Goal: Task Accomplishment & Management: Complete application form

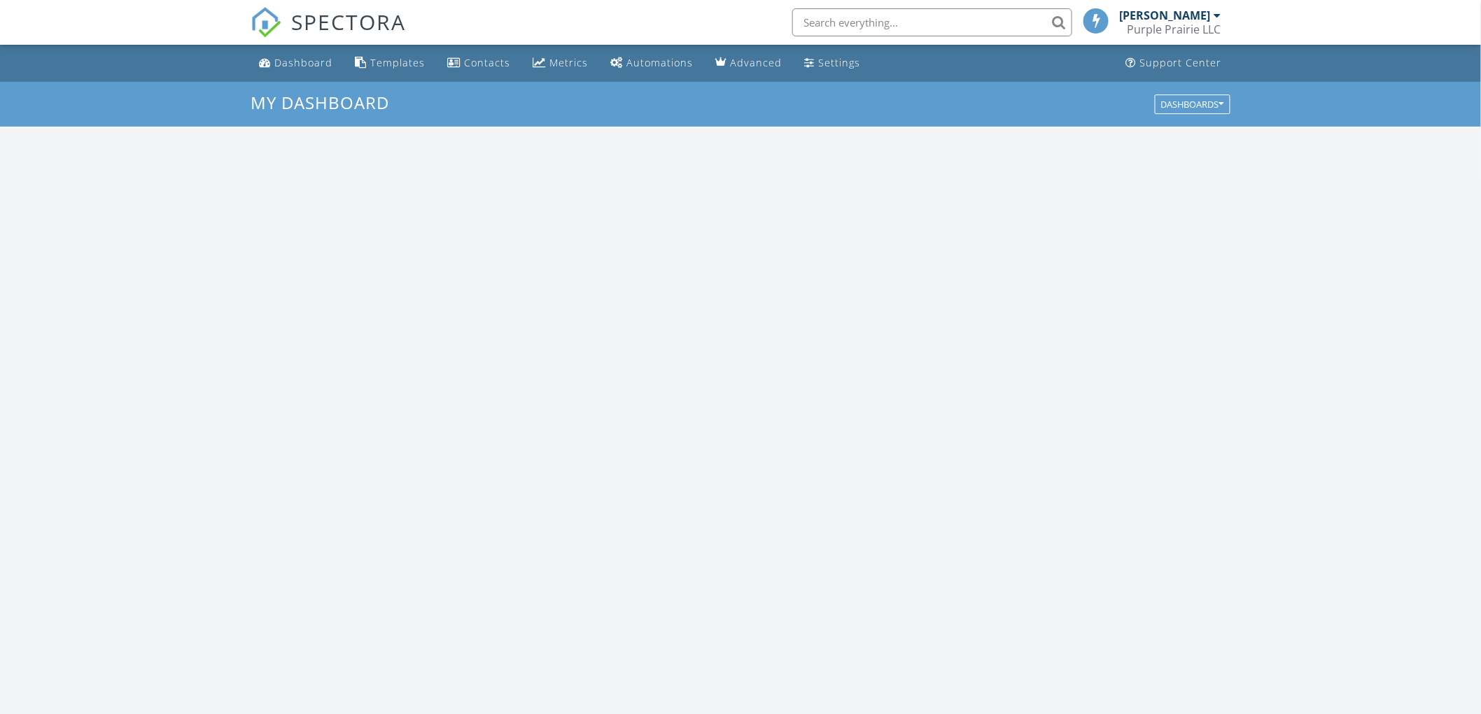
scroll to position [1298, 1506]
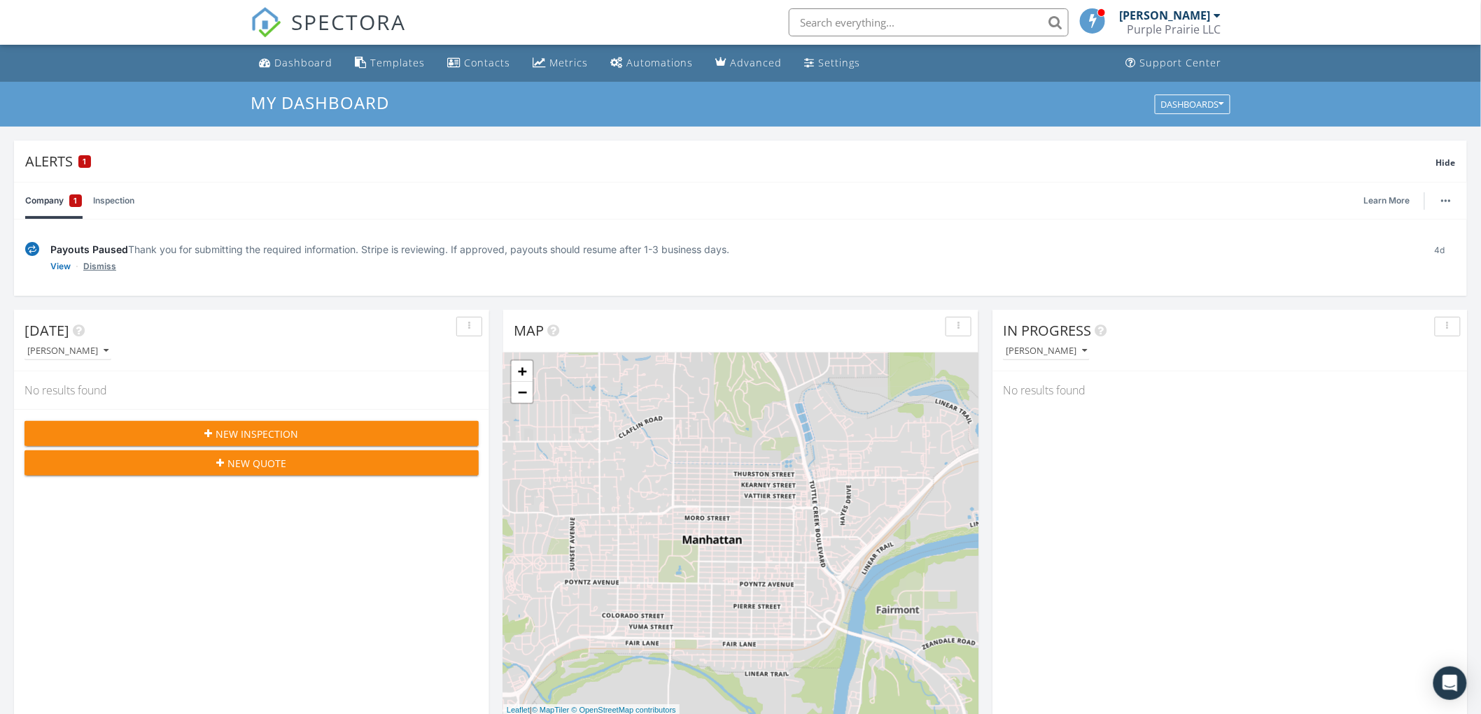
click at [94, 267] on link "Dismiss" at bounding box center [99, 267] width 33 height 14
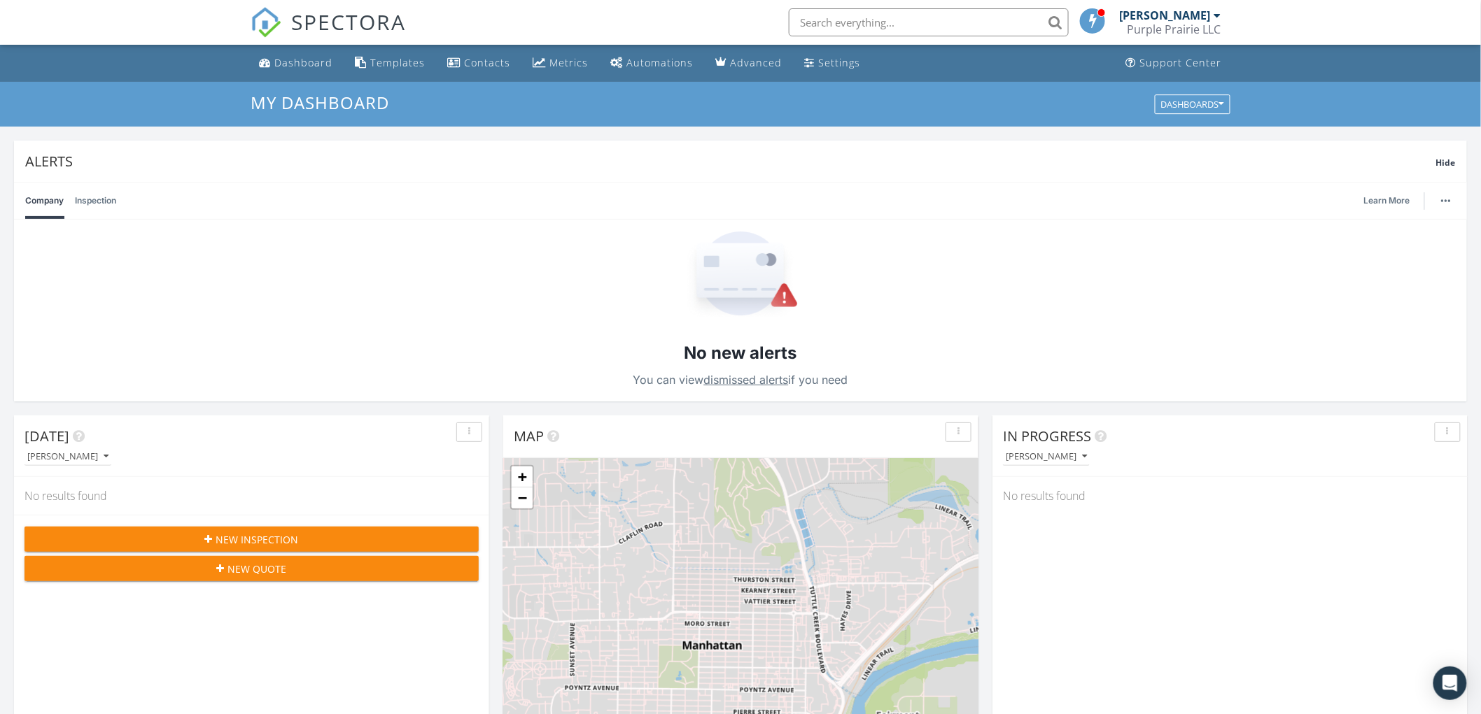
click at [743, 378] on link "dismissed alerts" at bounding box center [746, 380] width 85 height 14
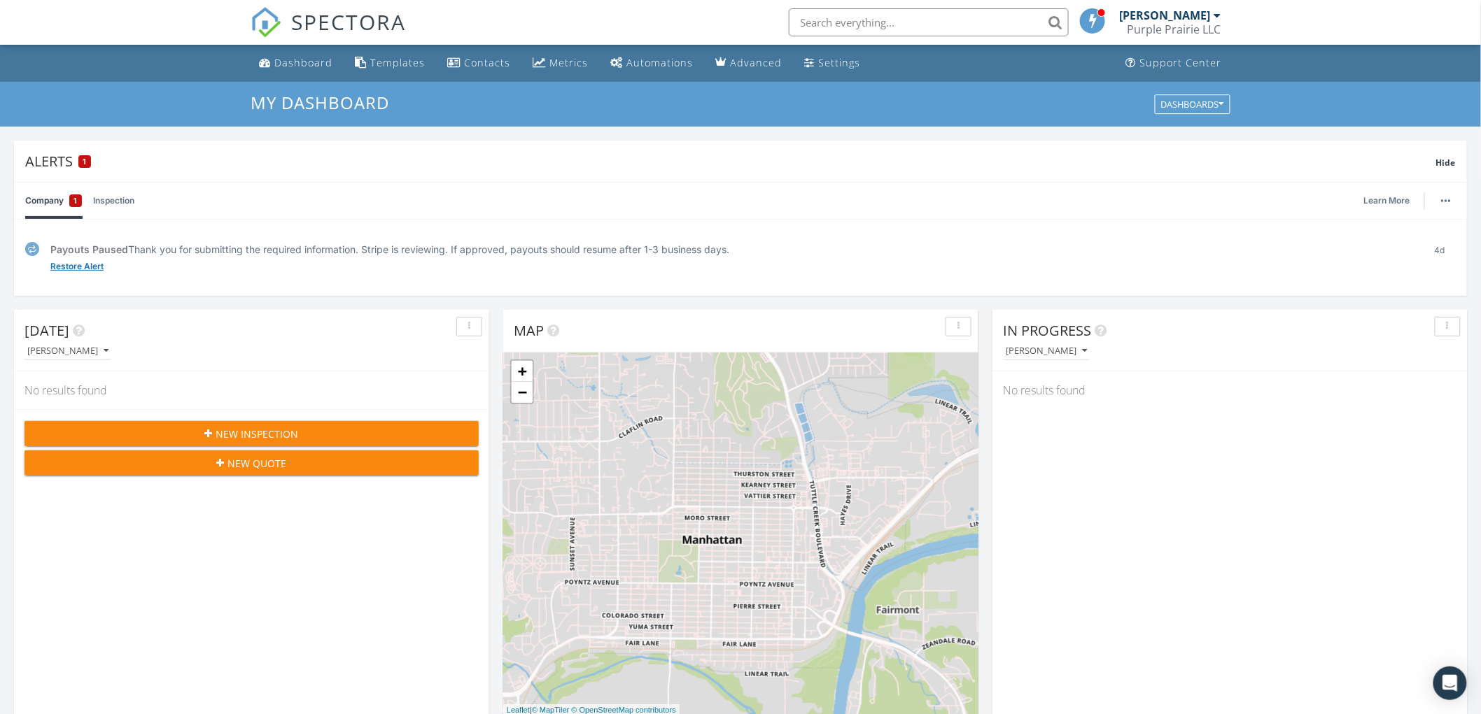
click at [67, 267] on link "Restore Alert" at bounding box center [76, 267] width 53 height 14
click at [31, 249] on img at bounding box center [32, 249] width 14 height 15
click at [109, 199] on link "Inspection" at bounding box center [113, 201] width 41 height 36
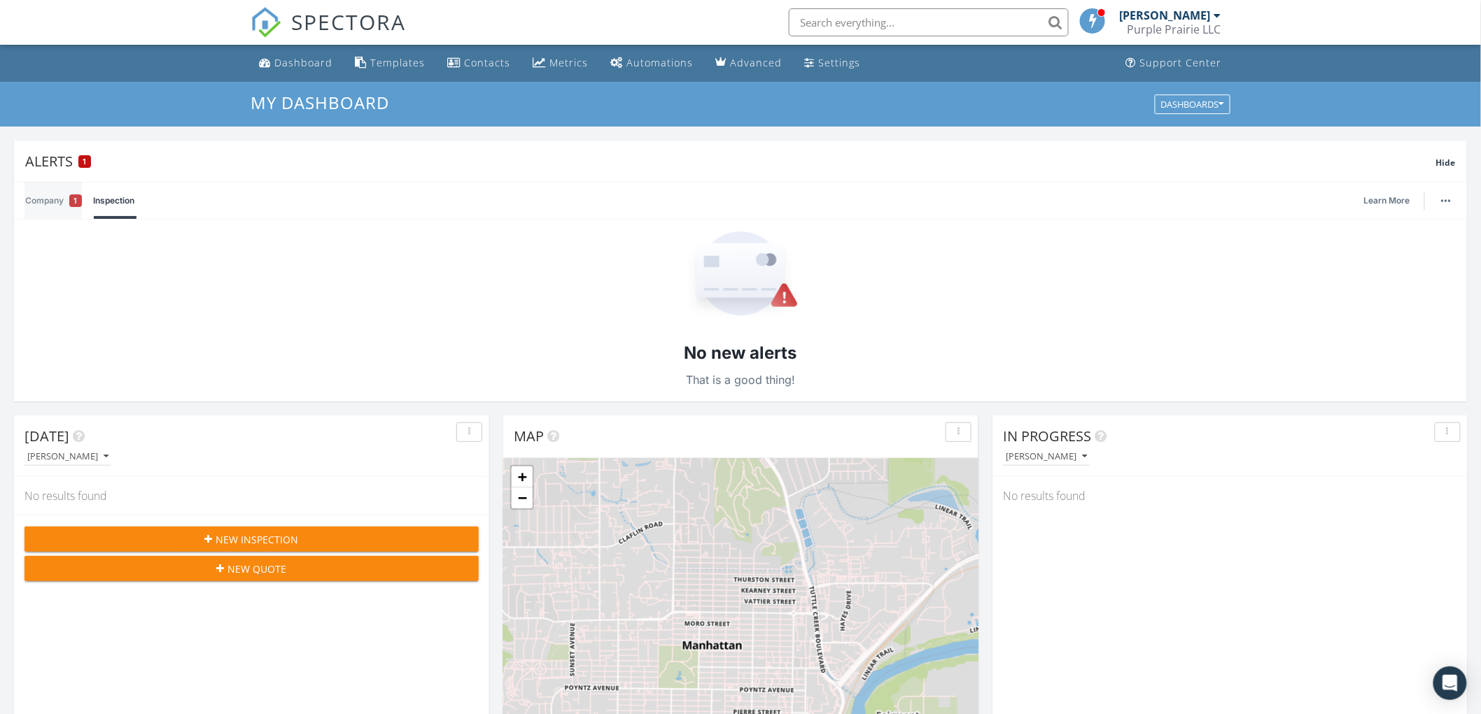
click at [46, 199] on link "Company 1" at bounding box center [53, 201] width 57 height 36
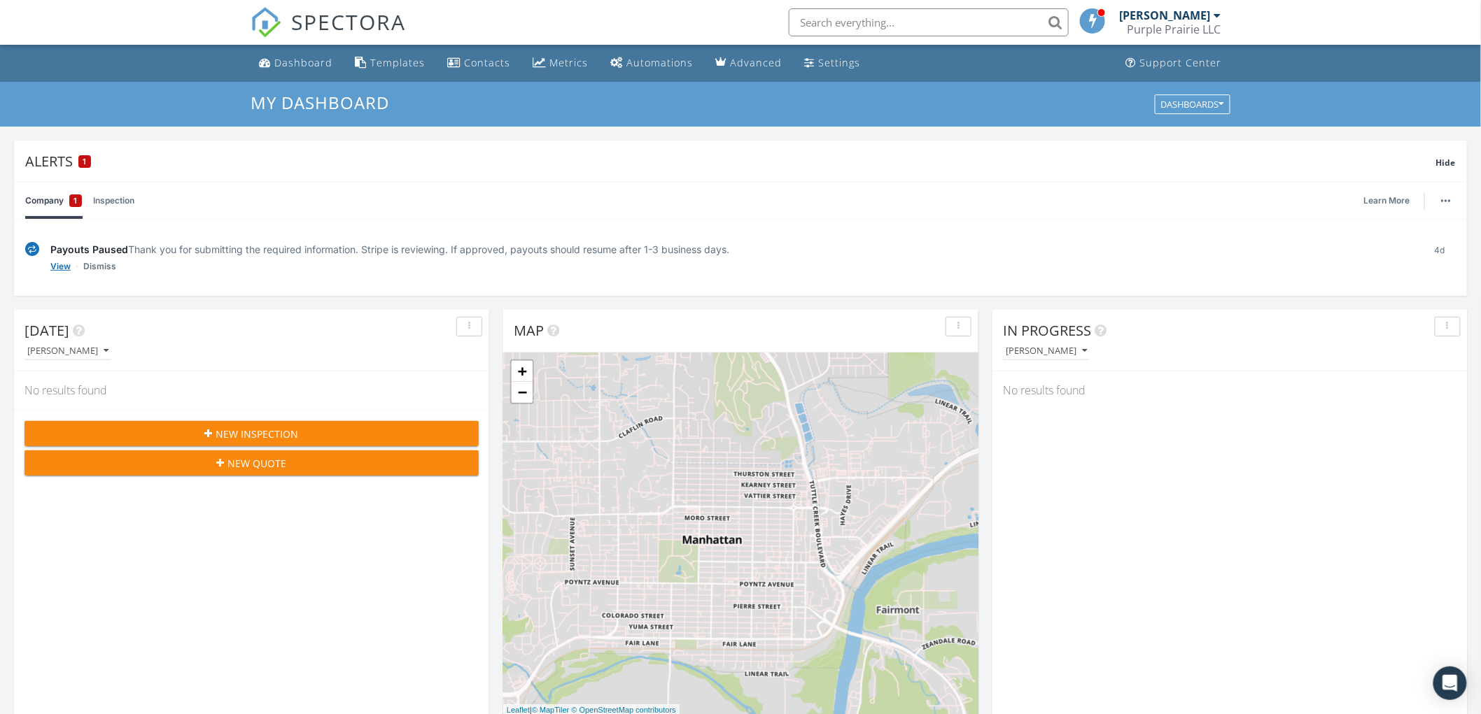
click at [61, 265] on link "View" at bounding box center [60, 267] width 20 height 14
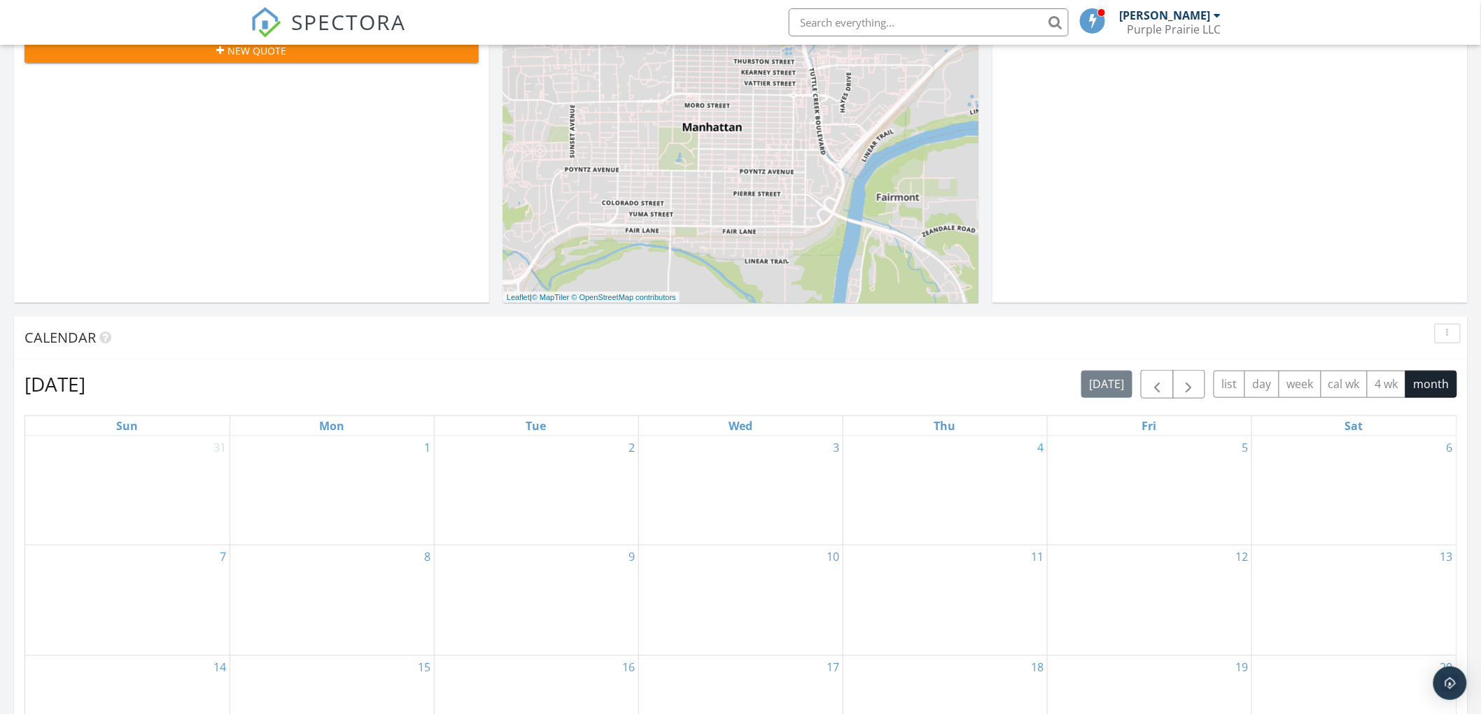
scroll to position [466, 0]
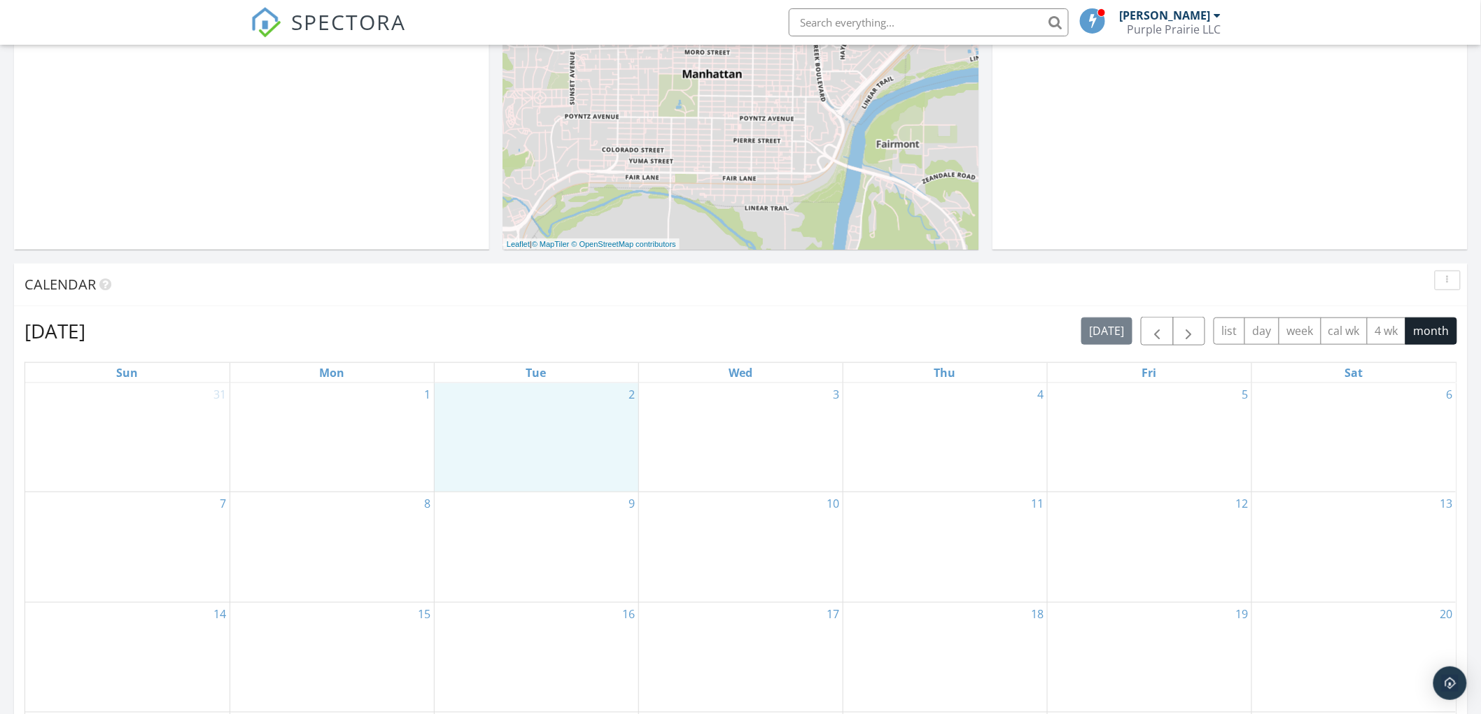
click at [581, 402] on div "2" at bounding box center [537, 437] width 204 height 109
click at [547, 343] on link "Inspection" at bounding box center [534, 342] width 72 height 22
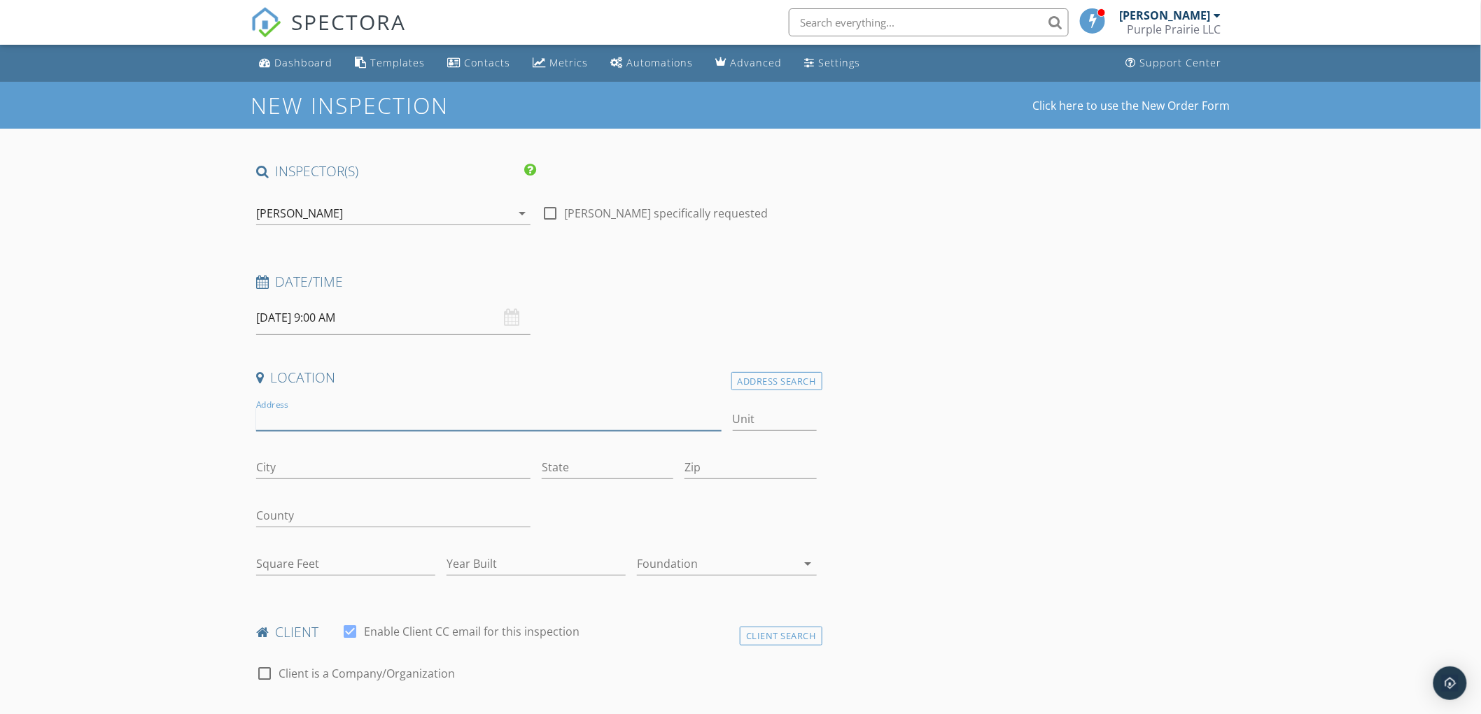
click at [276, 423] on input "Address" at bounding box center [488, 419] width 465 height 23
drag, startPoint x: 366, startPoint y: 420, endPoint x: 234, endPoint y: 414, distance: 132.4
type input "13495 Wildridge Dr"
click at [304, 479] on input "City" at bounding box center [393, 467] width 274 height 23
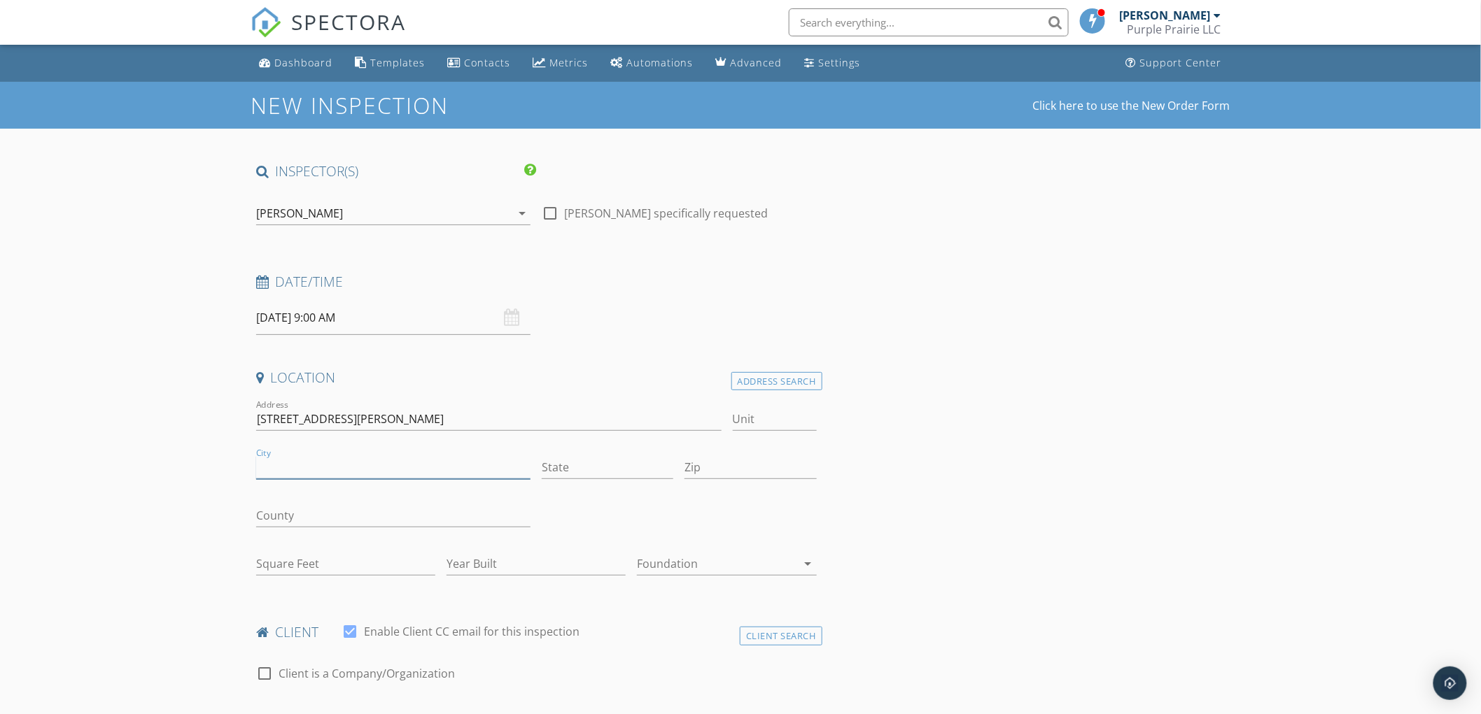
type input "Wamego"
click at [588, 467] on input "State" at bounding box center [608, 467] width 132 height 23
type input "KS"
click at [728, 474] on input "Zip" at bounding box center [750, 467] width 132 height 23
click at [763, 470] on input "Zip" at bounding box center [750, 467] width 132 height 23
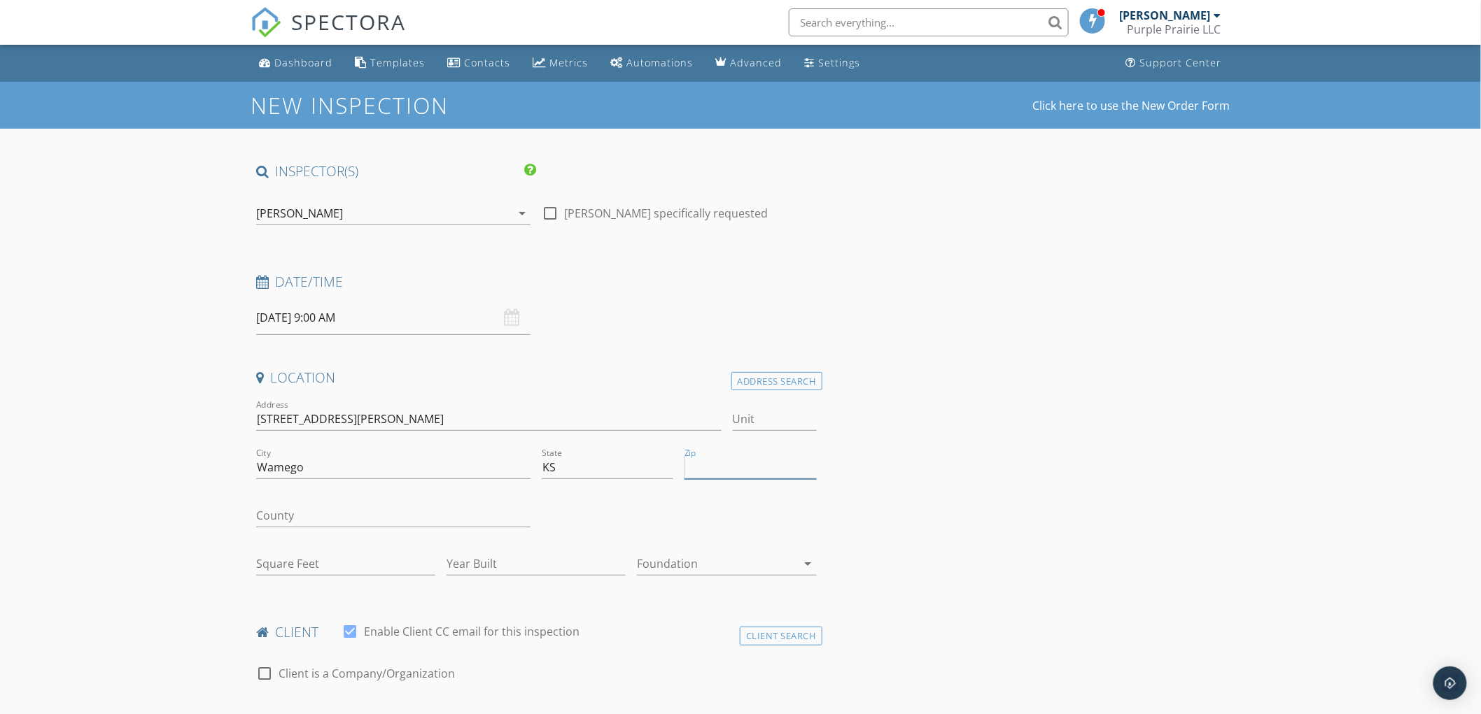
paste input "66547"
type input "66547"
click at [292, 516] on input "County" at bounding box center [393, 516] width 274 height 23
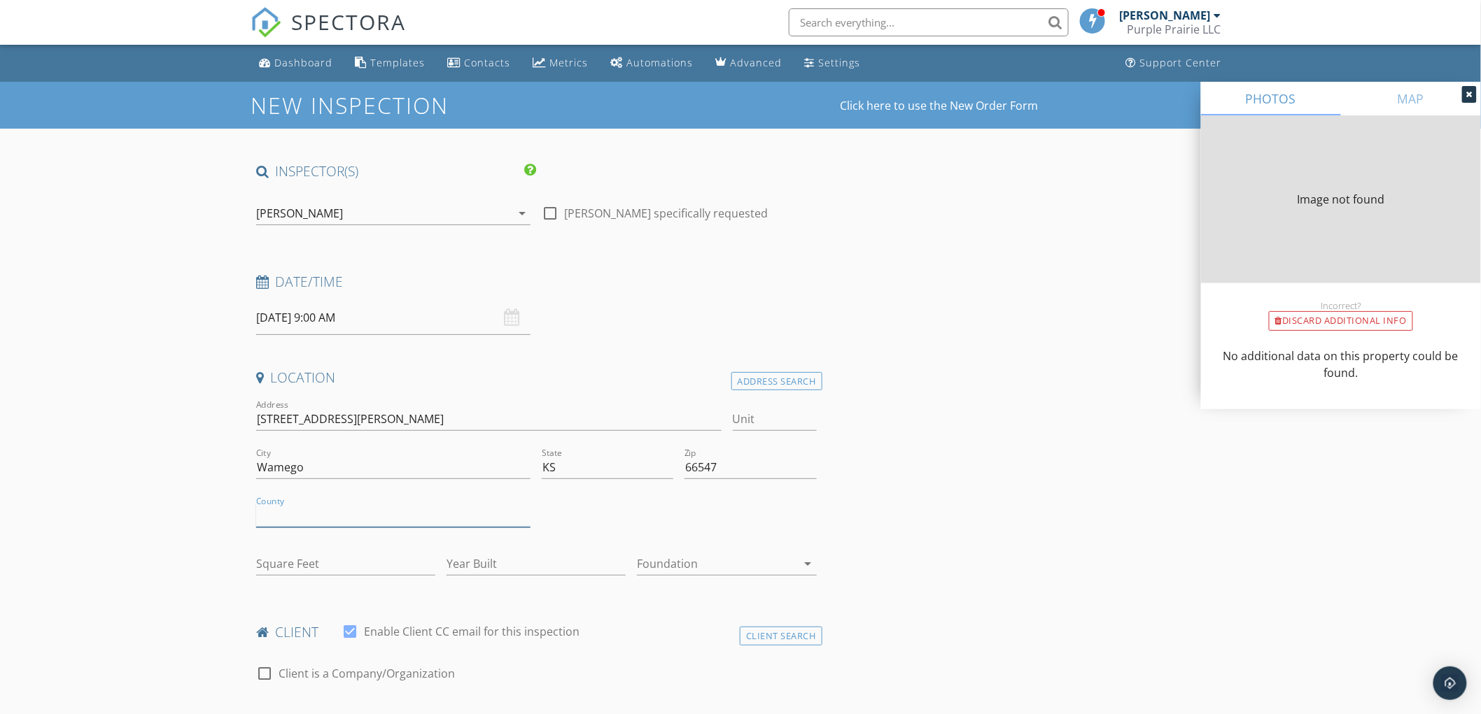
type input "1858"
type input "2005"
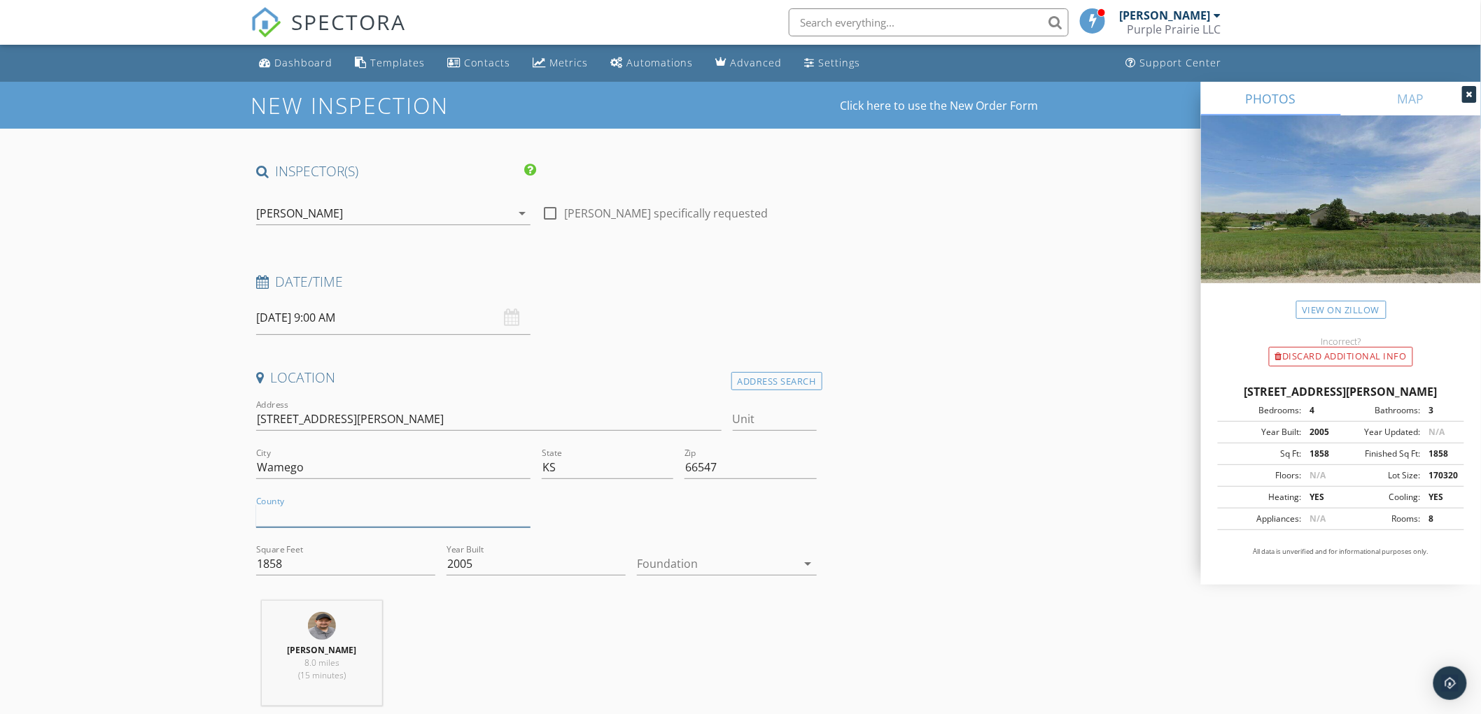
click at [284, 519] on input "County" at bounding box center [393, 516] width 274 height 23
type input "Pottawatomie"
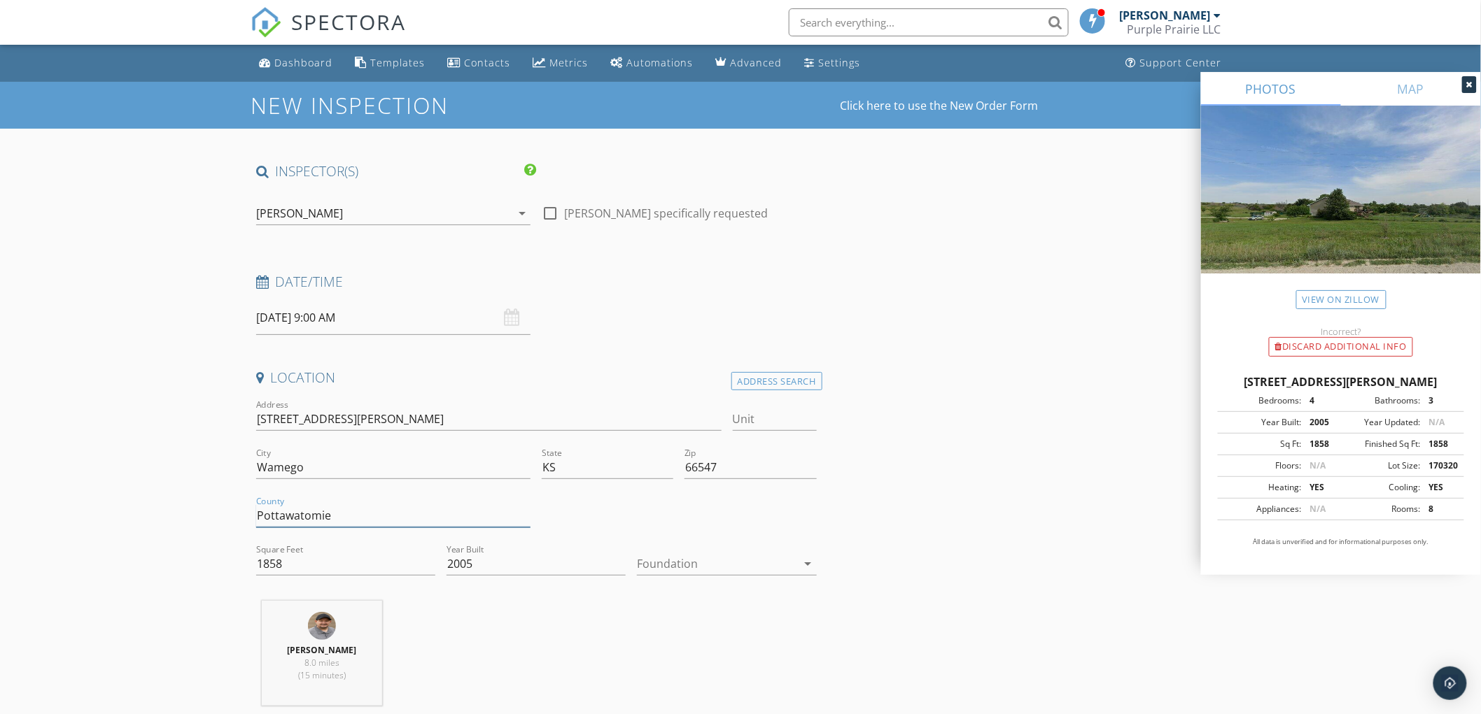
scroll to position [78, 0]
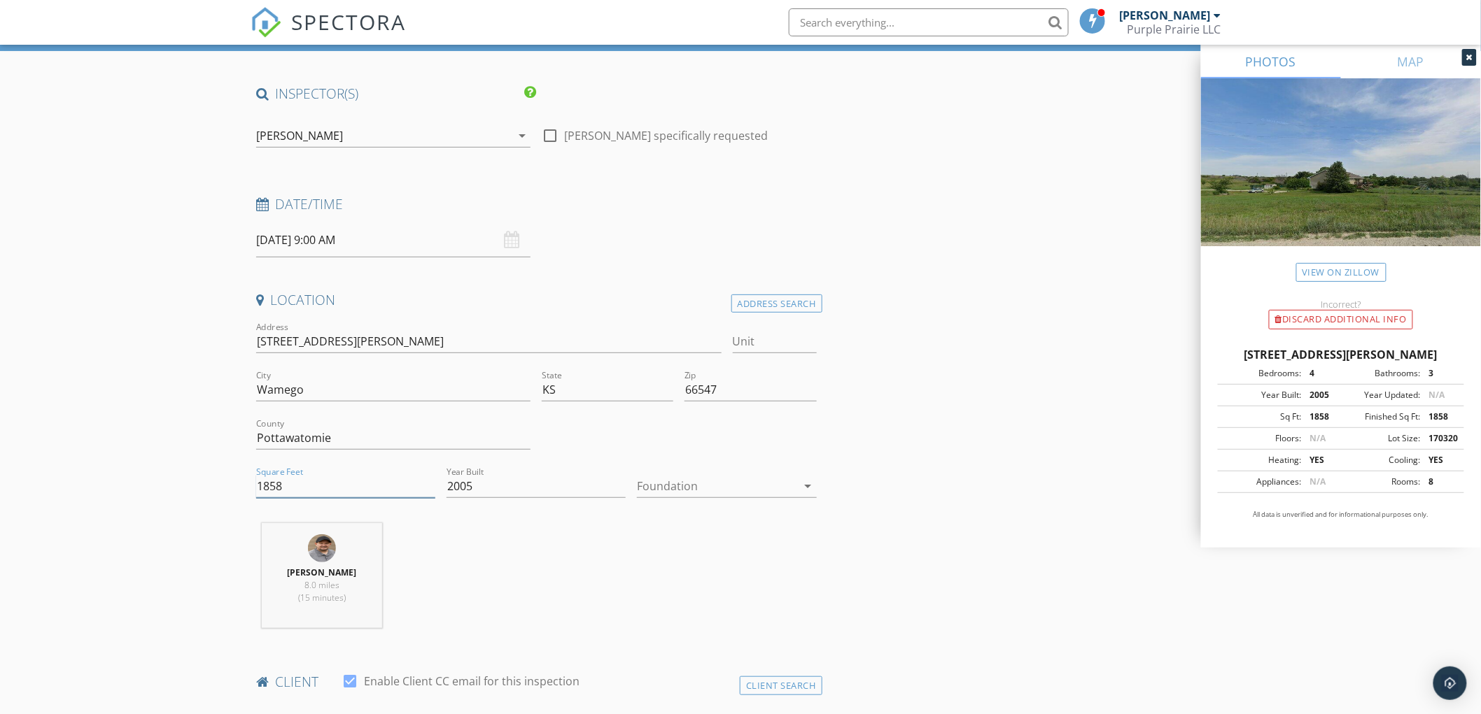
drag, startPoint x: 257, startPoint y: 486, endPoint x: 303, endPoint y: 486, distance: 46.2
click at [303, 486] on input "1858" at bounding box center [345, 486] width 179 height 23
type input "2860"
click at [665, 485] on div at bounding box center [717, 486] width 160 height 22
click at [670, 519] on div "Basement" at bounding box center [727, 525] width 157 height 17
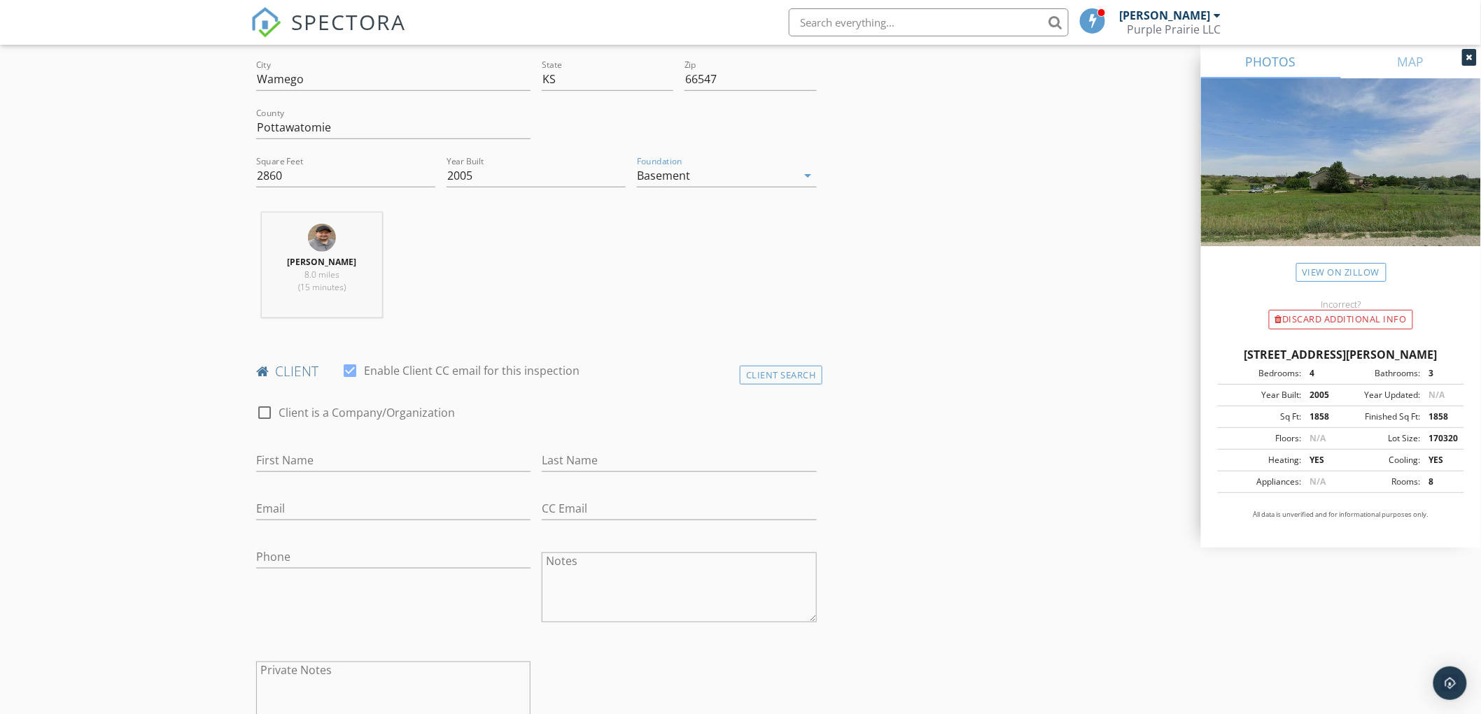
scroll to position [466, 0]
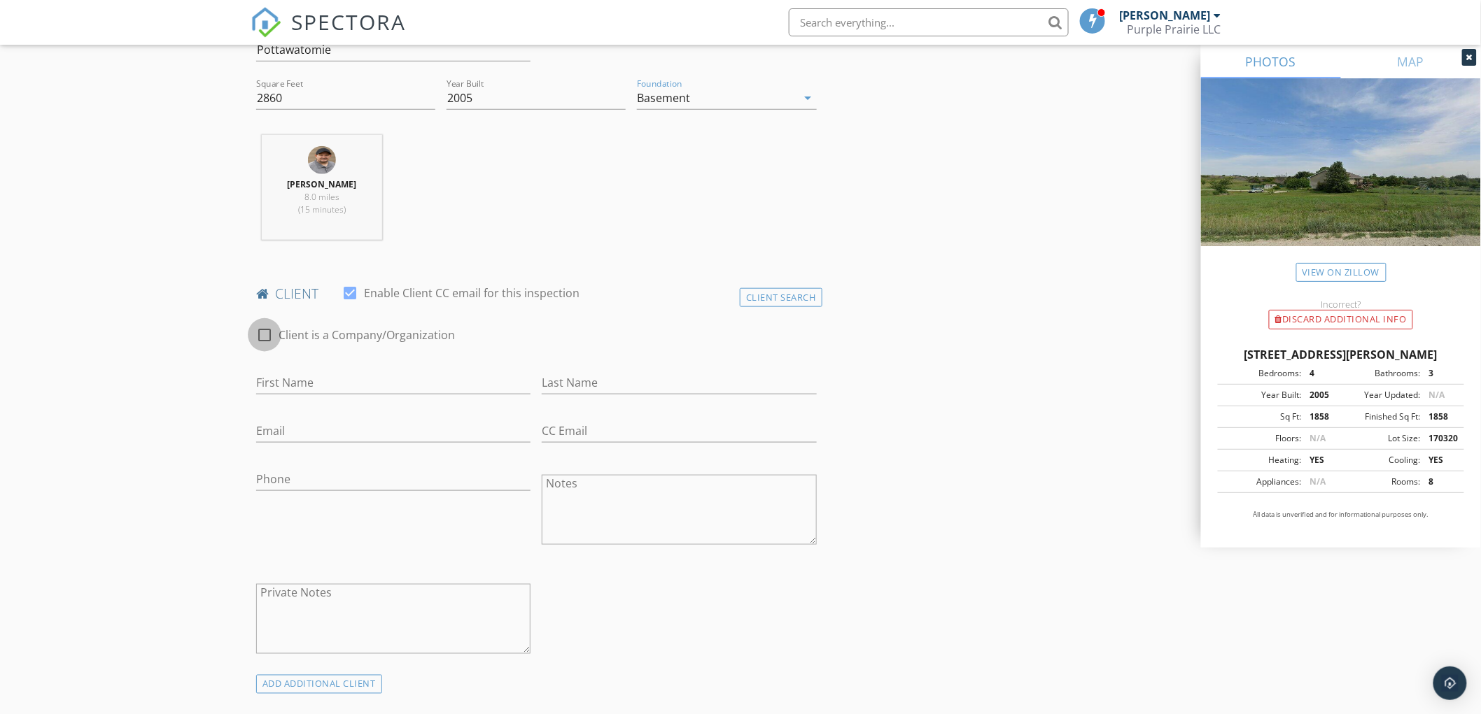
click at [262, 334] on div at bounding box center [265, 335] width 24 height 24
click at [263, 331] on div at bounding box center [265, 335] width 24 height 24
checkbox input "false"
click at [292, 376] on input "First Name" at bounding box center [393, 383] width 274 height 23
type input "Caleb"
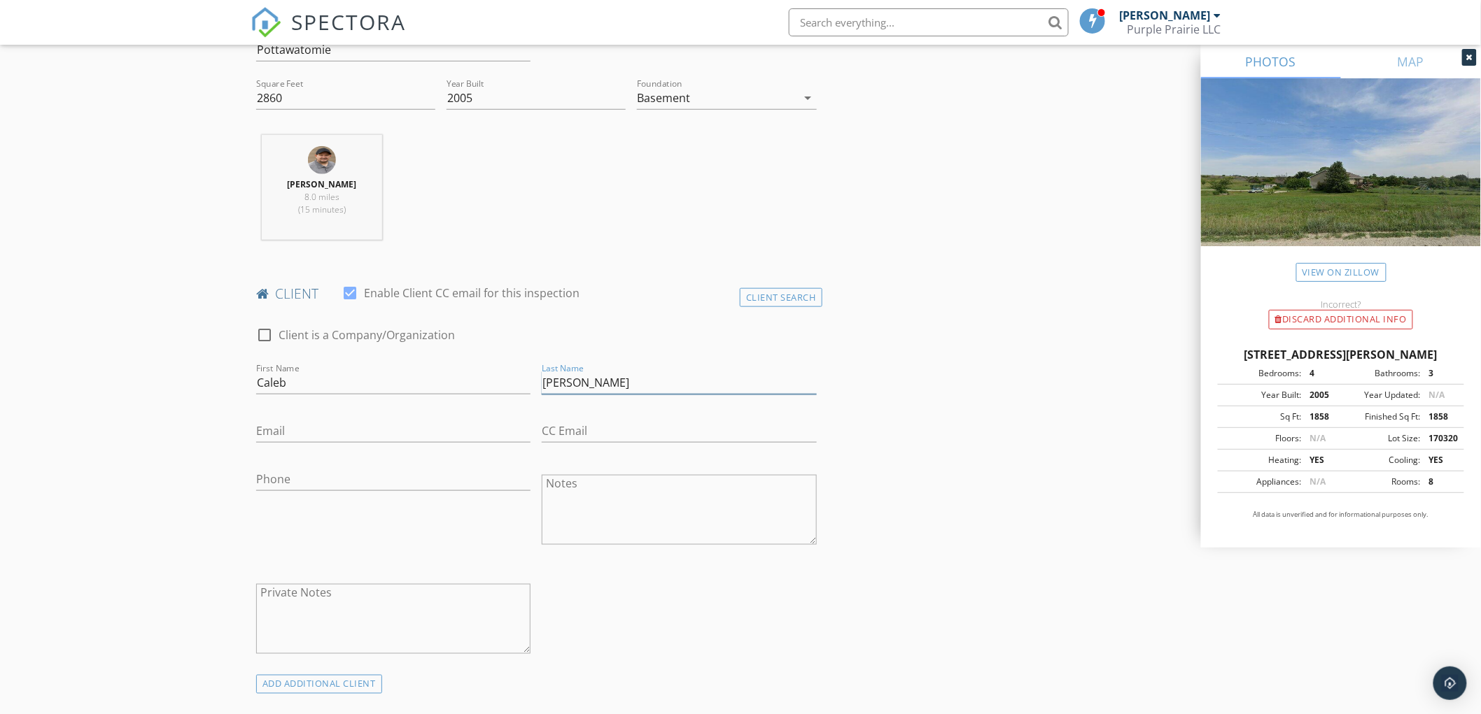
type input "Hughes"
click at [262, 331] on div at bounding box center [265, 335] width 24 height 24
checkbox input "true"
drag, startPoint x: 288, startPoint y: 379, endPoint x: 229, endPoint y: 383, distance: 58.9
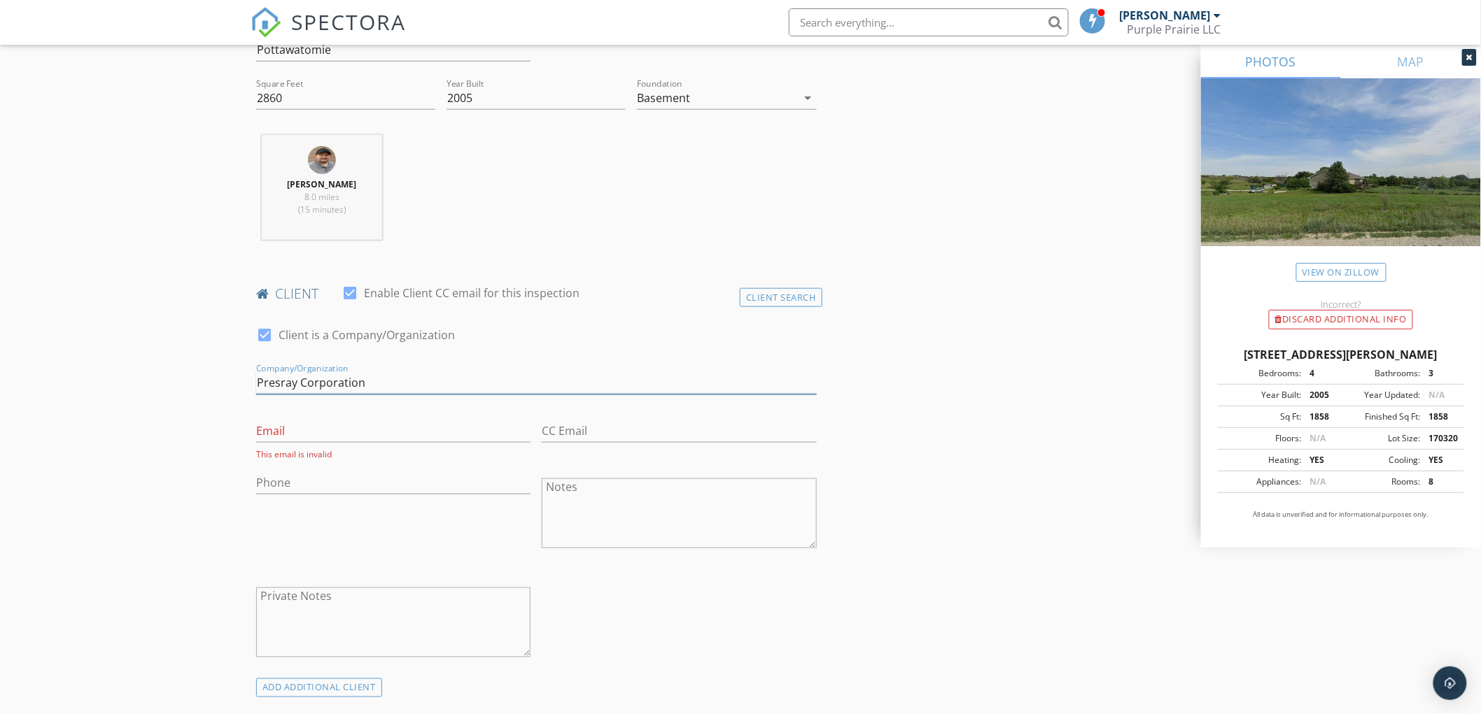
type input "Presray Corporation"
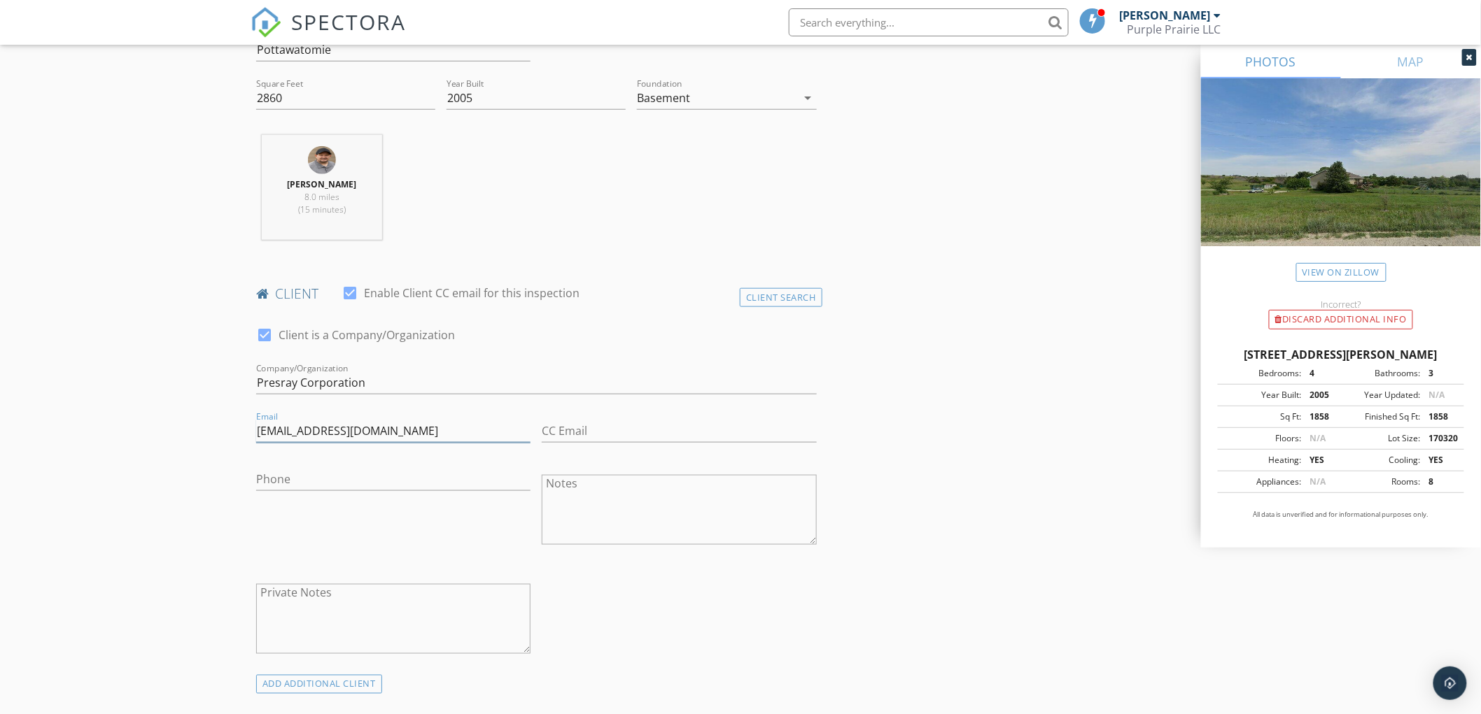
type input "chughes@presray.com"
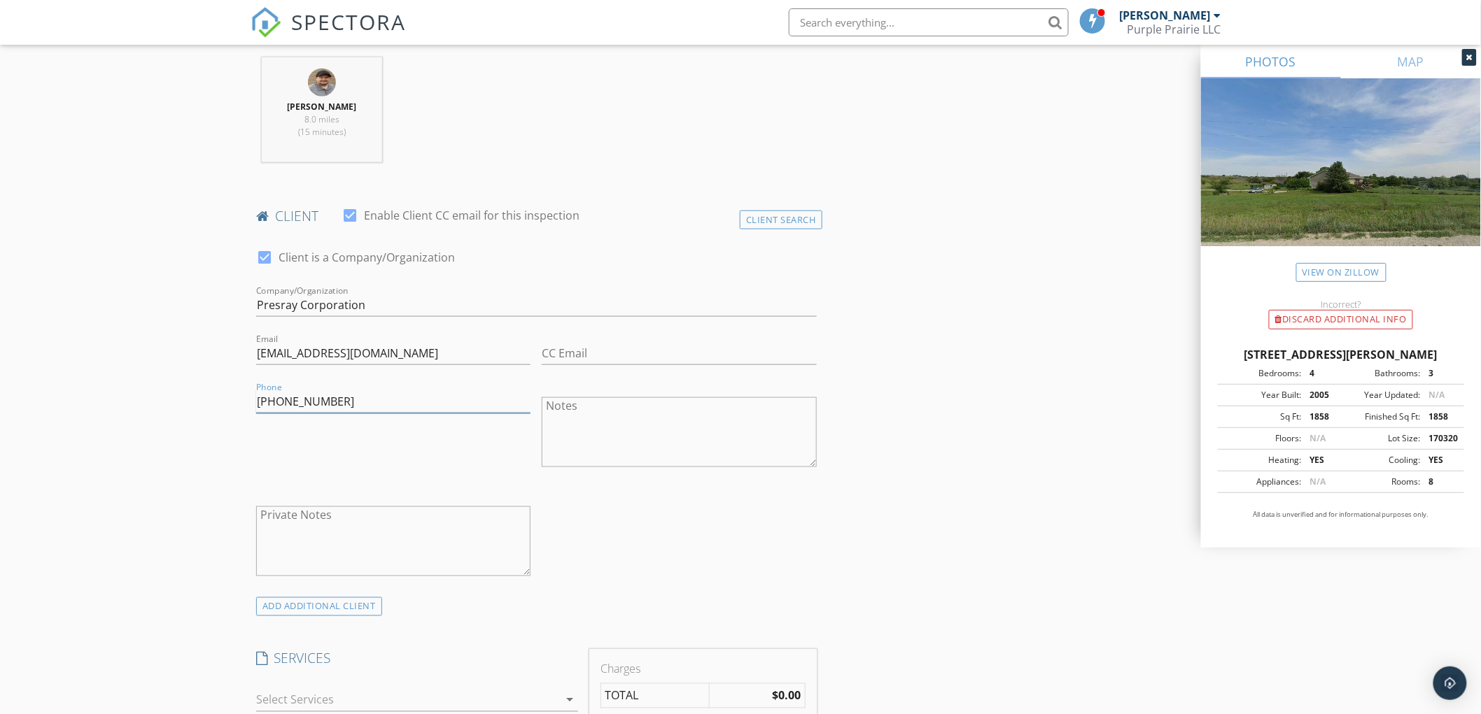
type input "517-918-3915"
click at [558, 432] on textarea "Notes" at bounding box center [679, 432] width 274 height 70
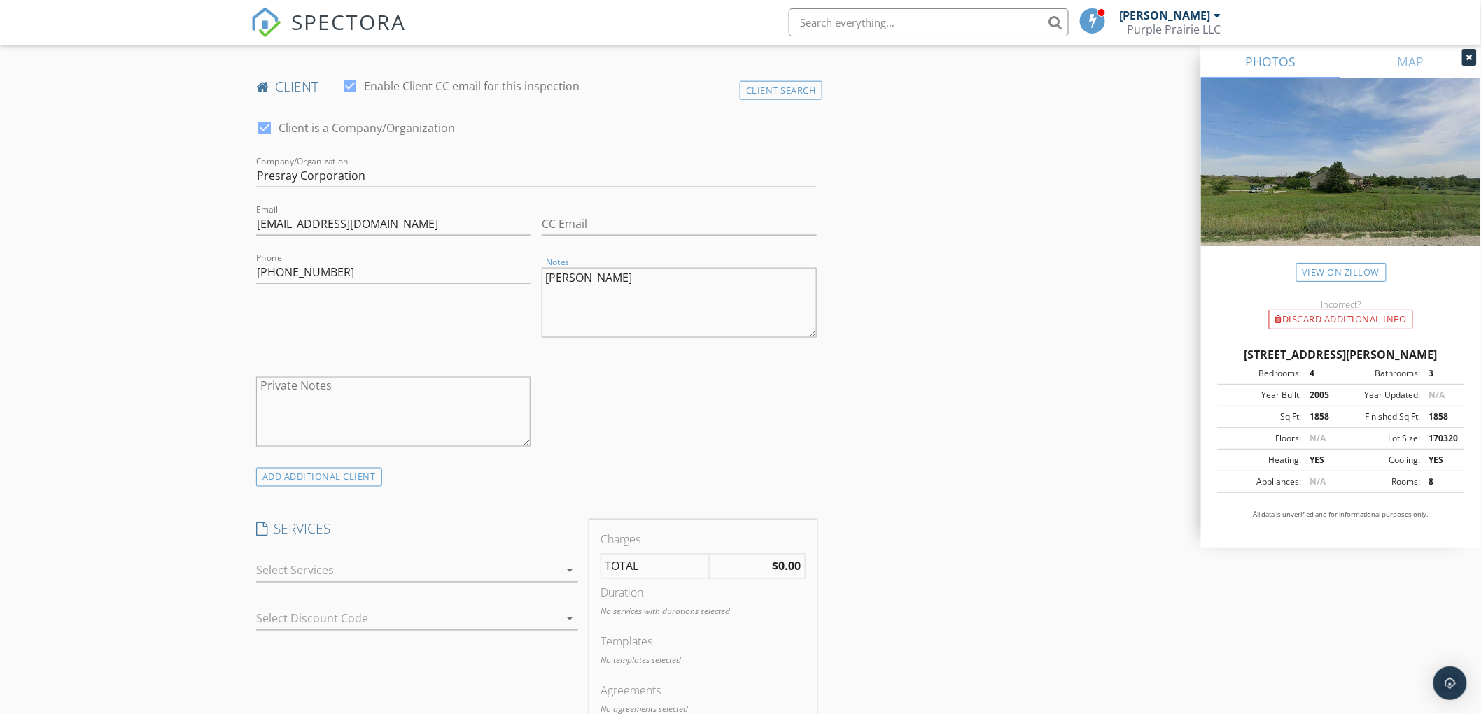
scroll to position [700, 0]
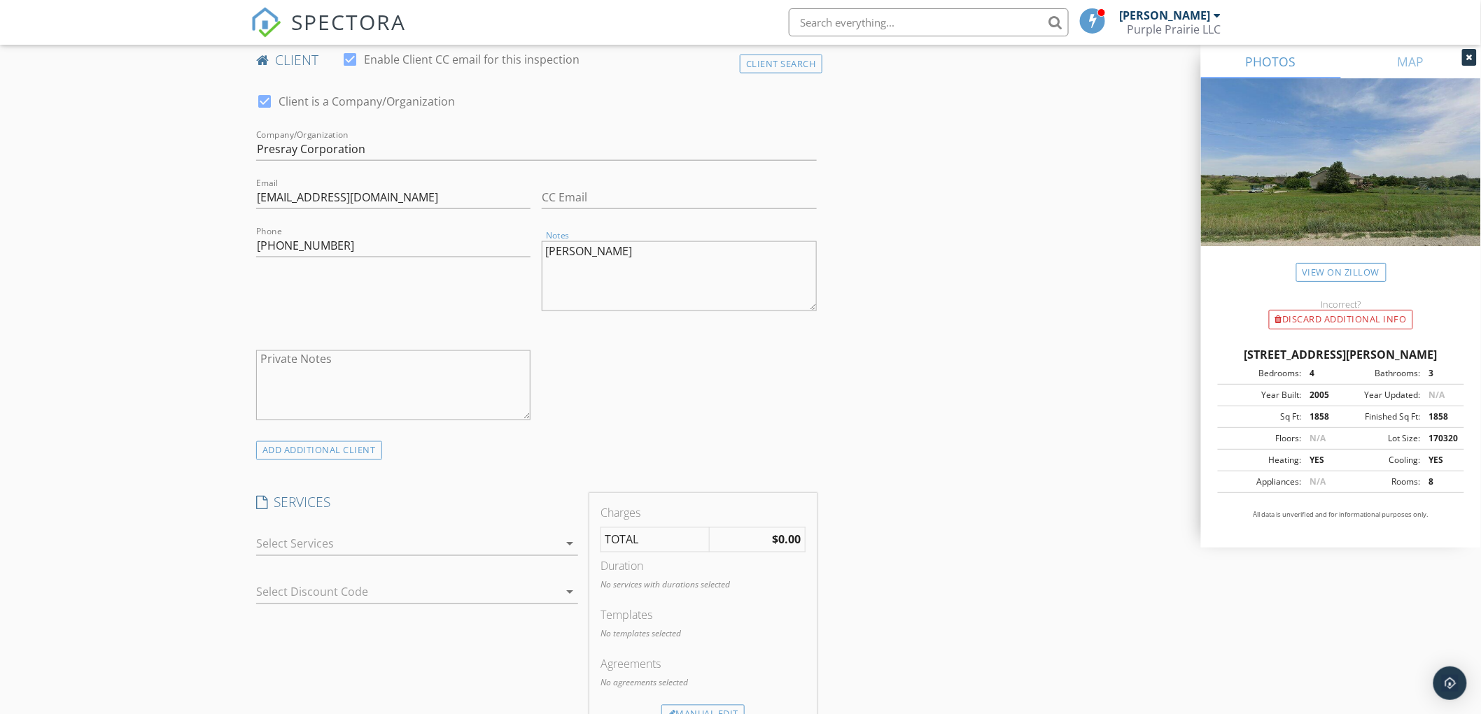
type textarea "Caleb Hughes"
click at [380, 535] on div at bounding box center [407, 544] width 302 height 22
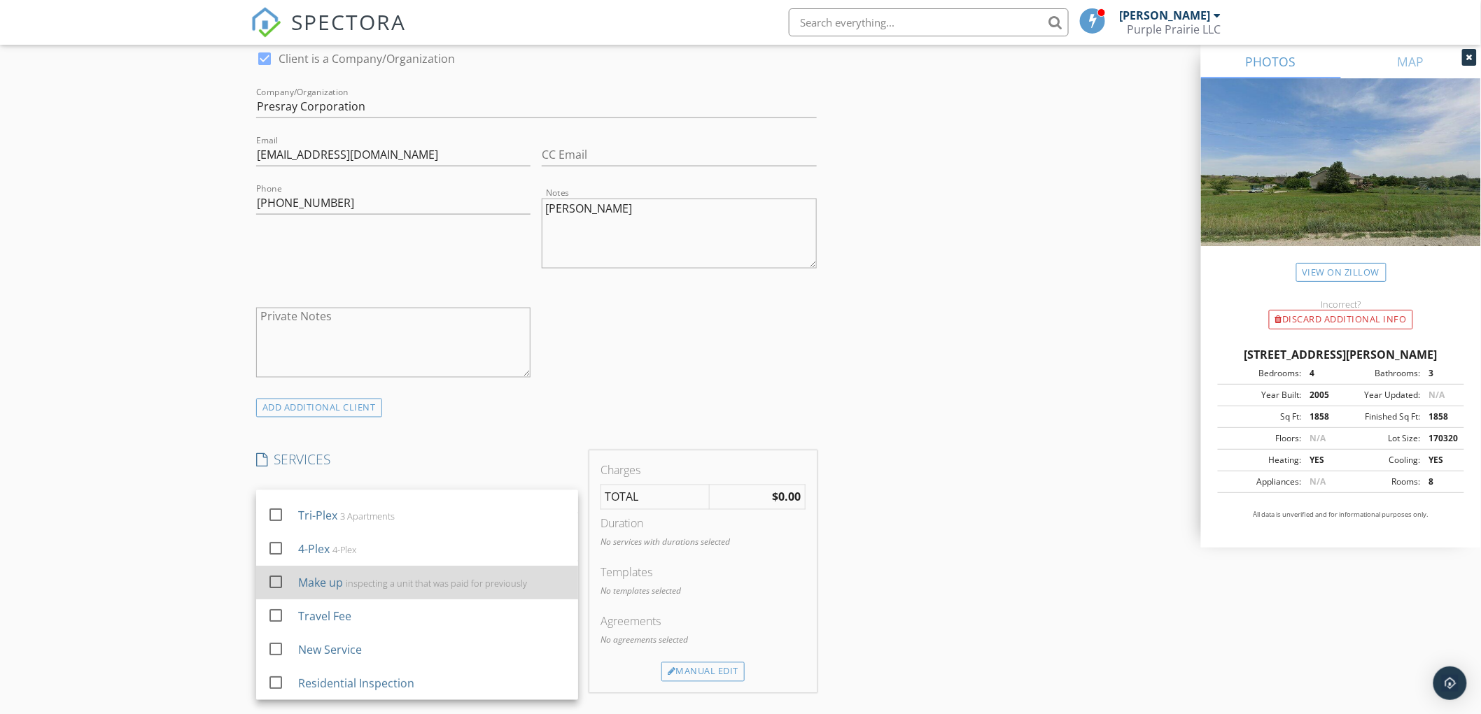
scroll to position [777, 0]
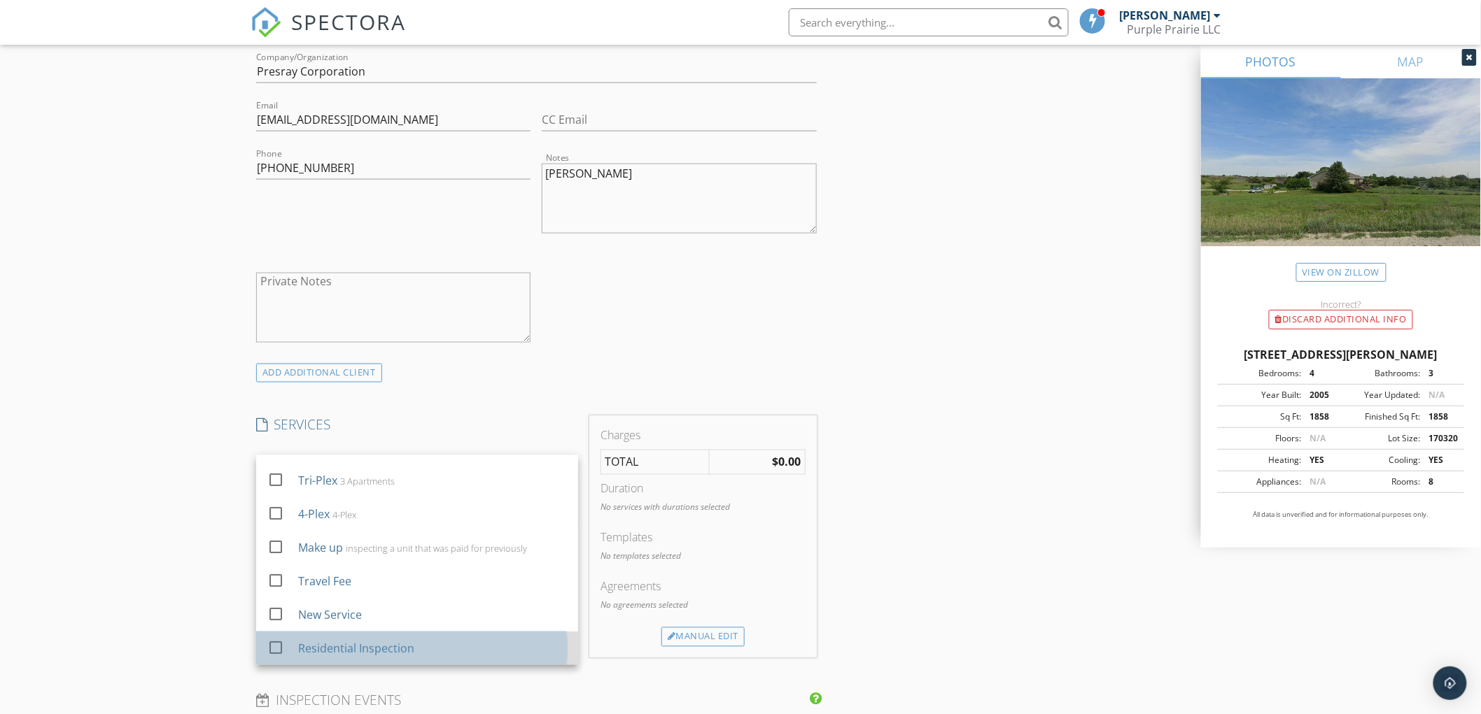
click at [360, 651] on div "Residential Inspection" at bounding box center [356, 649] width 116 height 17
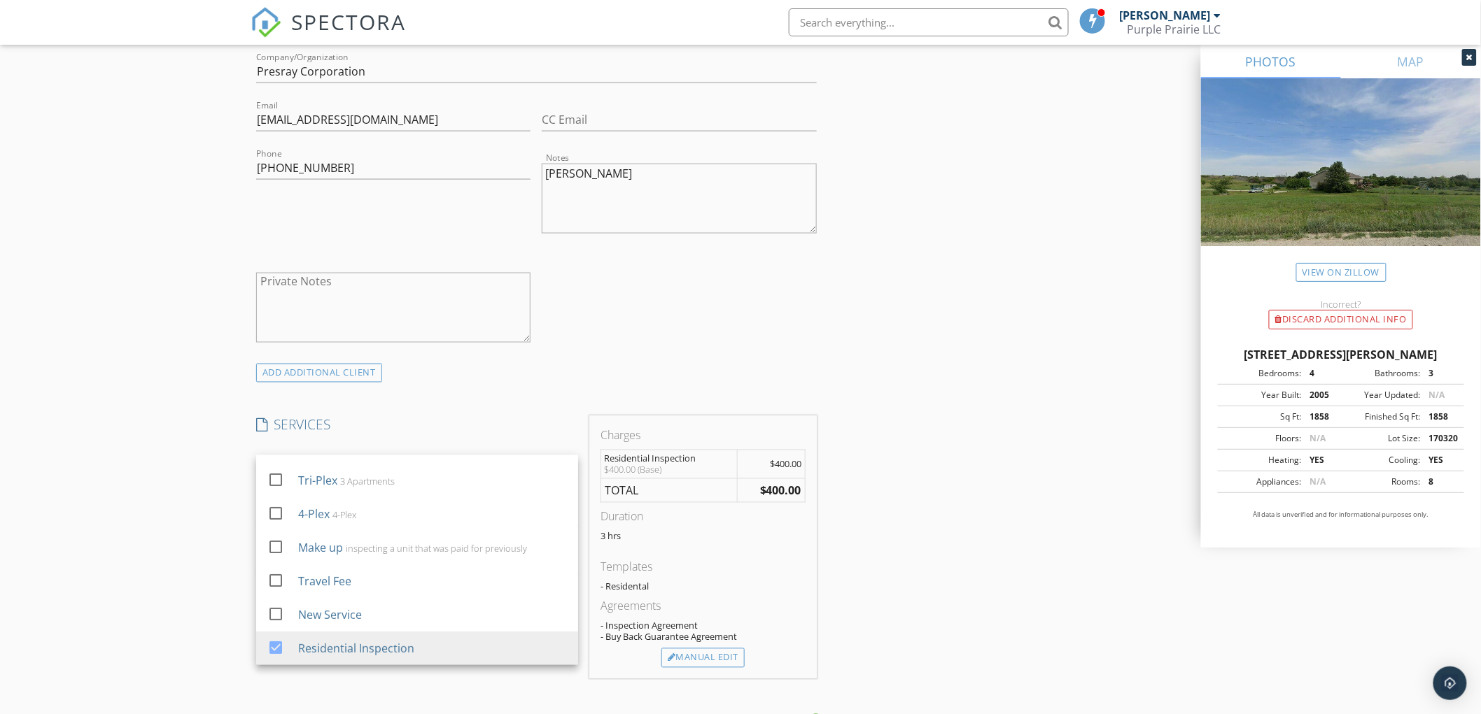
click at [202, 544] on div "New Inspection Click here to use the New Order Form INSPECTOR(S) check_box Nath…" at bounding box center [740, 519] width 1481 height 2430
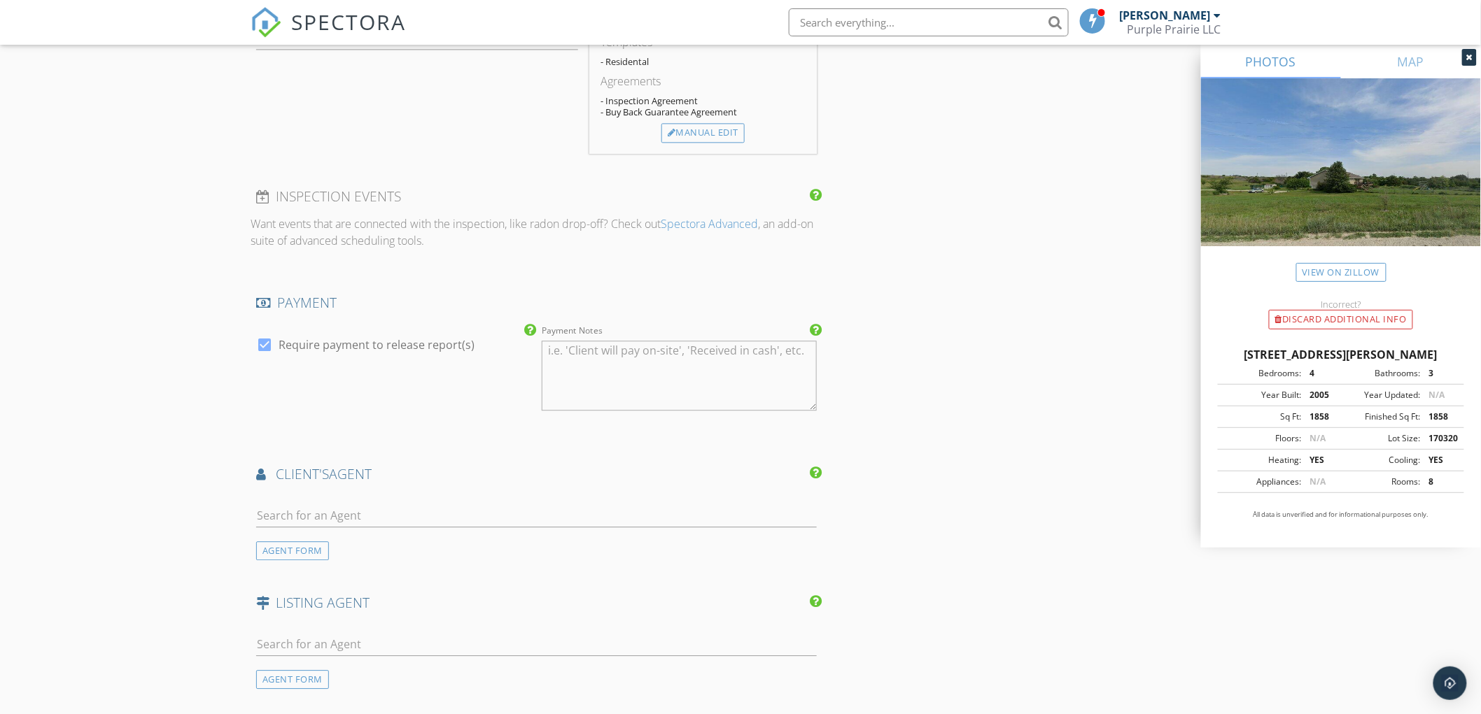
scroll to position [1321, 0]
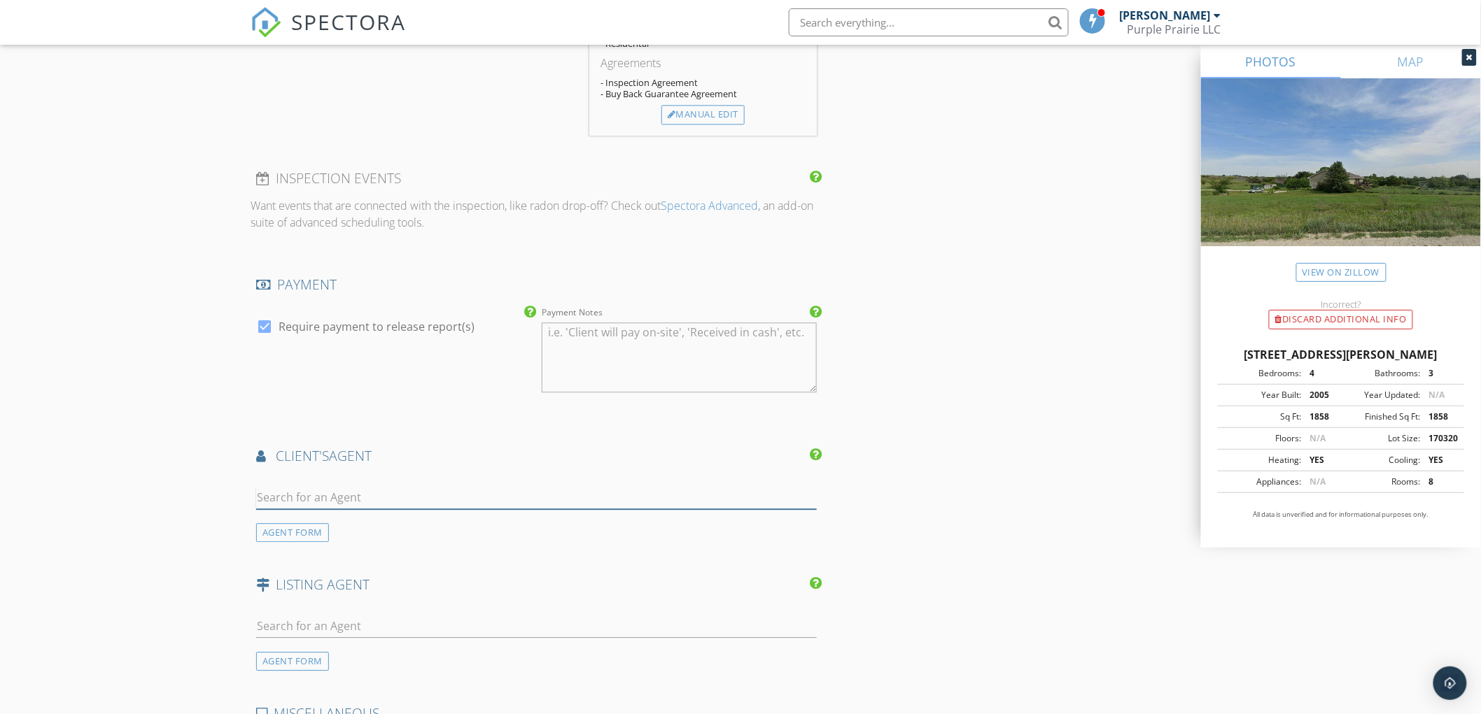
click at [318, 502] on input "text" at bounding box center [536, 497] width 561 height 23
type input "kei"
click at [319, 521] on div "Keith Eyestone" at bounding box center [339, 522] width 87 height 17
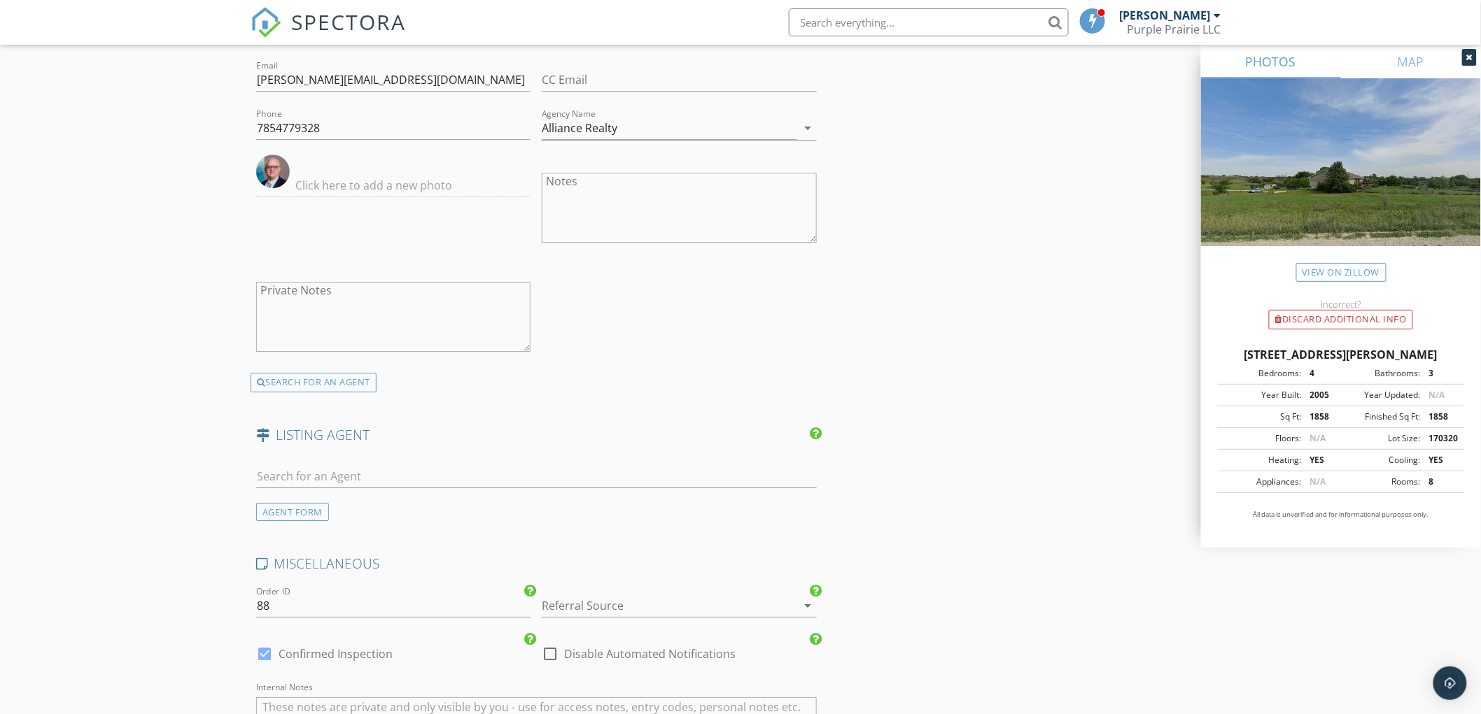
scroll to position [1866, 0]
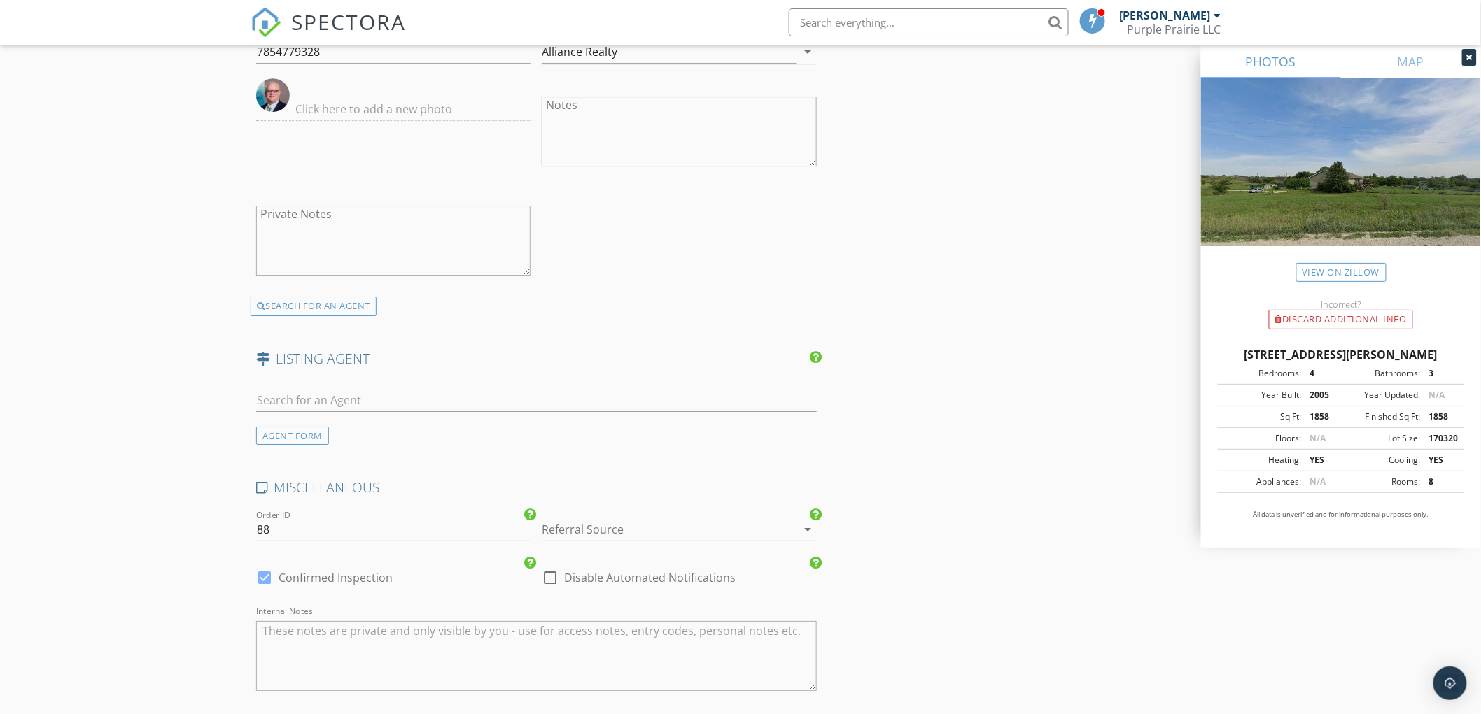
click at [583, 539] on div at bounding box center [659, 530] width 235 height 22
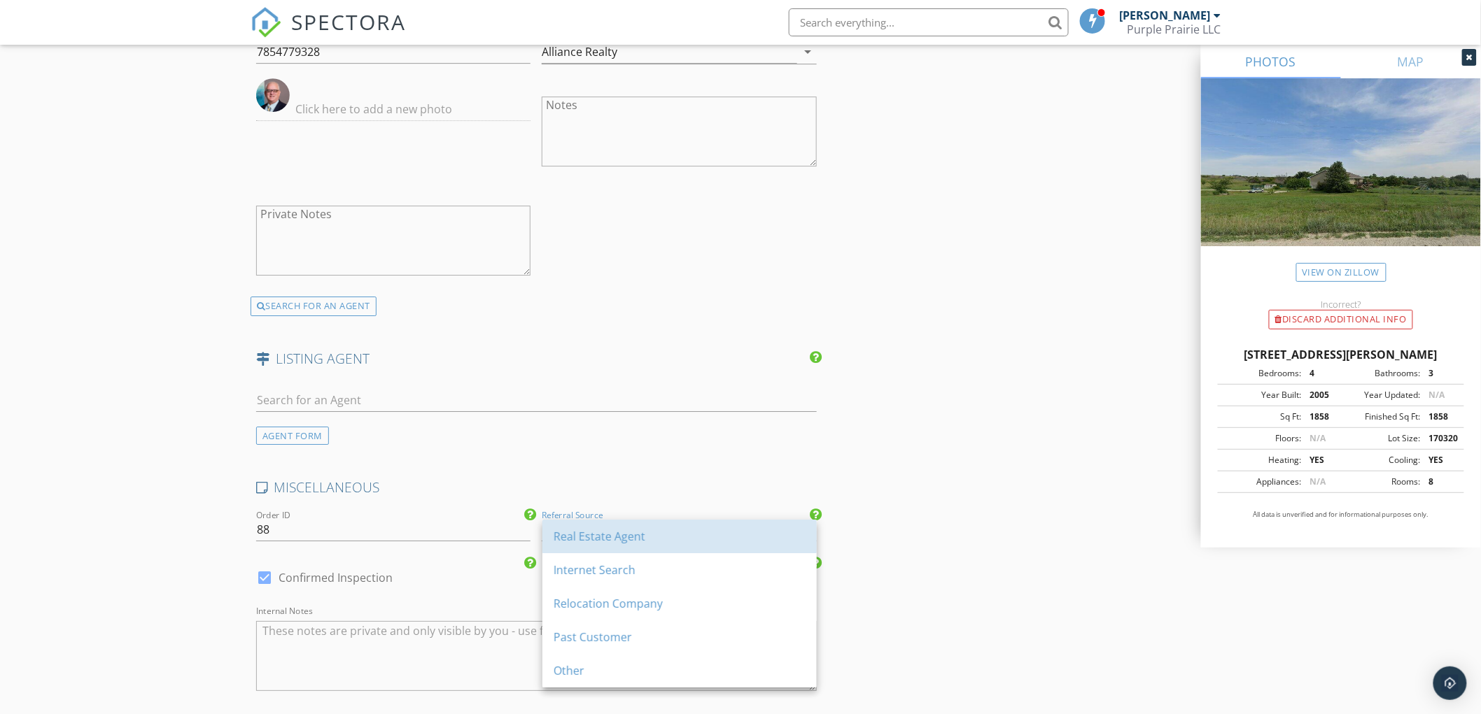
click at [583, 539] on div "Real Estate Agent" at bounding box center [680, 536] width 252 height 17
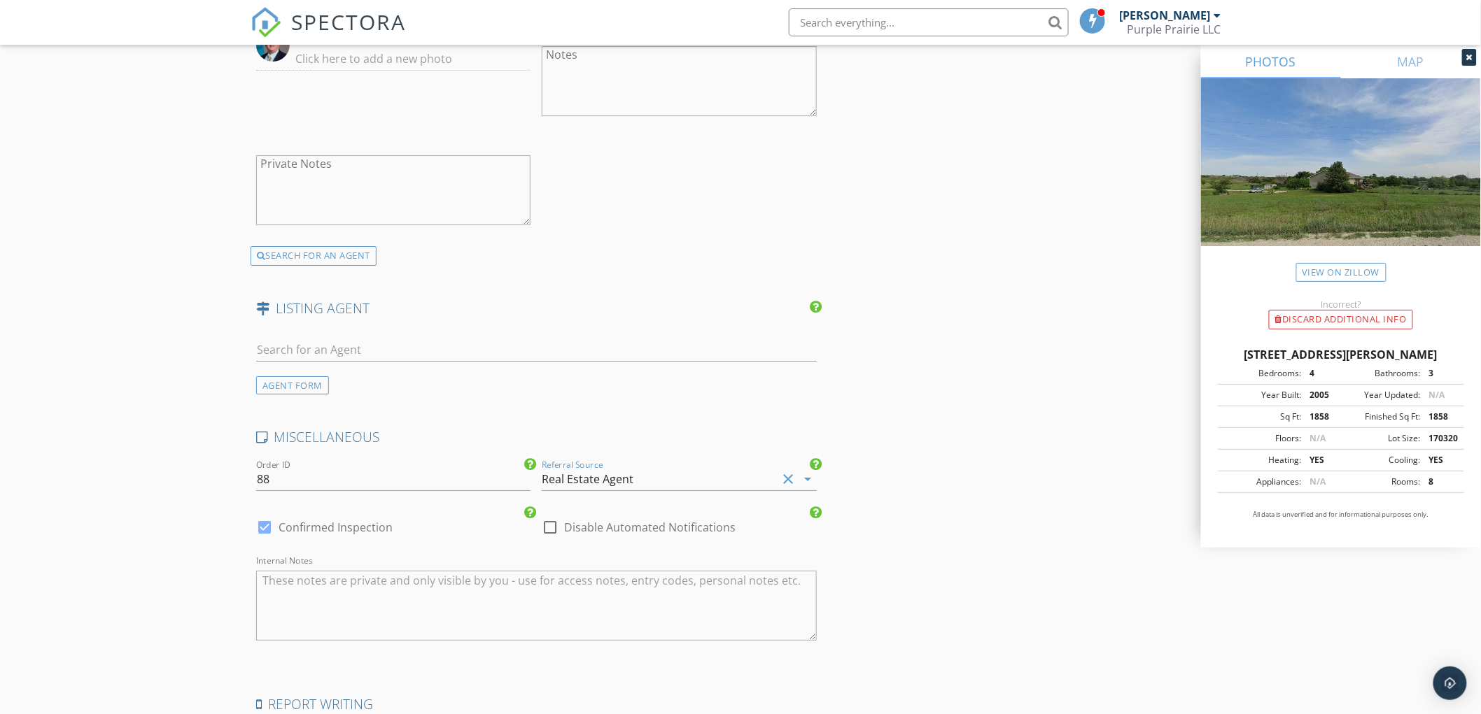
scroll to position [1943, 0]
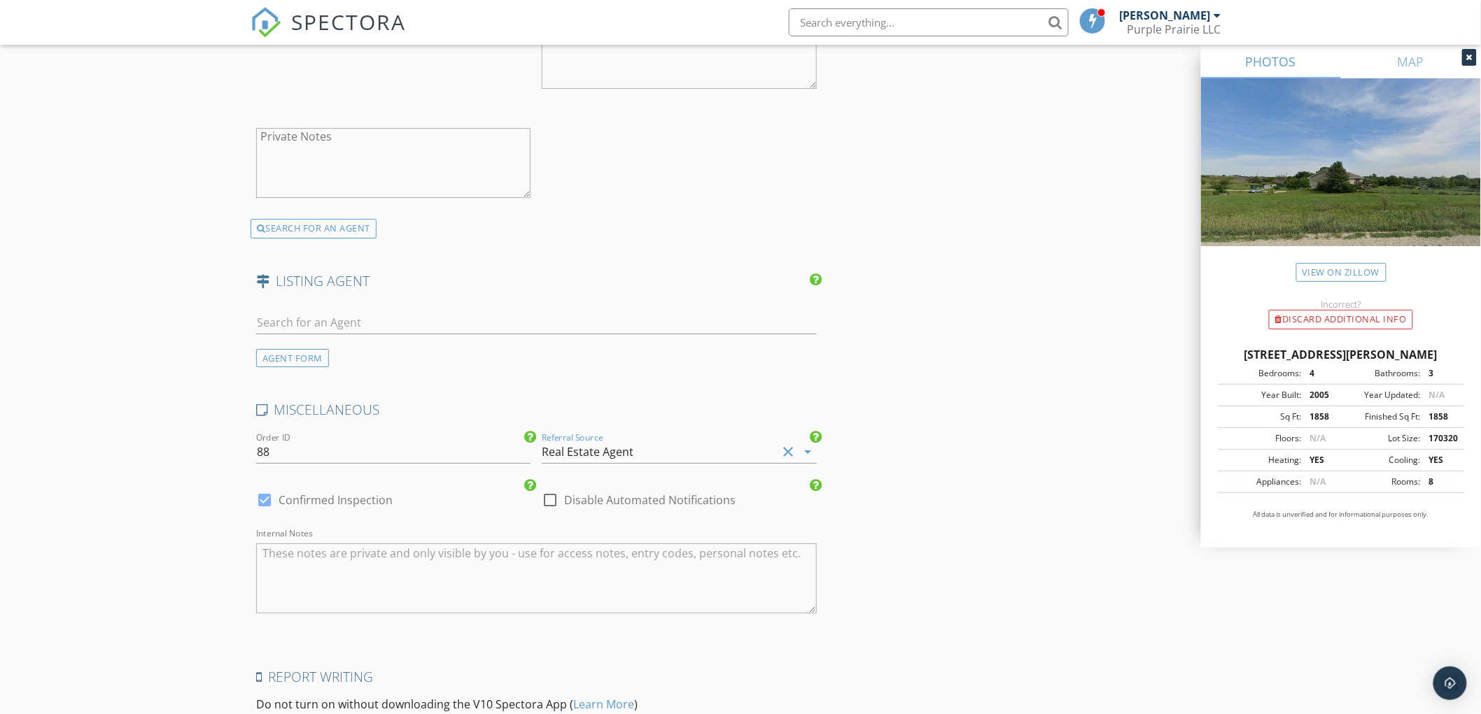
click at [549, 502] on div at bounding box center [550, 500] width 24 height 24
checkbox input "true"
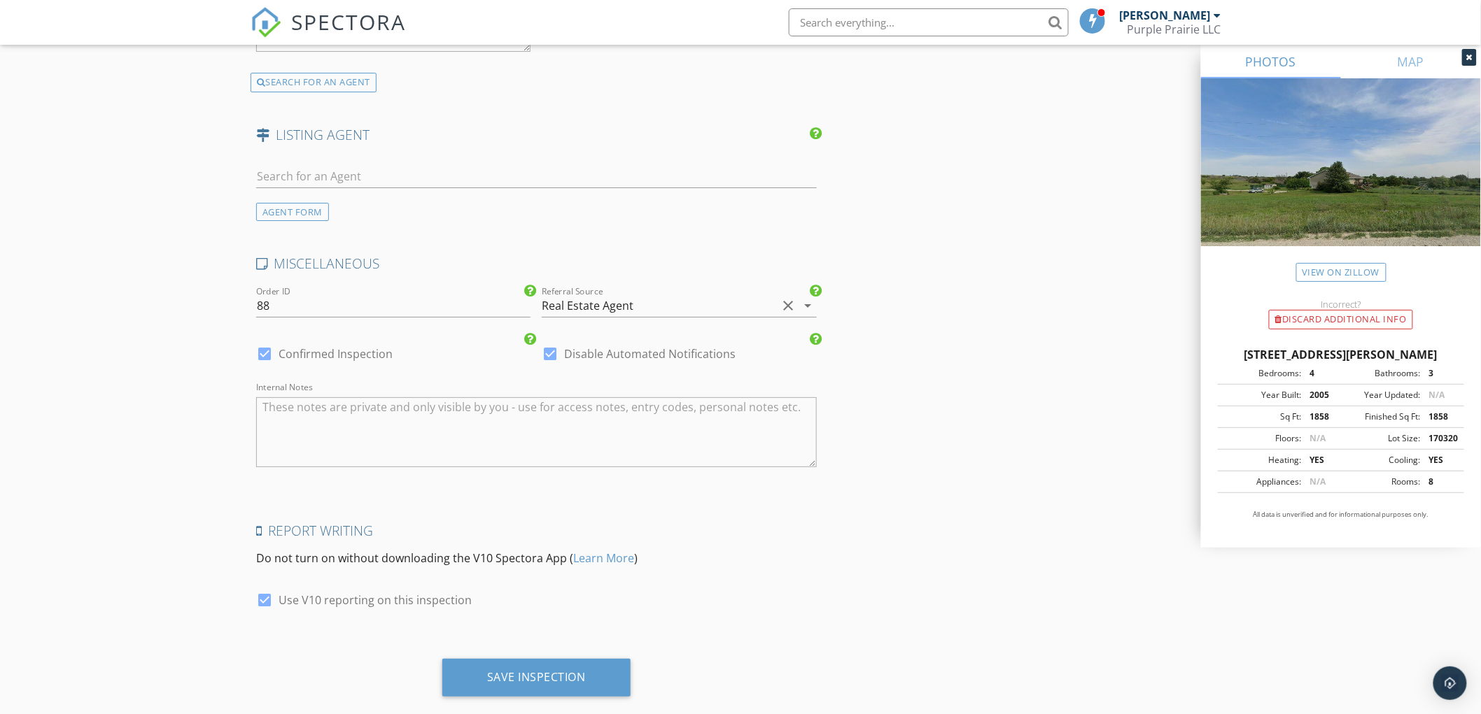
scroll to position [2099, 0]
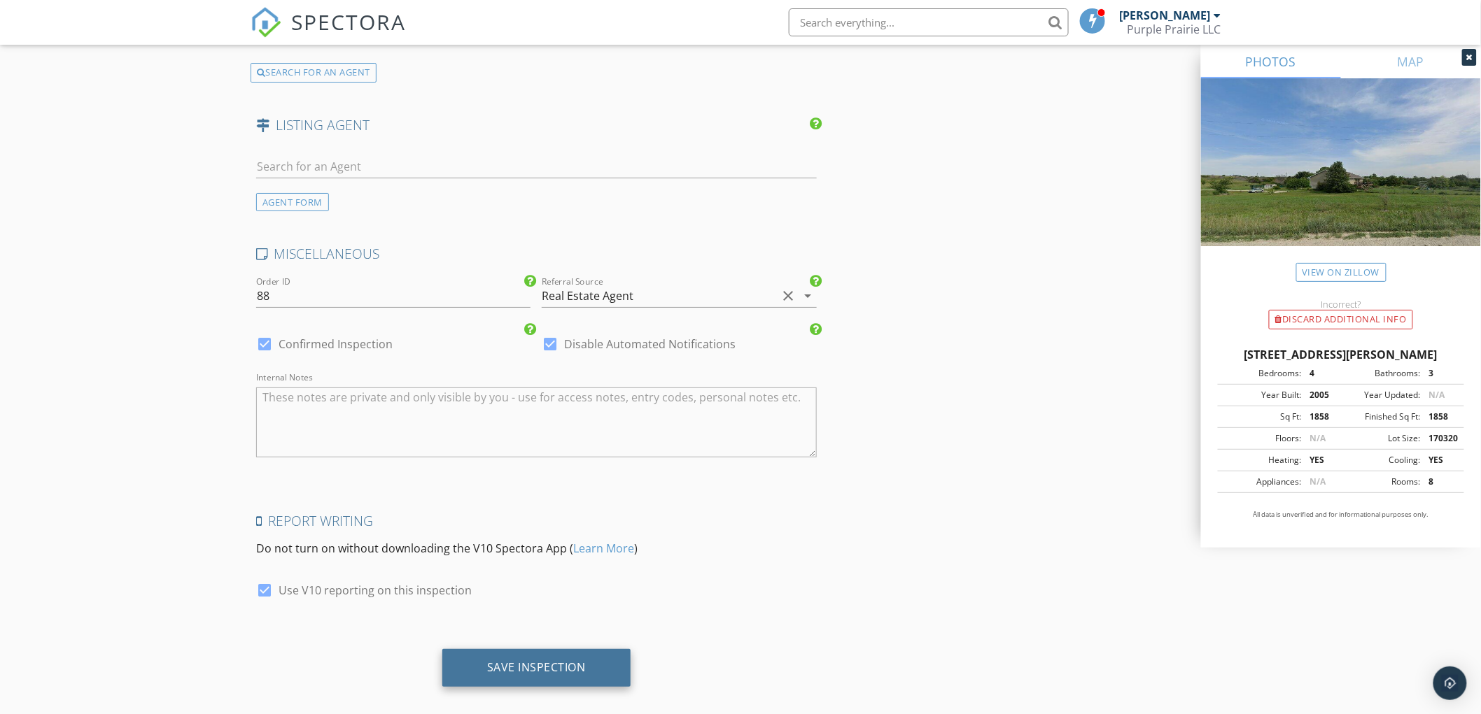
click at [508, 661] on div "Save Inspection" at bounding box center [536, 668] width 99 height 14
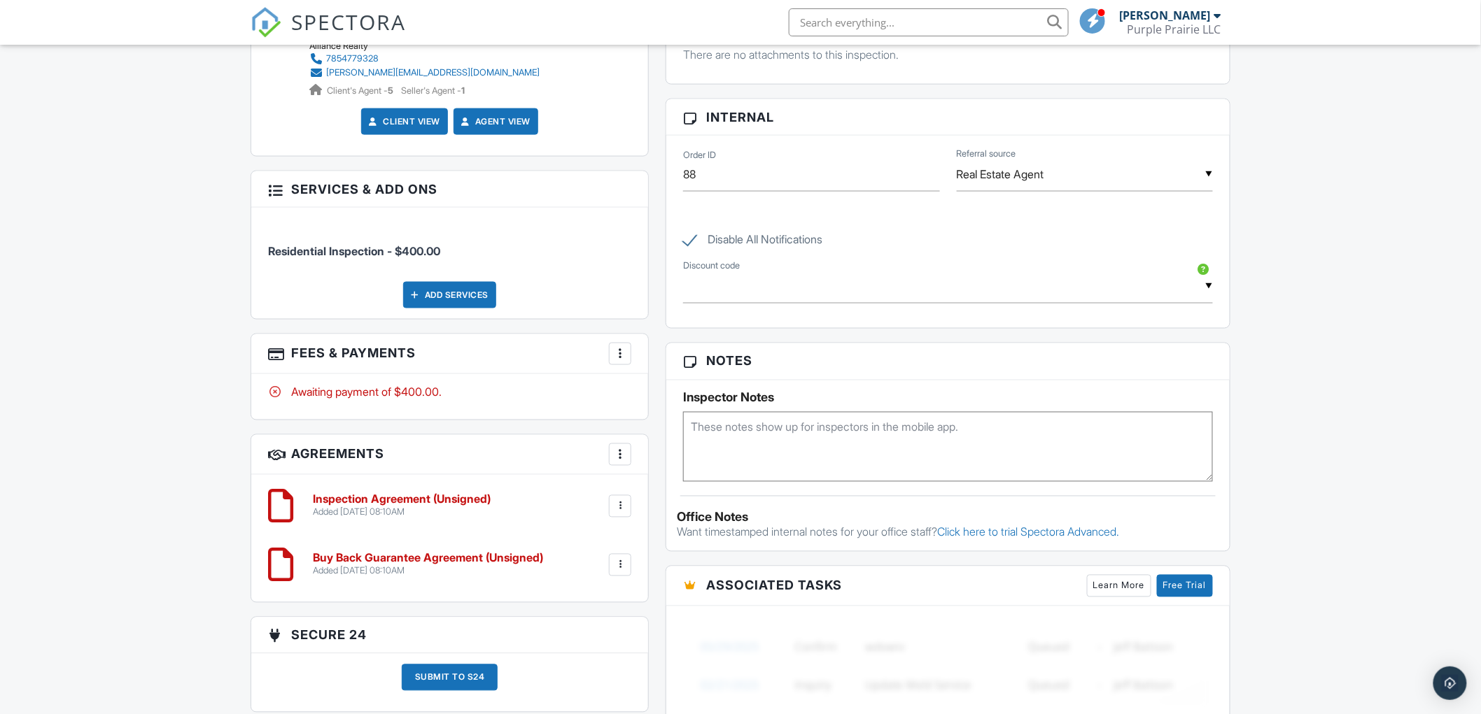
scroll to position [855, 0]
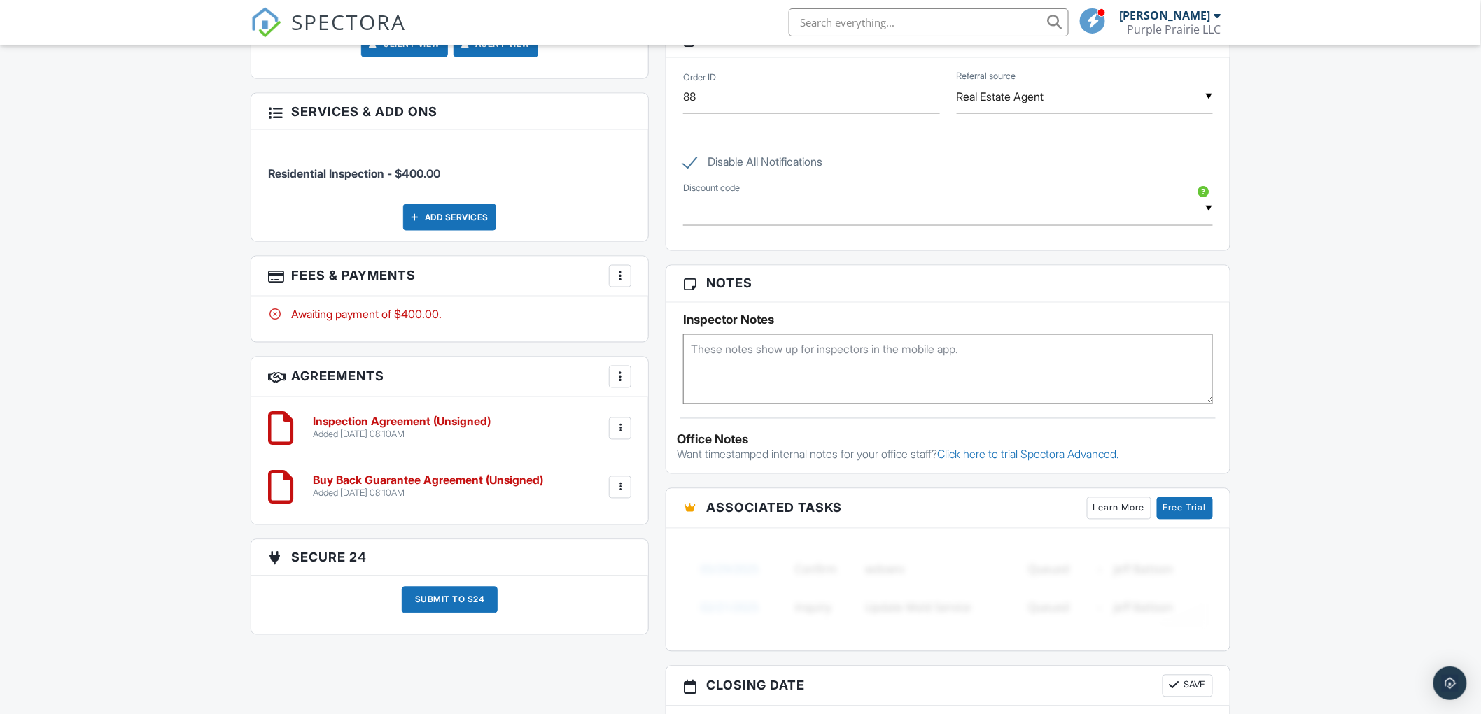
click at [401, 429] on h6 "Inspection Agreement (Unsigned)" at bounding box center [402, 422] width 178 height 13
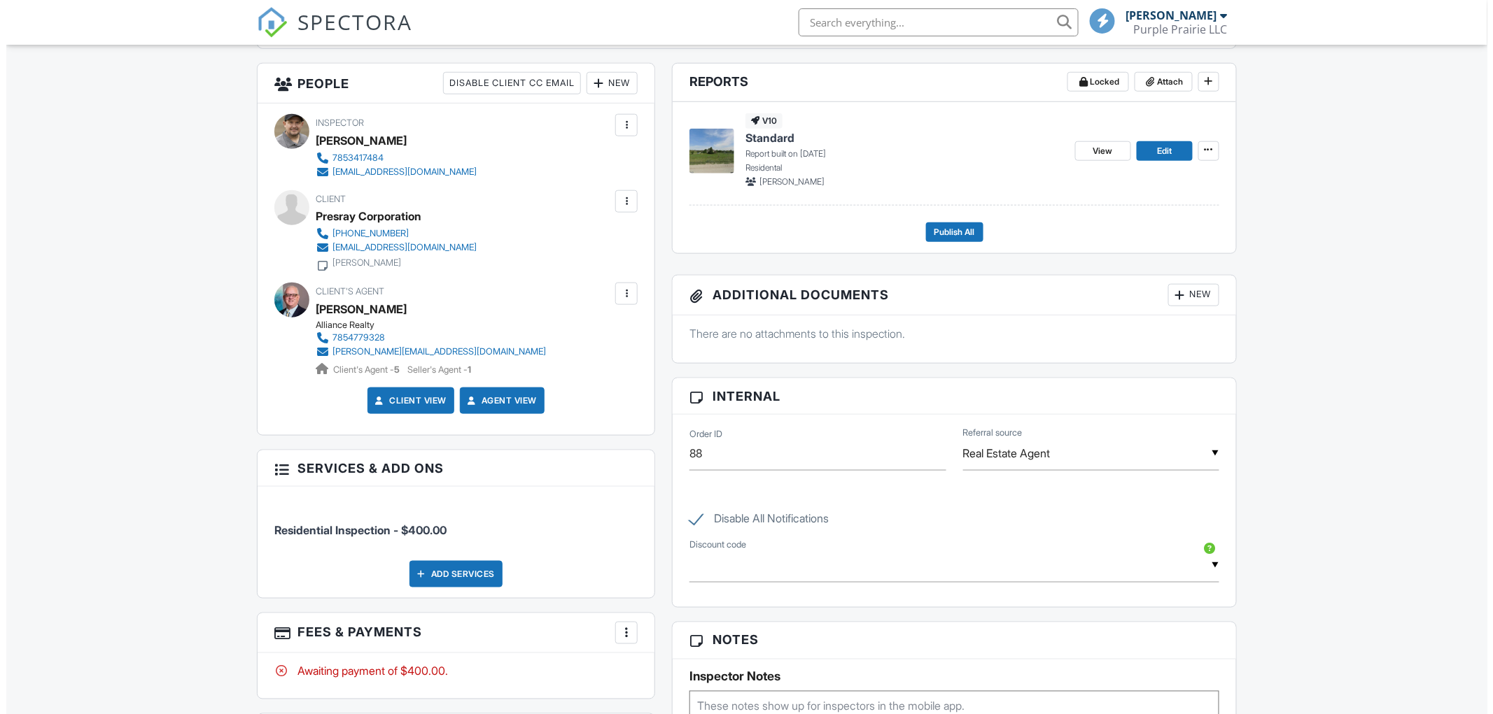
scroll to position [470, 0]
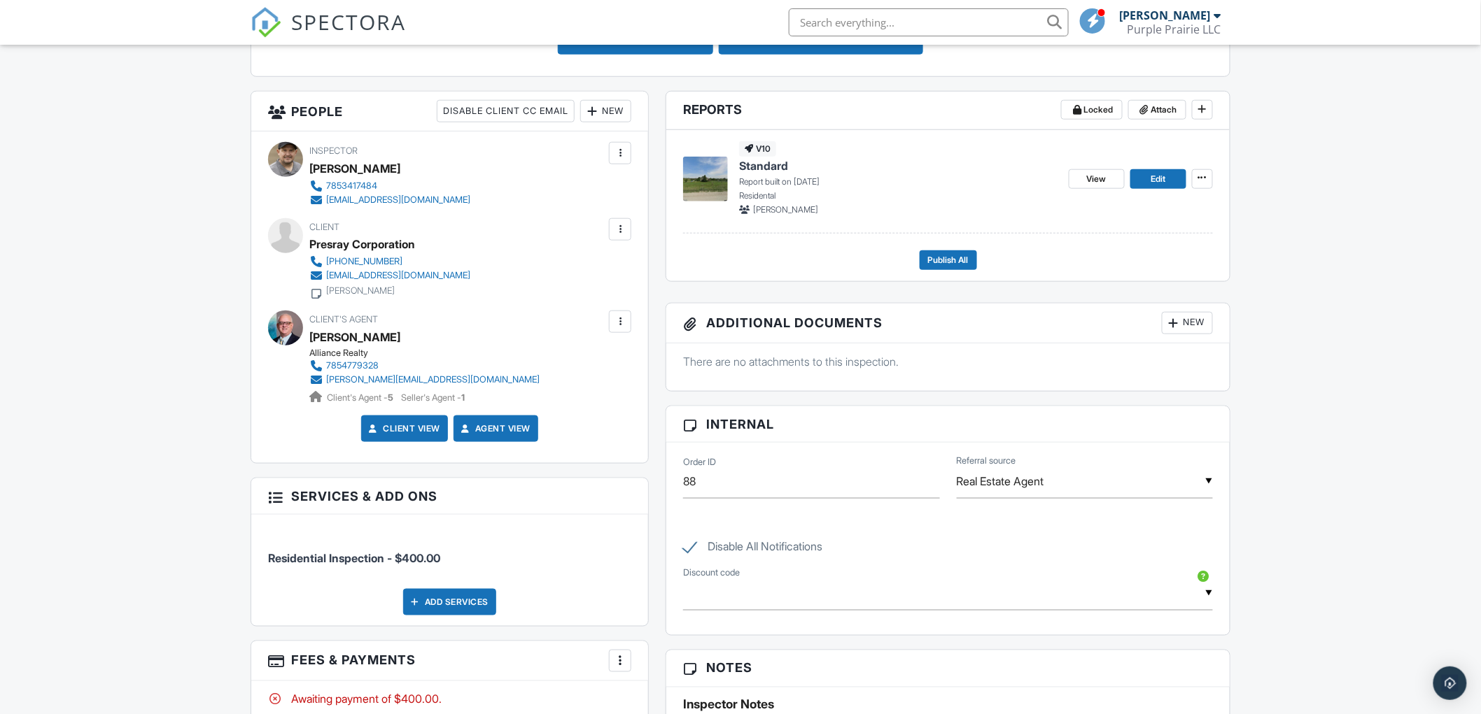
click at [621, 225] on div at bounding box center [620, 230] width 14 height 14
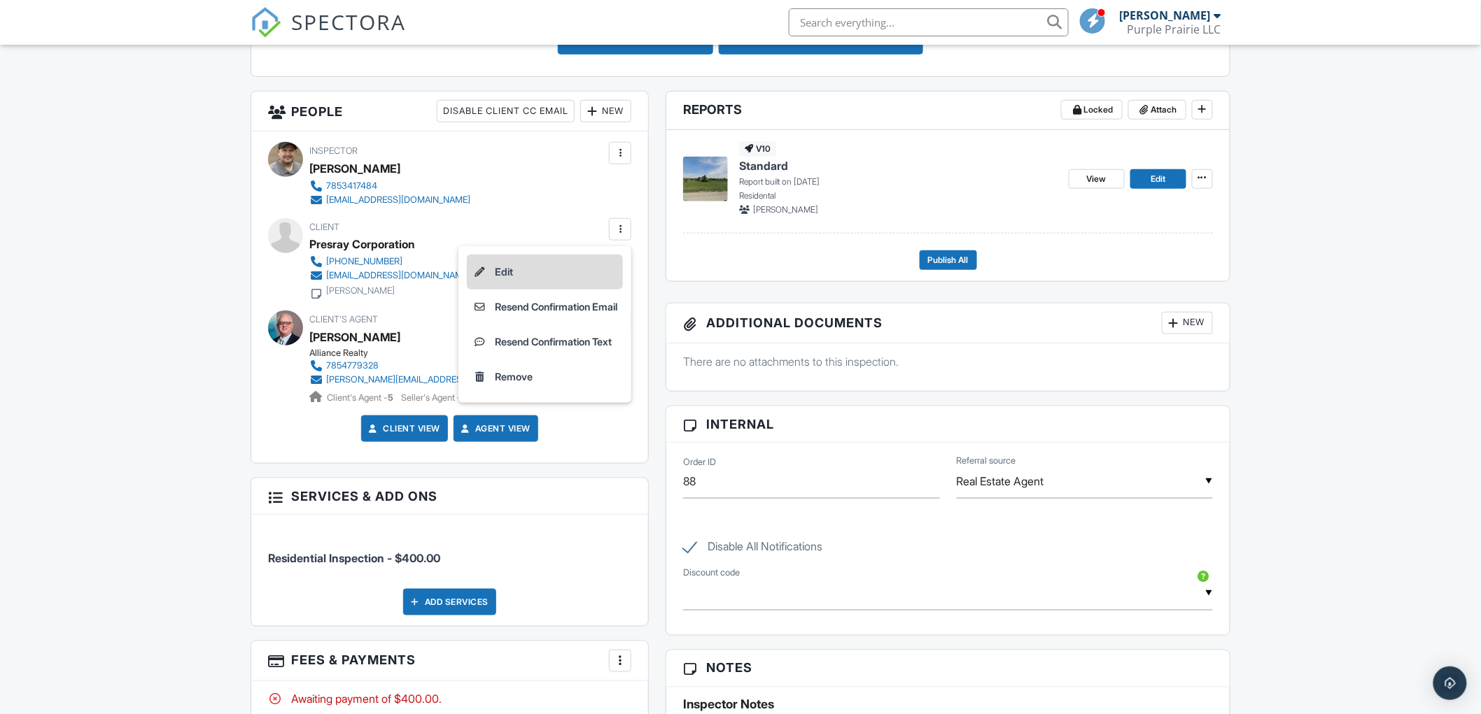
click at [502, 266] on li "Edit" at bounding box center [545, 272] width 156 height 35
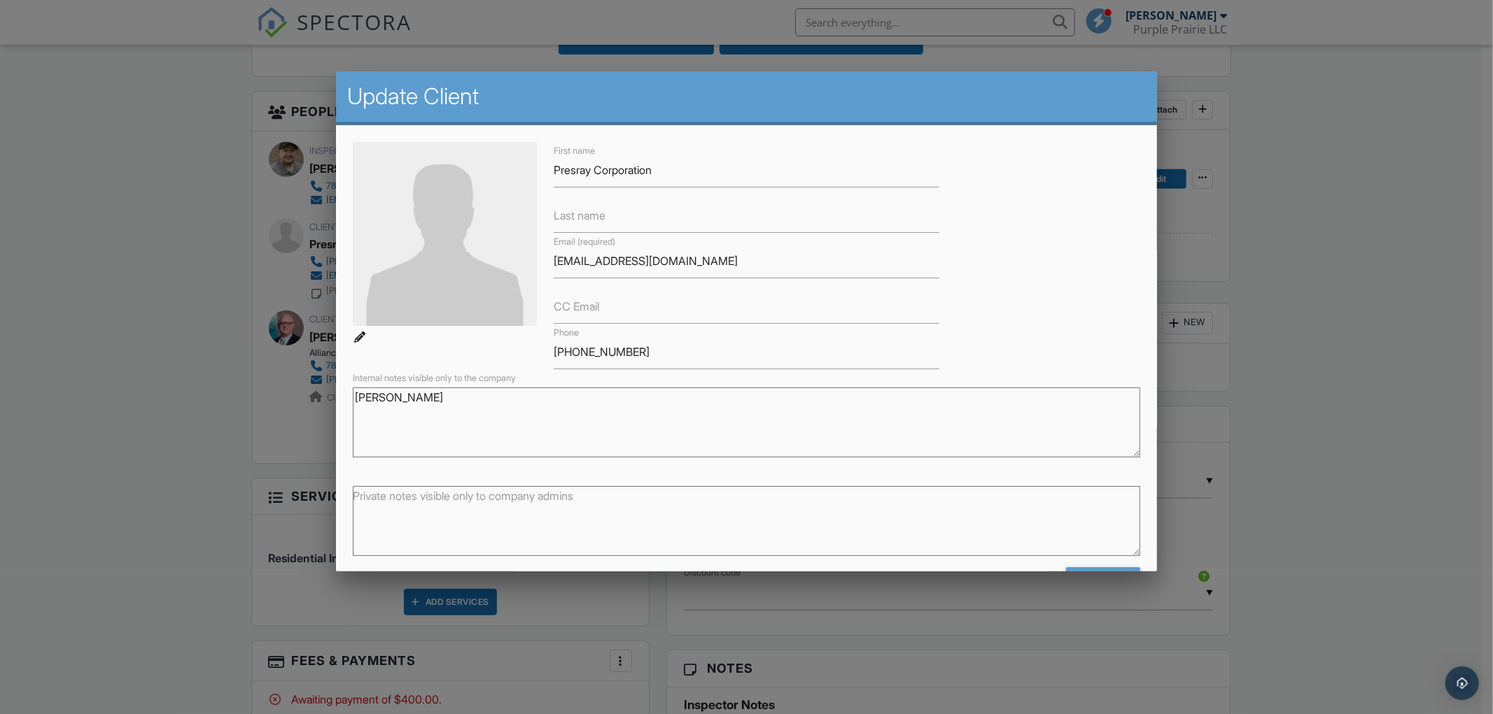
click at [600, 214] on label "Last name" at bounding box center [580, 215] width 52 height 15
click at [600, 214] on input "Last name" at bounding box center [747, 216] width 386 height 34
type input "C"
drag, startPoint x: 443, startPoint y: 404, endPoint x: 297, endPoint y: 397, distance: 146.5
click at [297, 397] on body "SPECTORA Nathan Olivier Purple Prairie LLC Role: Inspector Dashboard New Inspec…" at bounding box center [740, 506] width 1481 height 1952
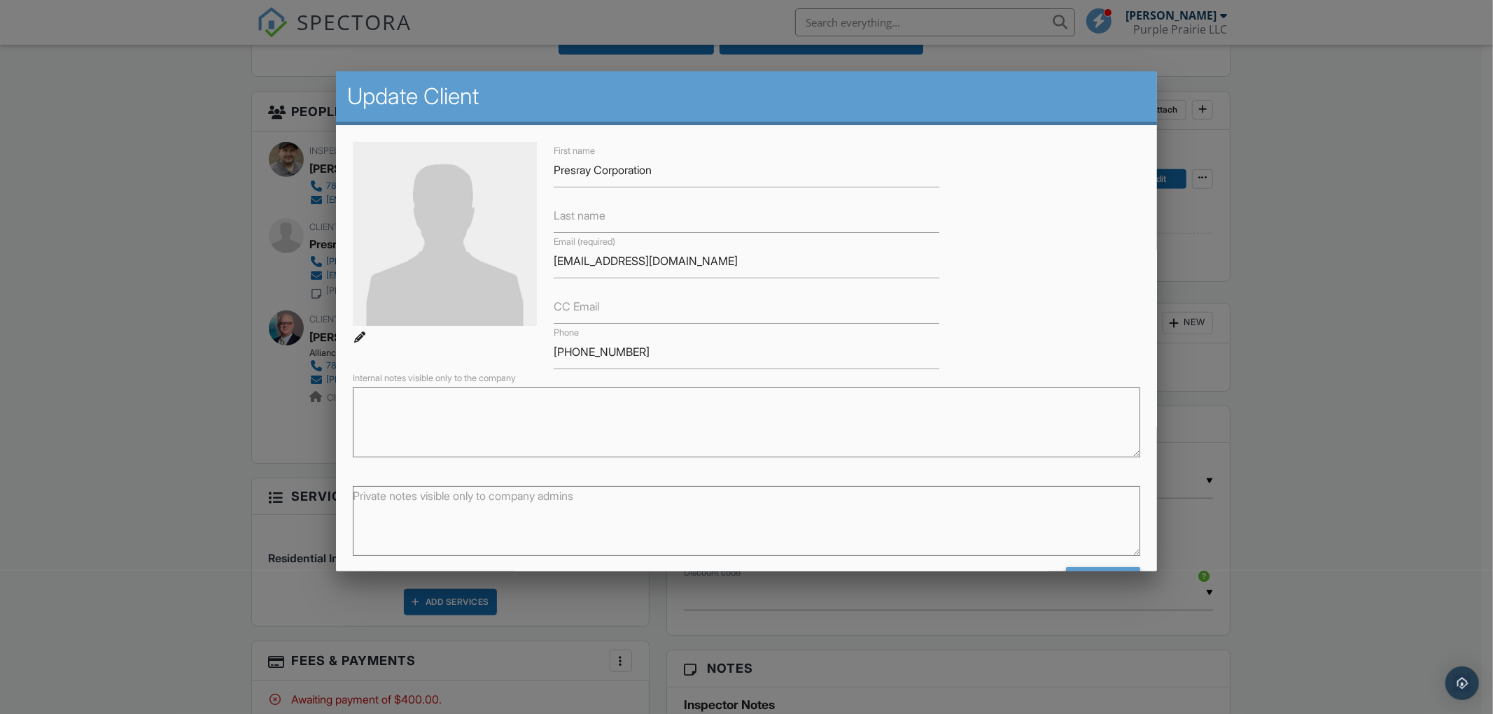
click at [603, 211] on label "Last name" at bounding box center [580, 215] width 52 height 15
click at [603, 211] on input "Last name" at bounding box center [747, 216] width 386 height 34
paste input "Caleb Hughes"
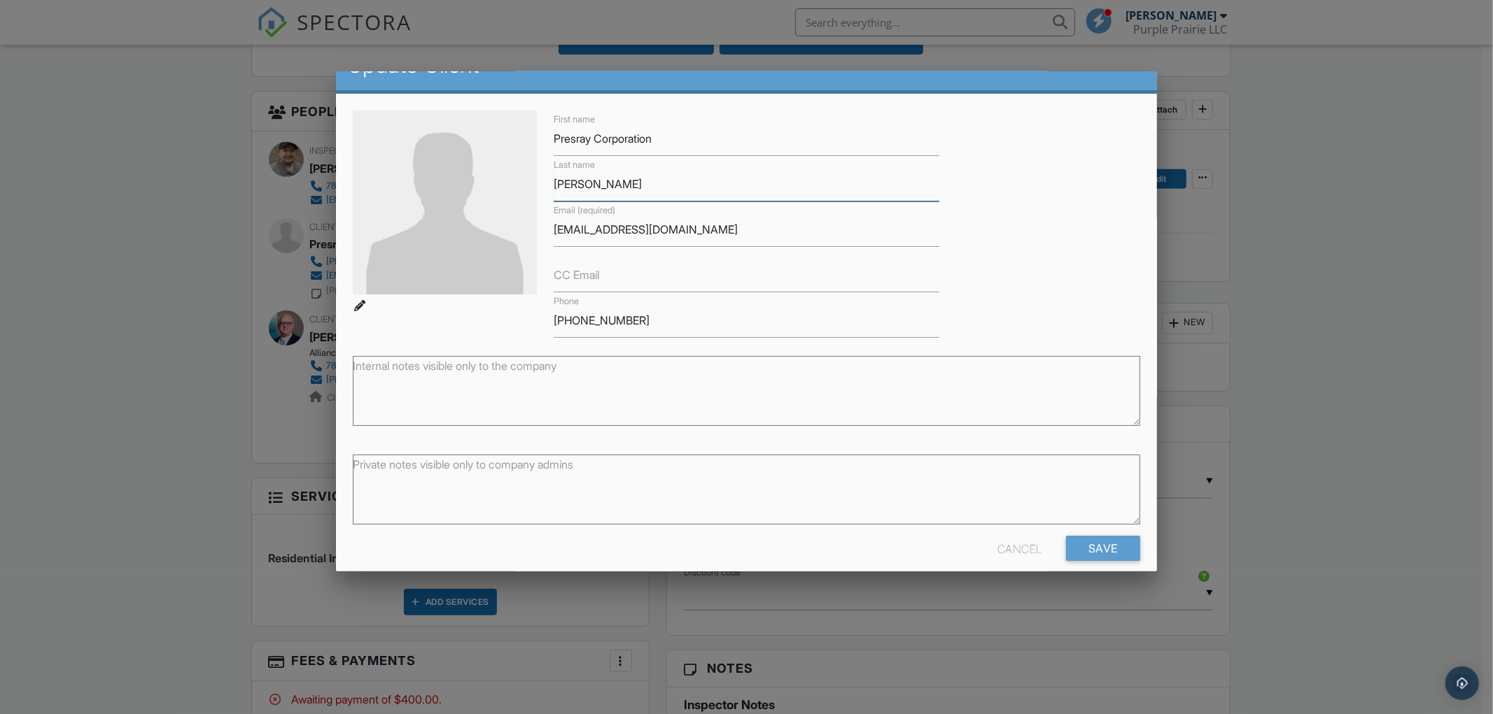
scroll to position [49, 0]
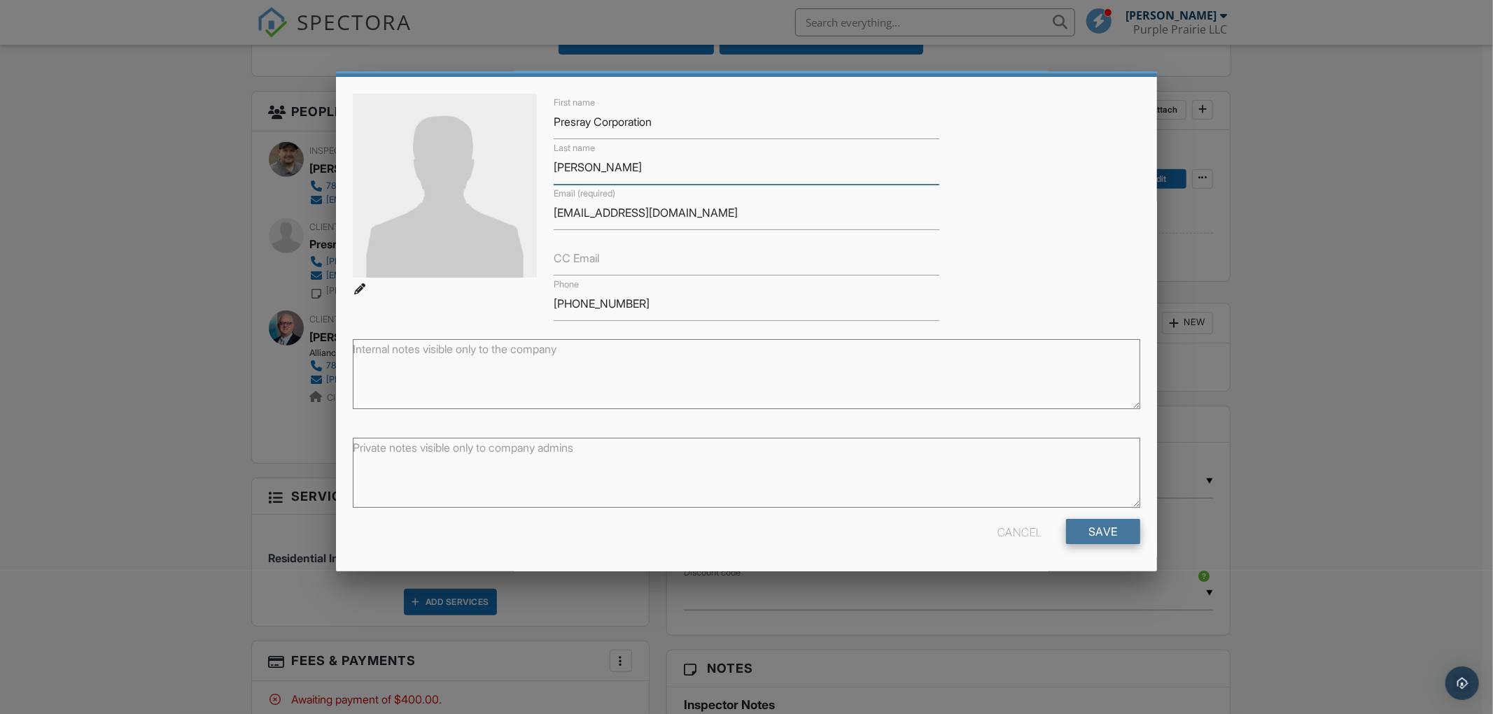
type input "Caleb Hughes"
click at [1092, 528] on input "Save" at bounding box center [1103, 531] width 74 height 25
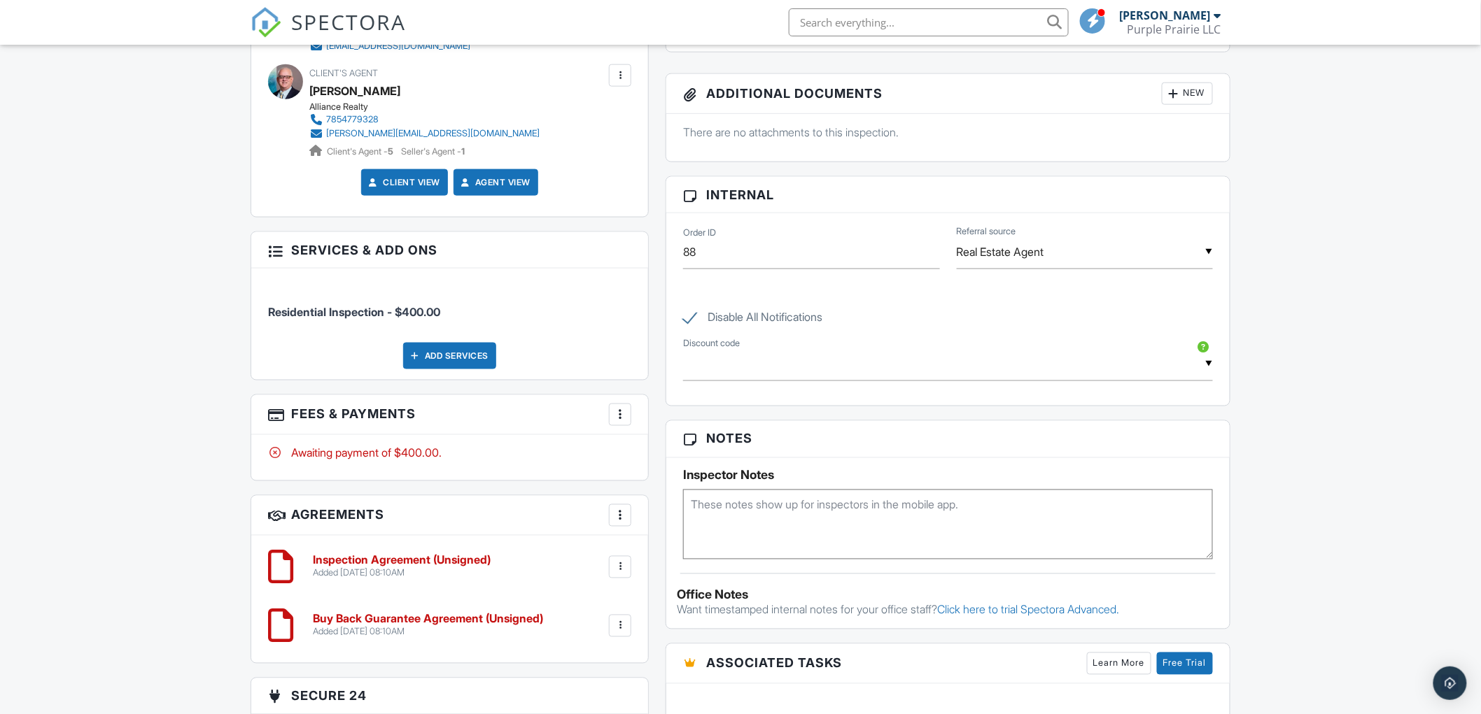
scroll to position [855, 0]
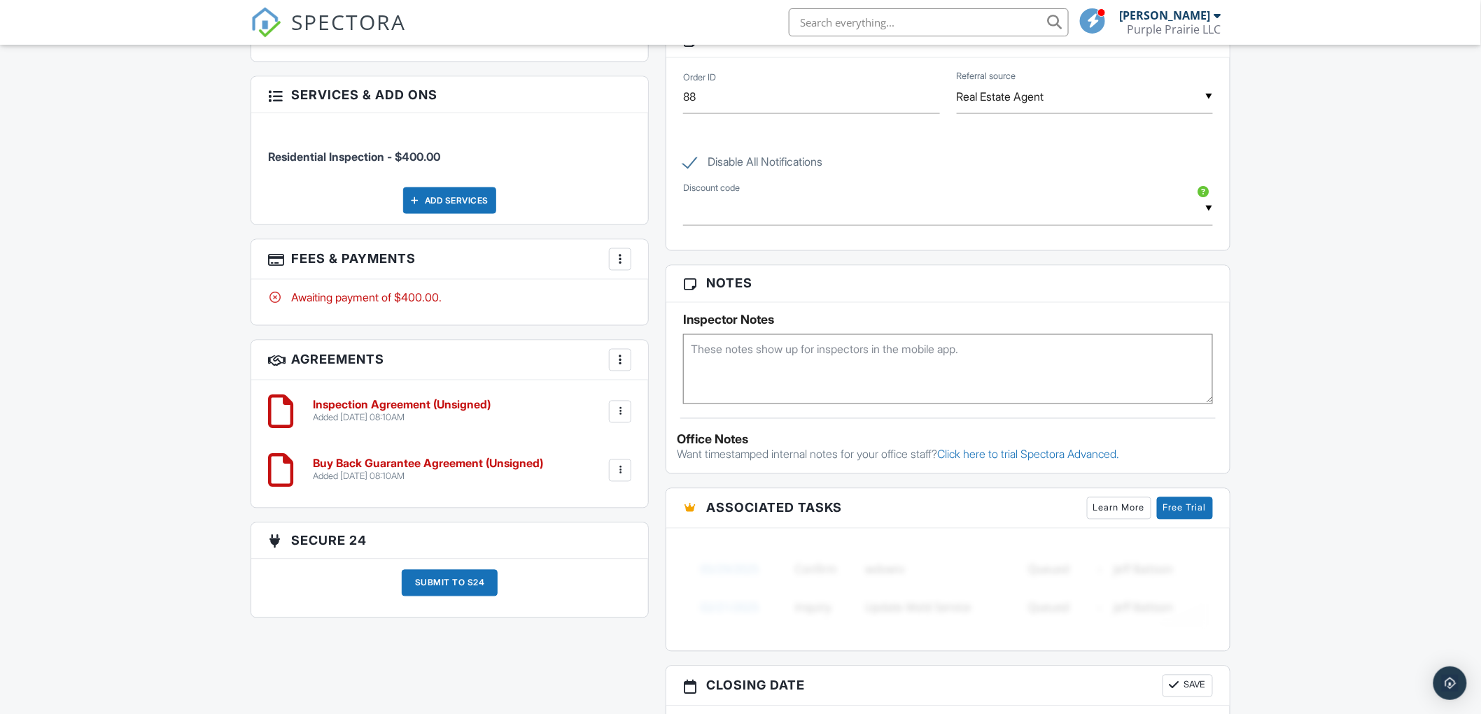
click at [617, 474] on div at bounding box center [620, 471] width 14 height 14
click at [567, 505] on li "Edit" at bounding box center [583, 509] width 80 height 35
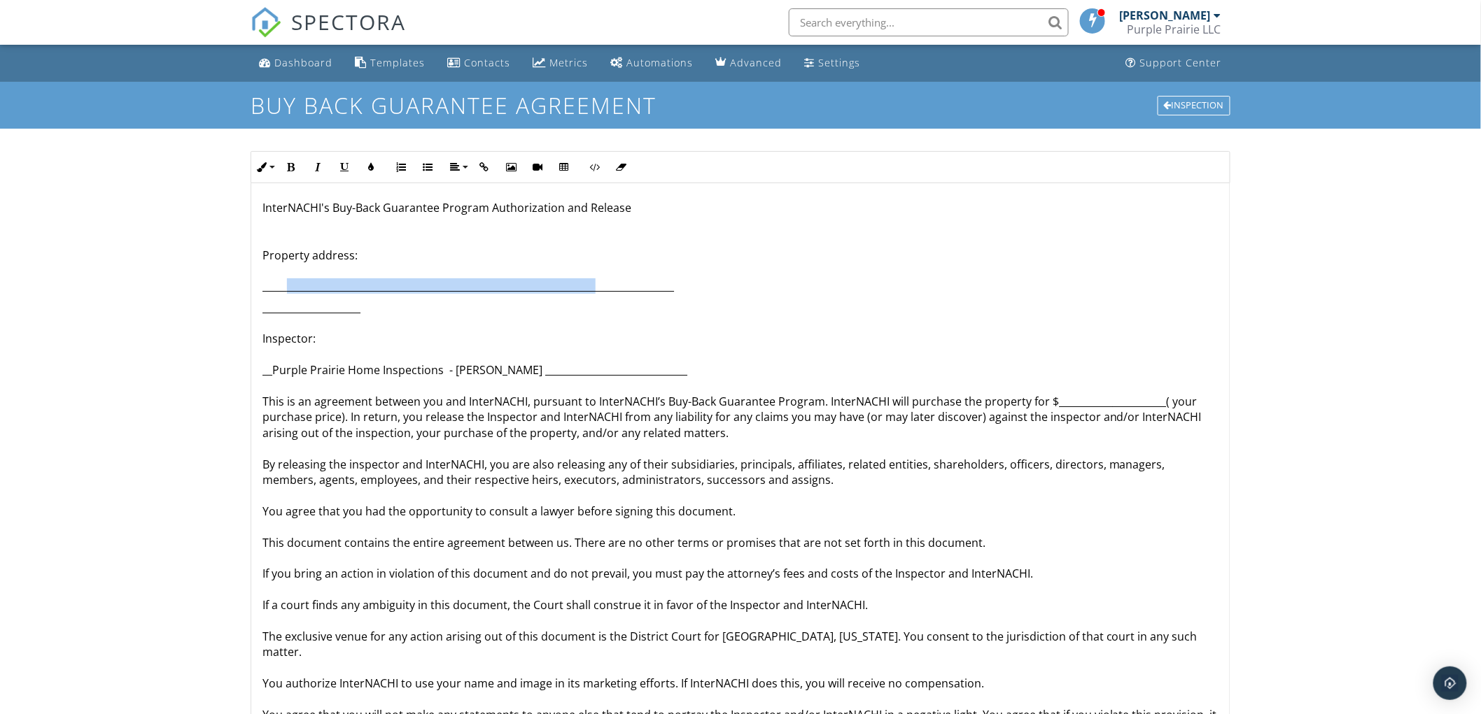
drag, startPoint x: 288, startPoint y: 287, endPoint x: 593, endPoint y: 282, distance: 305.8
click at [593, 282] on p "InterNACHI's Buy-Back Guarantee Program Authorization and Release Property addr…" at bounding box center [740, 247] width 956 height 94
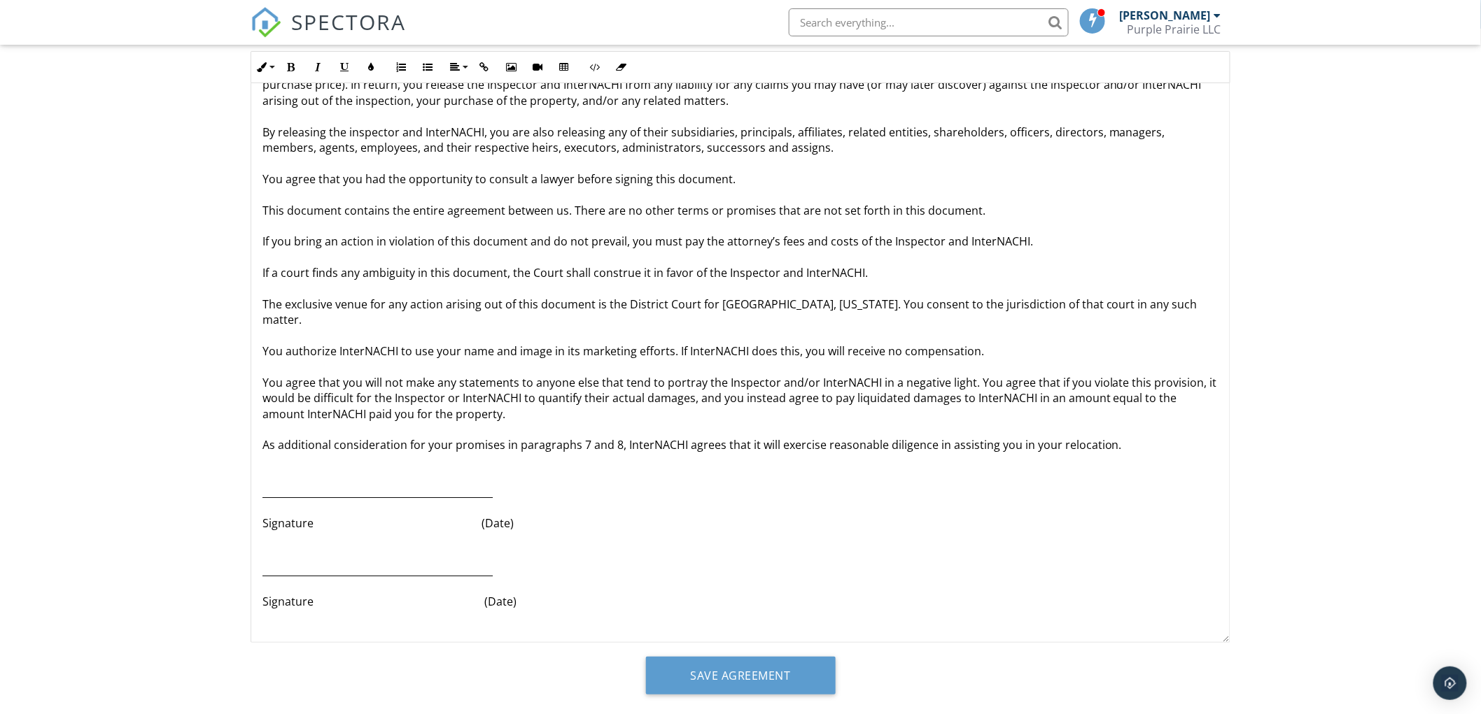
scroll to position [127, 0]
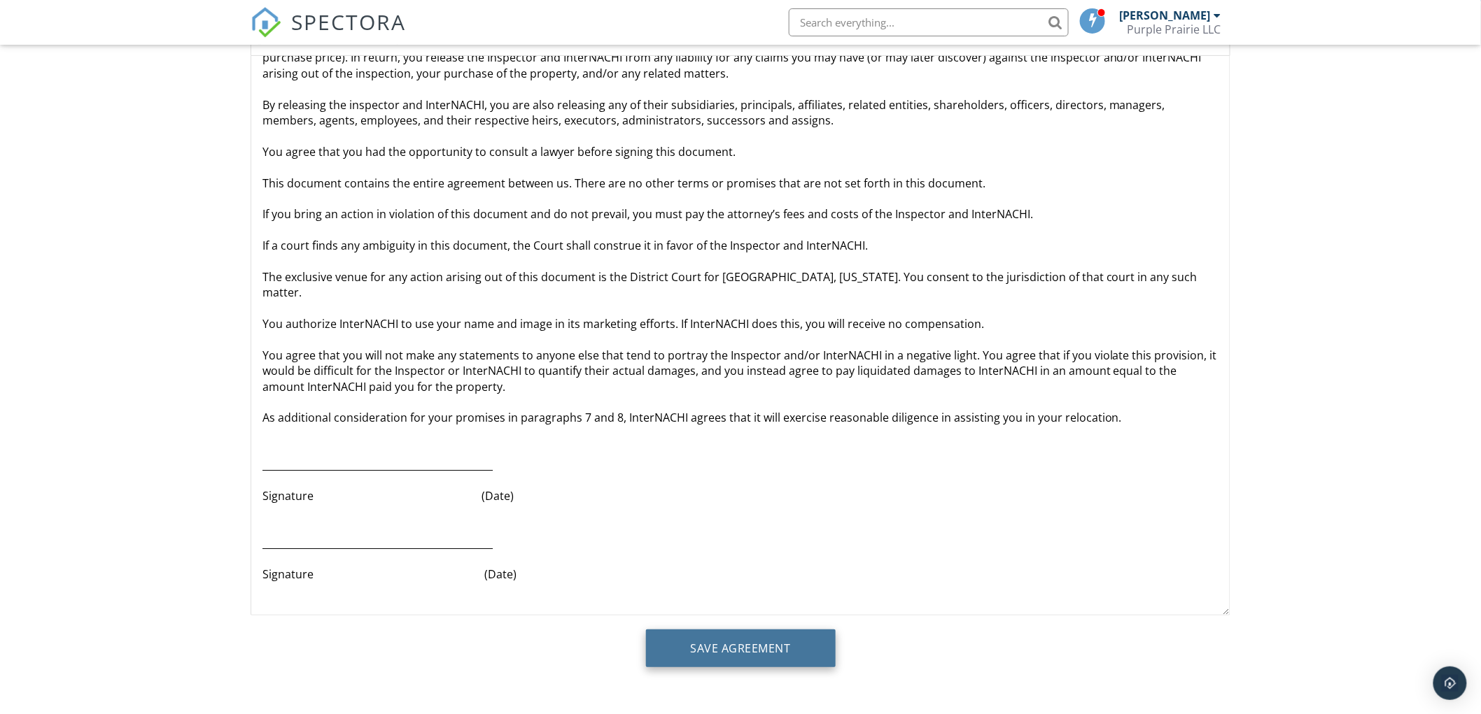
click at [733, 644] on input "Save Agreement" at bounding box center [741, 649] width 190 height 38
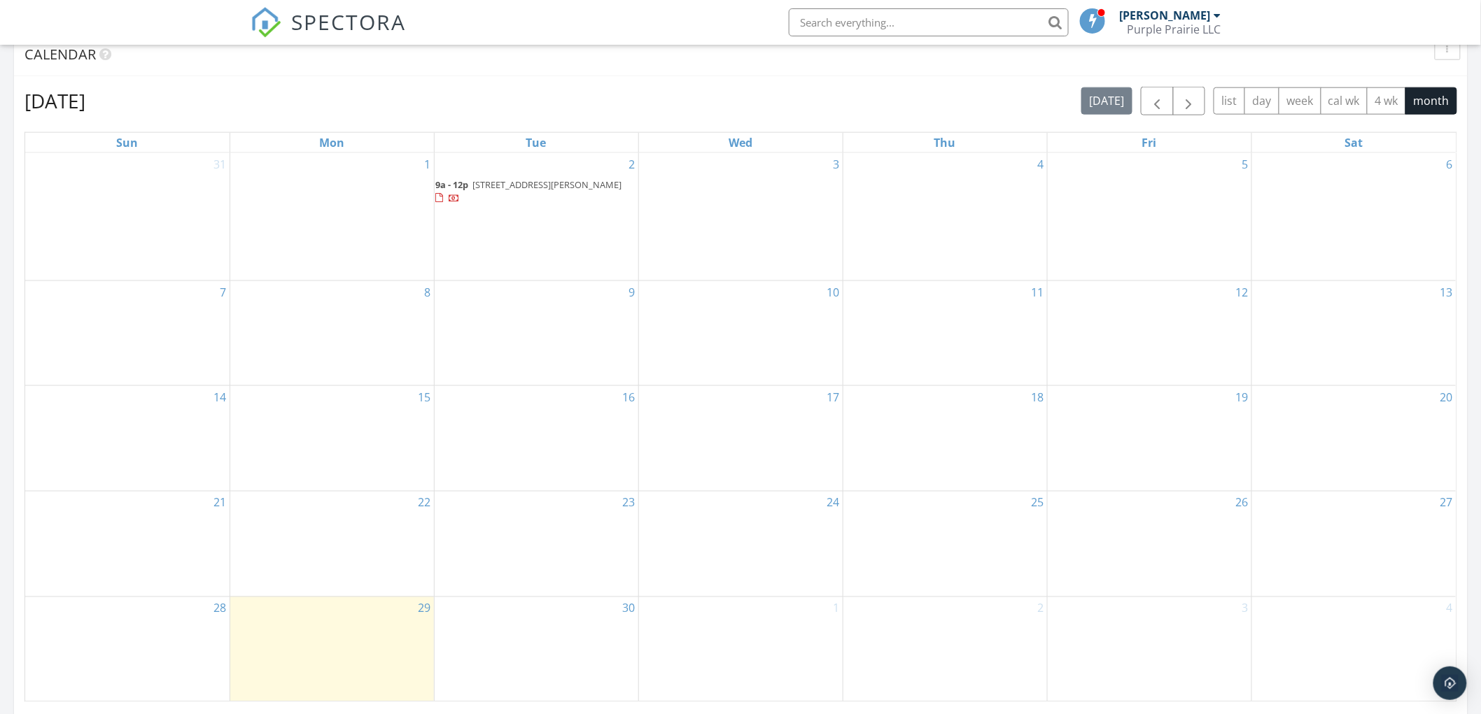
scroll to position [700, 0]
click at [523, 176] on span "[STREET_ADDRESS][PERSON_NAME]" at bounding box center [547, 181] width 149 height 13
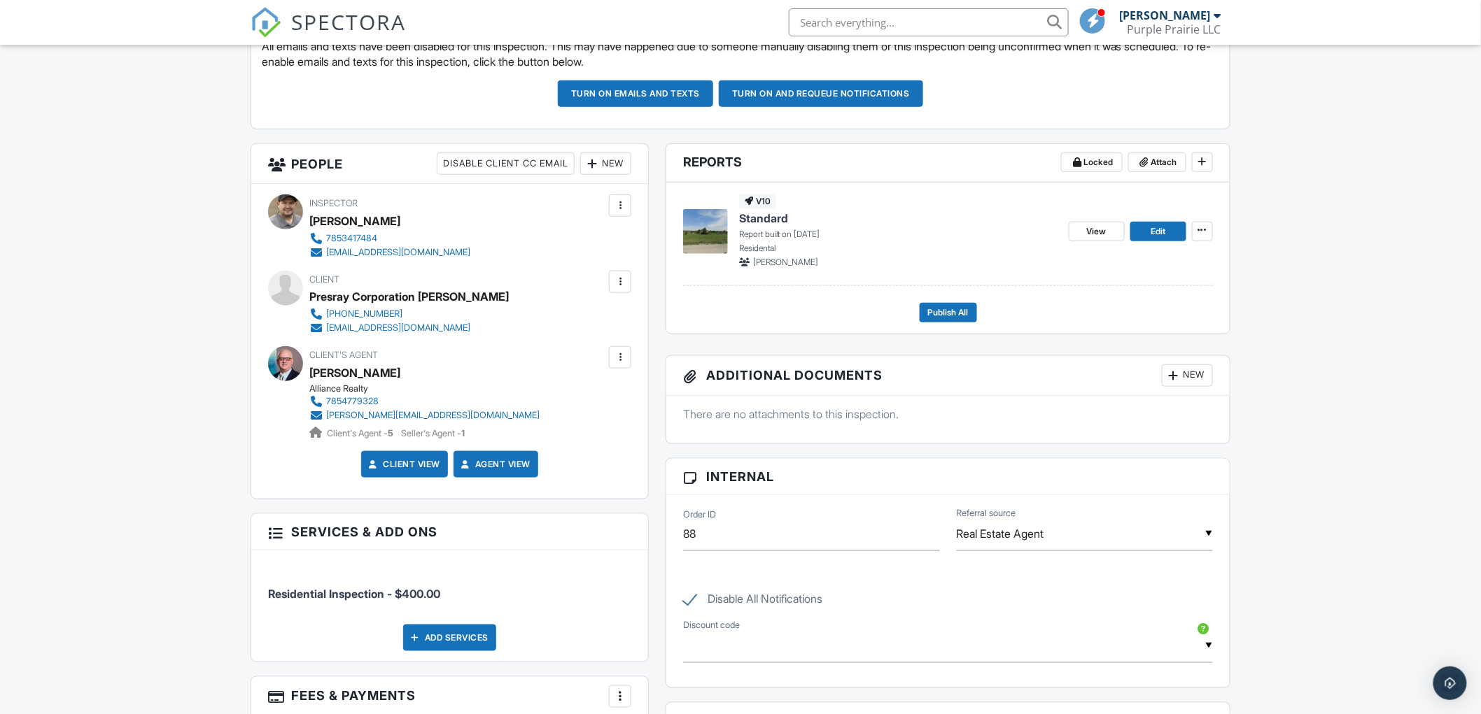
scroll to position [227, 0]
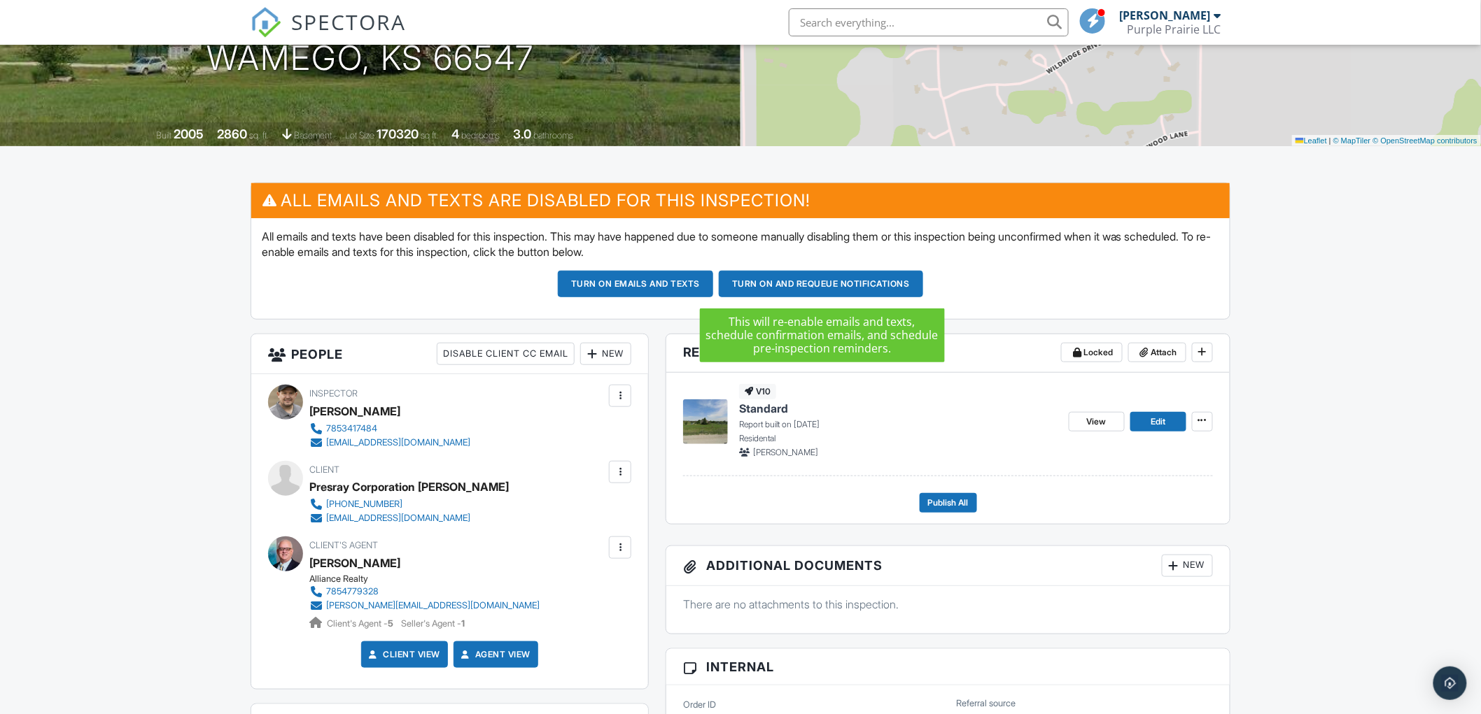
click at [766, 281] on button "Turn on and Requeue Notifications" at bounding box center [821, 284] width 204 height 27
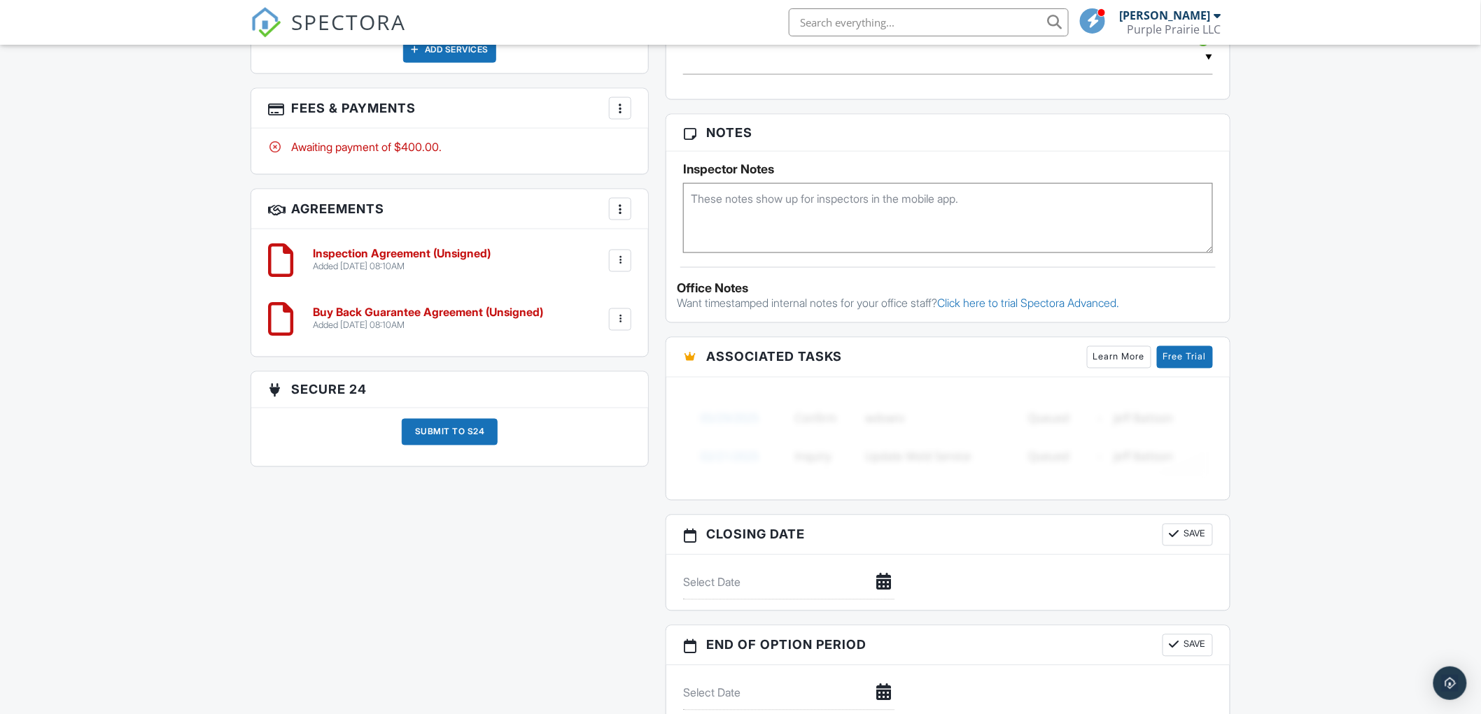
scroll to position [1087, 0]
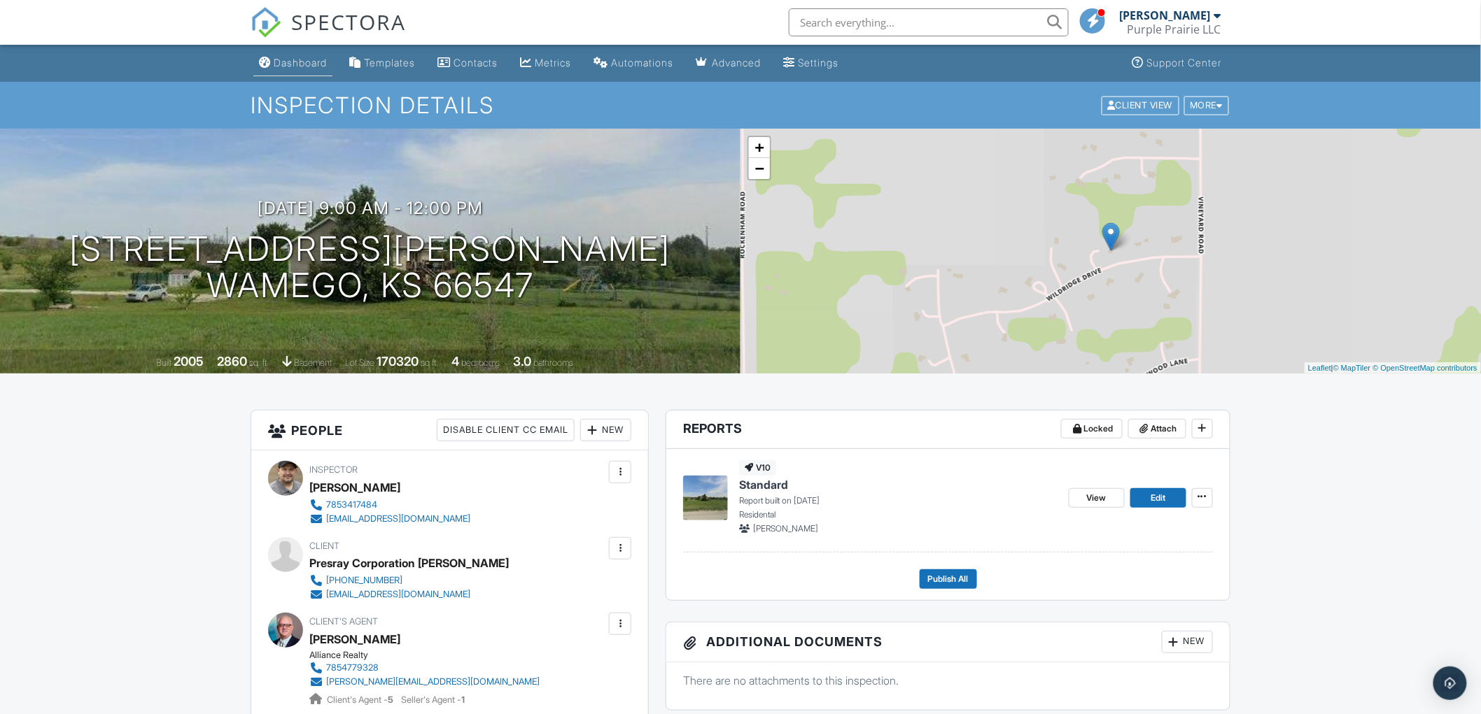
click at [277, 66] on div "Dashboard" at bounding box center [300, 63] width 53 height 12
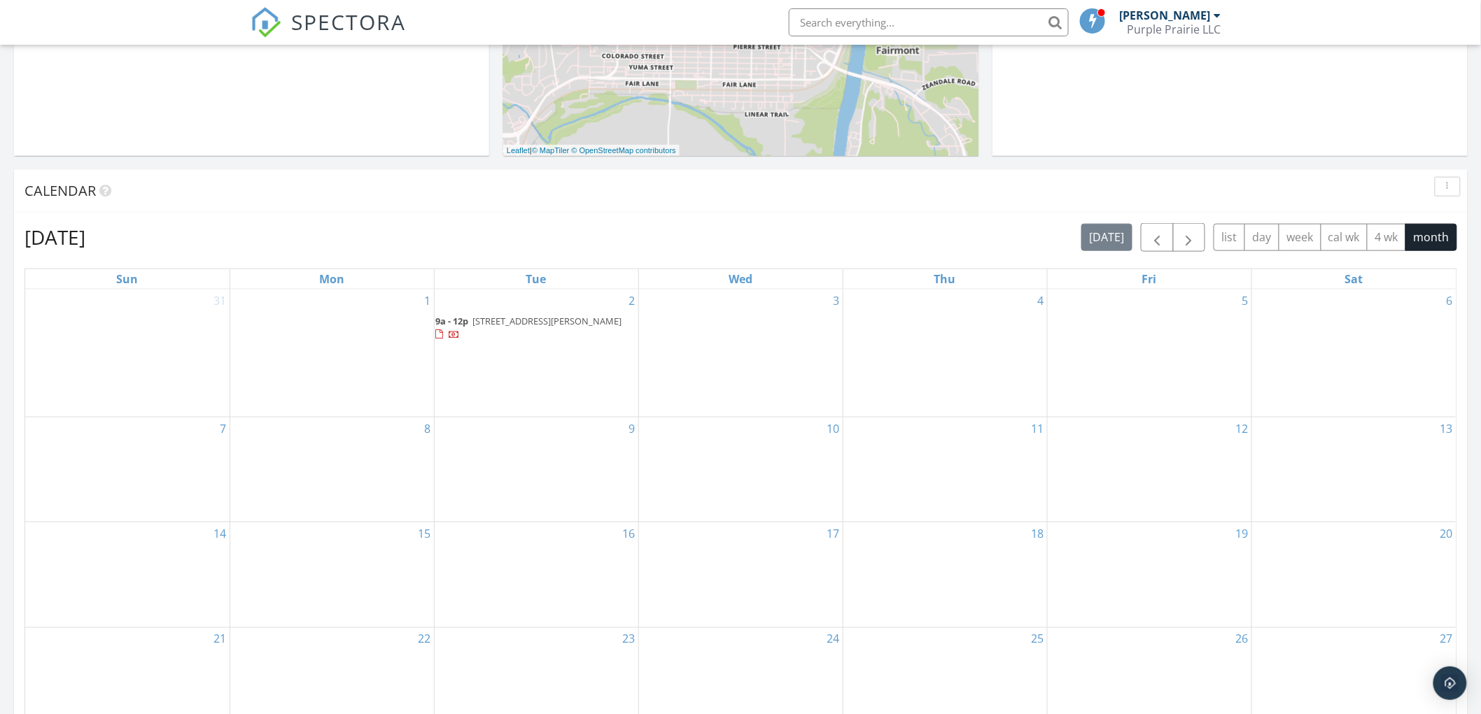
scroll to position [621, 0]
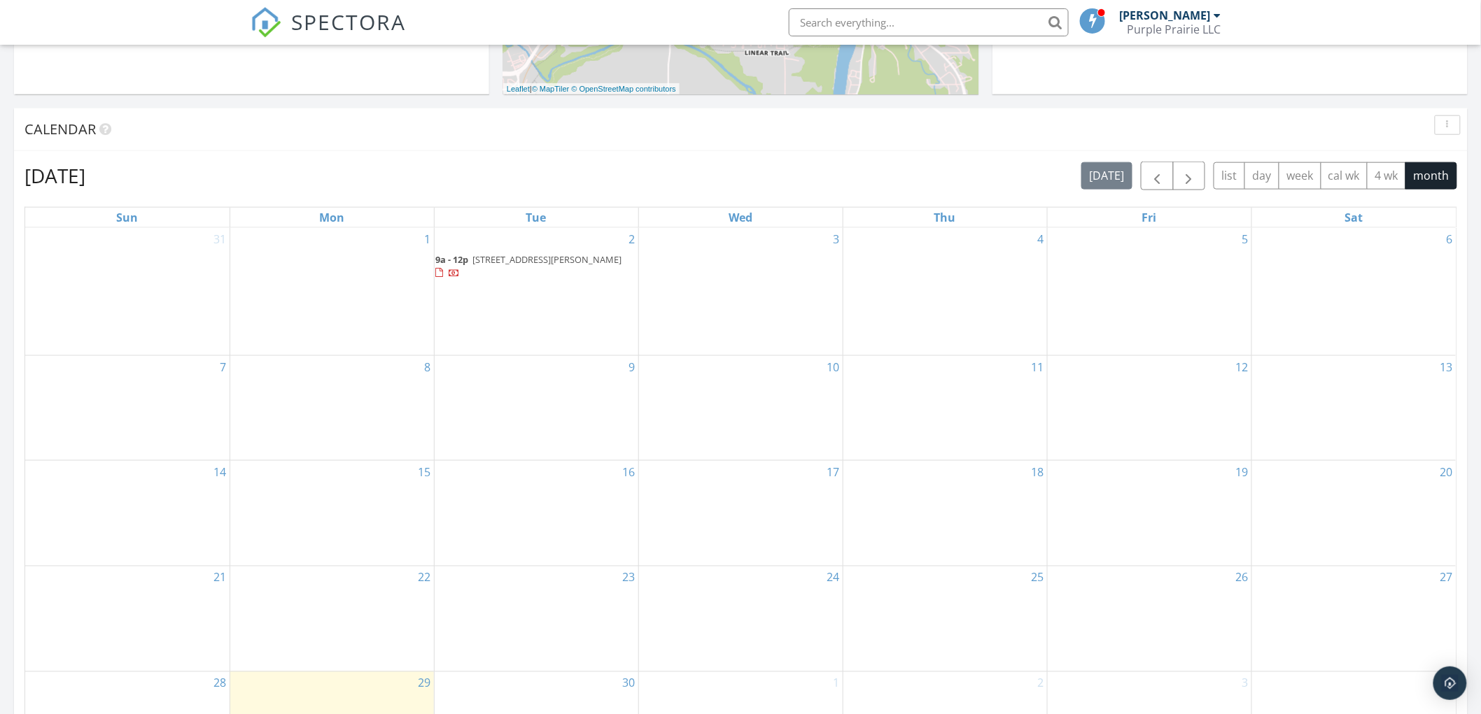
click at [488, 258] on span "[STREET_ADDRESS][PERSON_NAME]" at bounding box center [547, 259] width 149 height 13
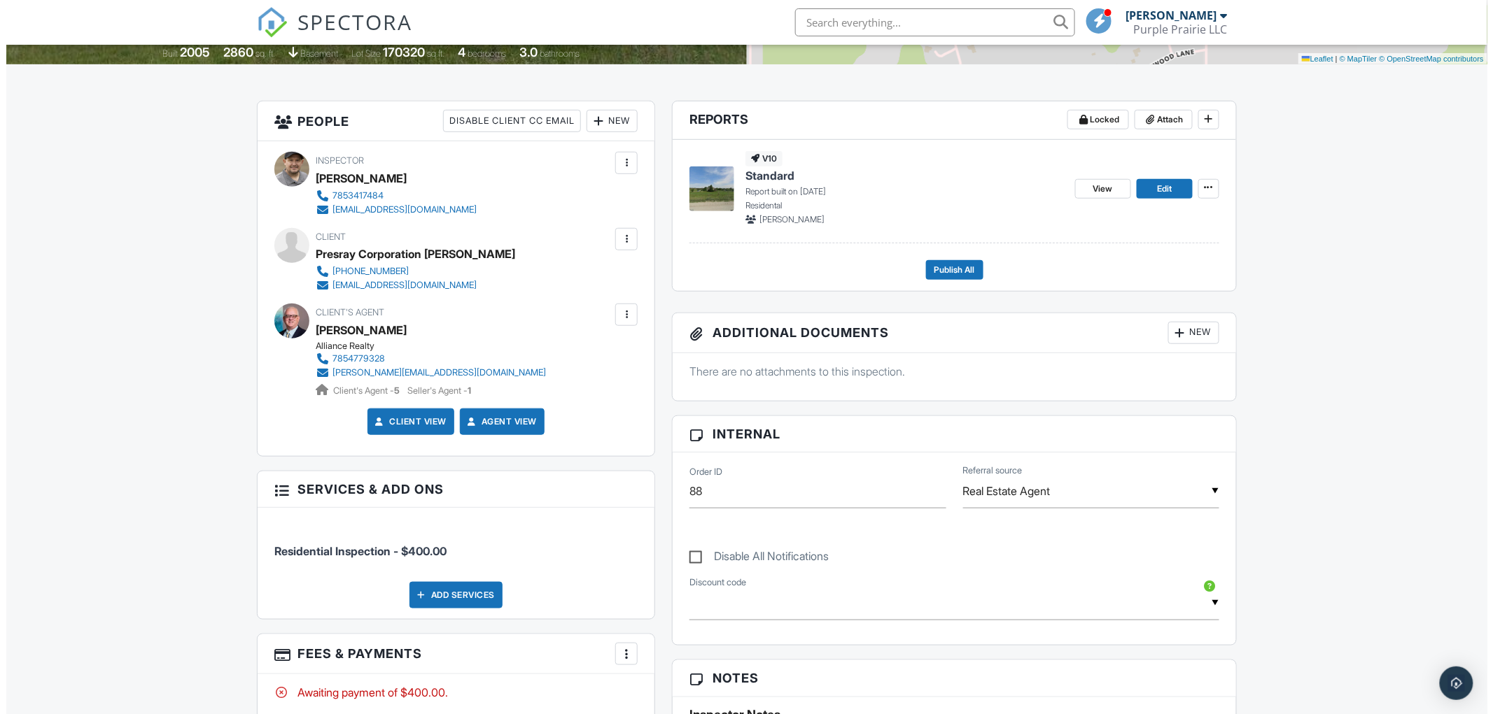
scroll to position [232, 0]
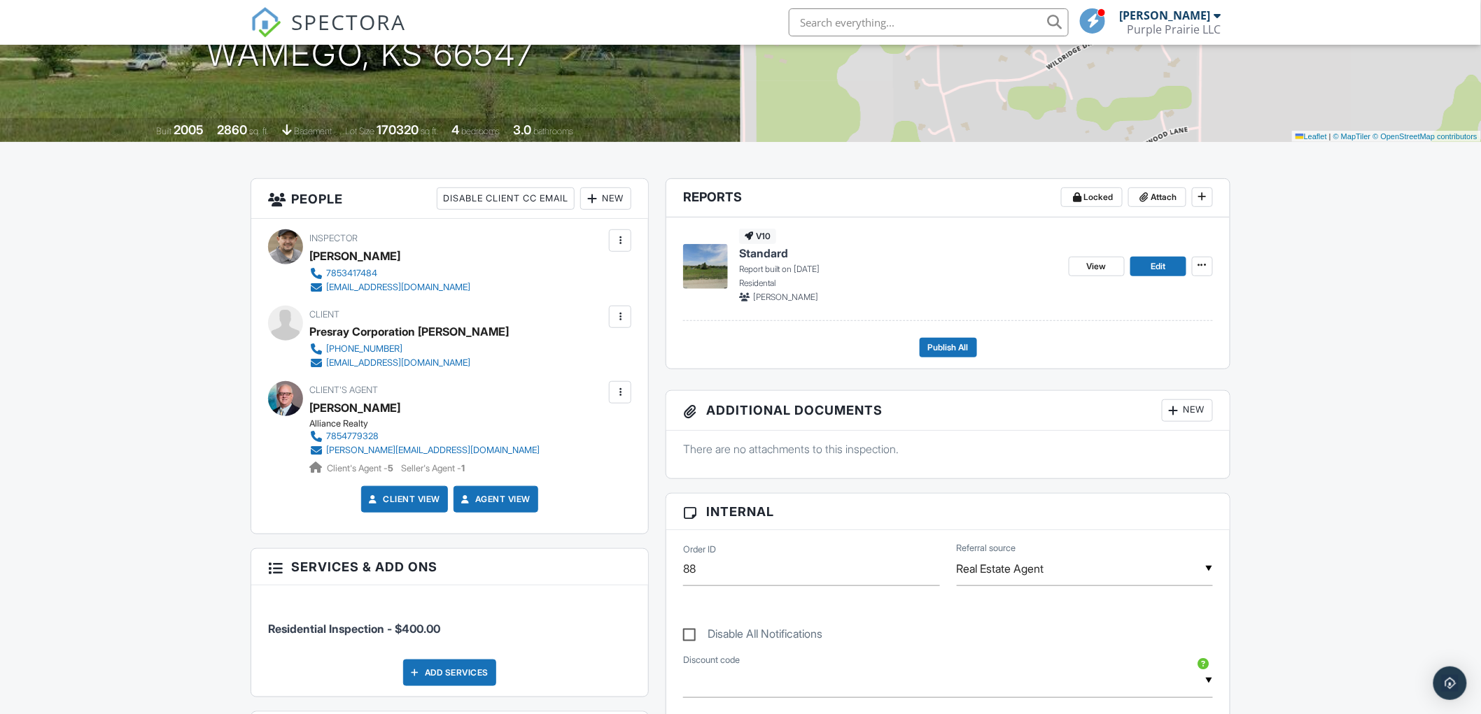
click at [623, 396] on div at bounding box center [620, 393] width 14 height 14
click at [626, 324] on div at bounding box center [620, 317] width 22 height 22
click at [542, 397] on li "Resend Confirmation Email" at bounding box center [545, 394] width 156 height 35
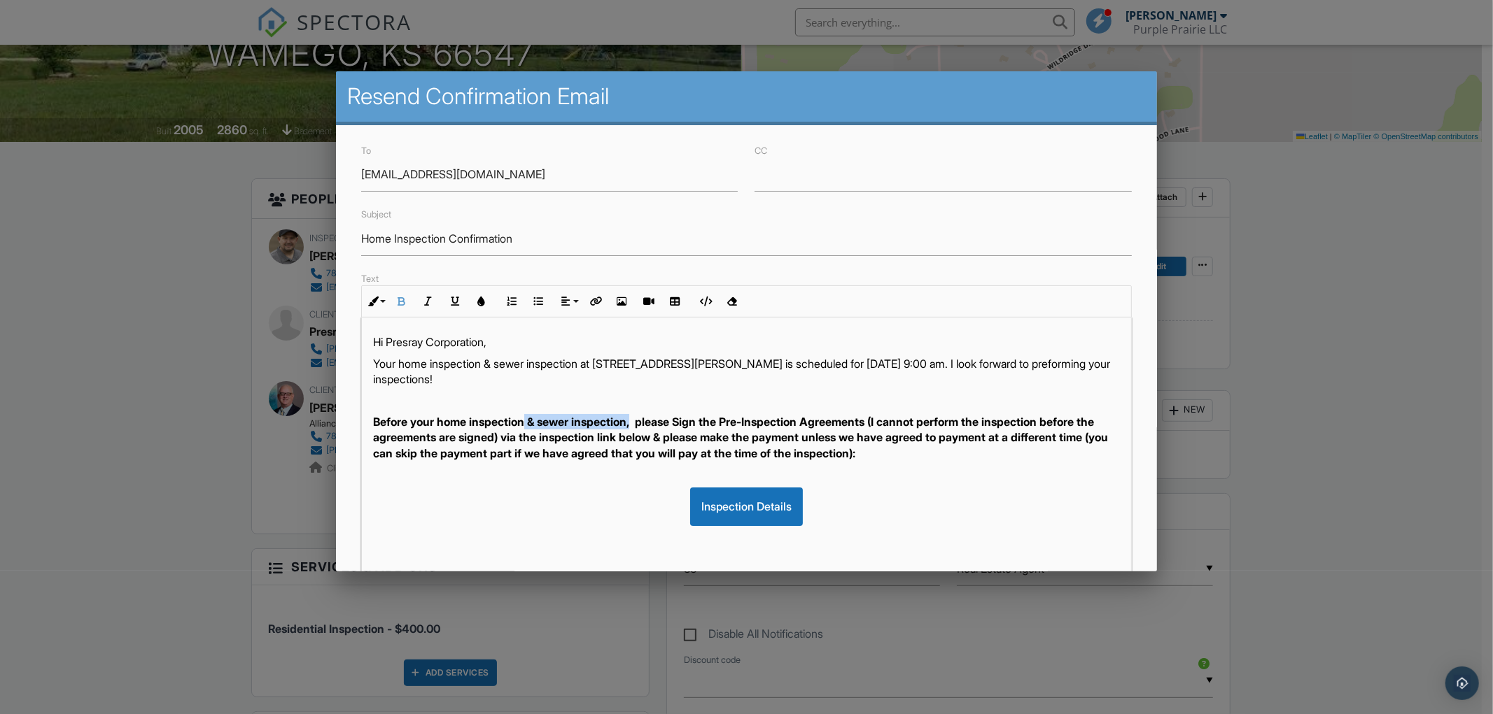
drag, startPoint x: 528, startPoint y: 421, endPoint x: 637, endPoint y: 417, distance: 109.2
click at [637, 417] on strong "Before your home inspection & sewer inspection, please Sign the Pre-Inspection …" at bounding box center [740, 437] width 735 height 45
click at [555, 420] on strong "Before your home inspection & sewer inspection, please Sign the Pre-Inspection …" at bounding box center [740, 437] width 735 height 45
drag, startPoint x: 528, startPoint y: 421, endPoint x: 633, endPoint y: 421, distance: 105.7
click at [633, 421] on strong "Before your home inspection & sewer inspection, please Sign the Pre-Inspection …" at bounding box center [740, 437] width 735 height 45
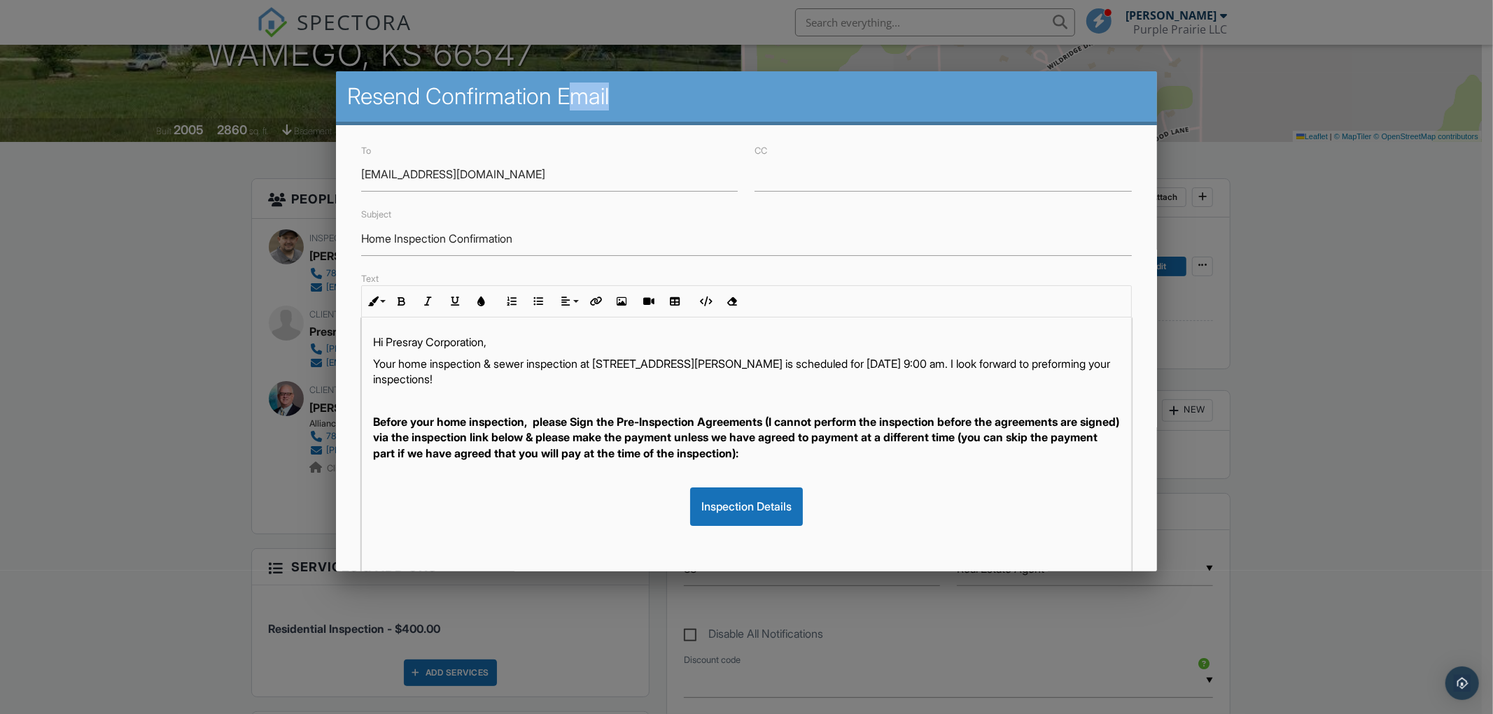
drag, startPoint x: 570, startPoint y: 101, endPoint x: 637, endPoint y: 110, distance: 67.7
click at [637, 110] on h2 "Resend Confirmation Email" at bounding box center [746, 97] width 798 height 28
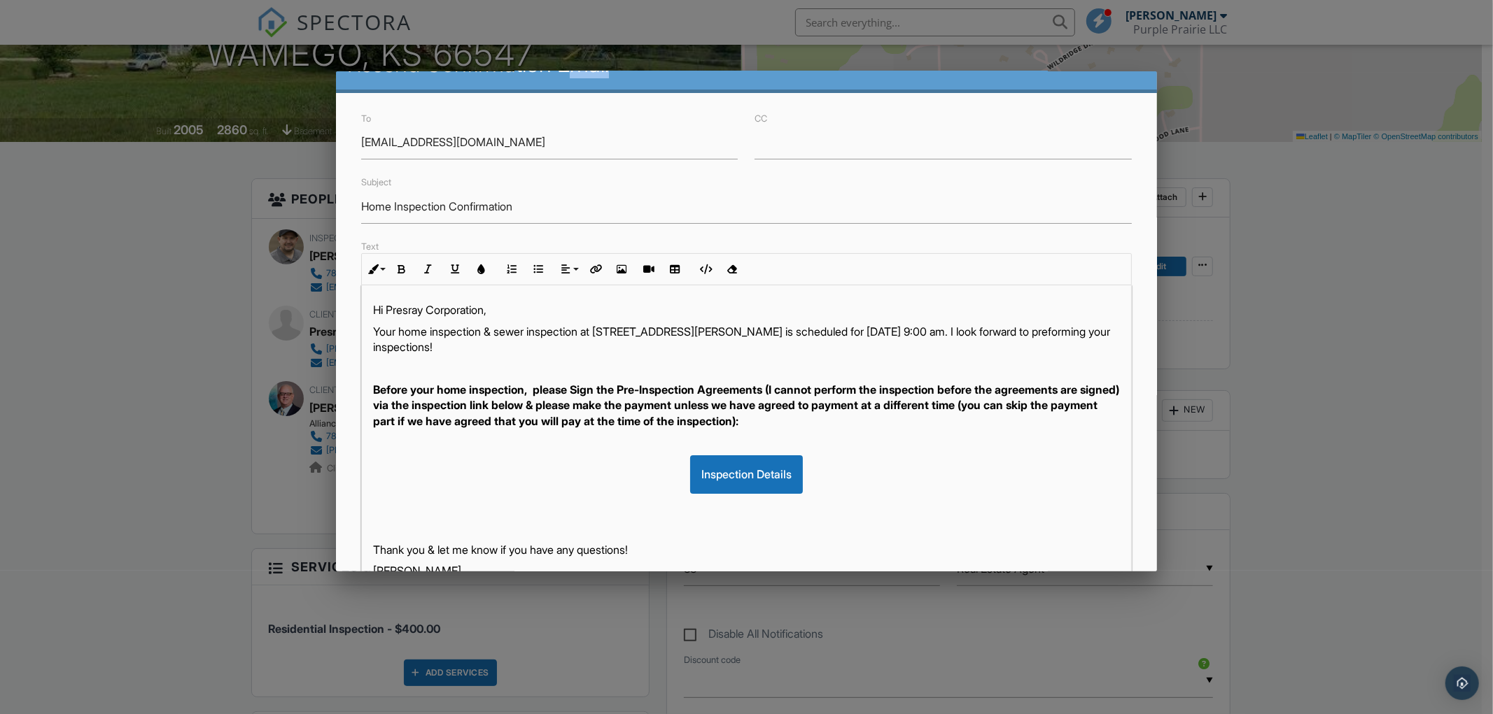
scroll to position [0, 0]
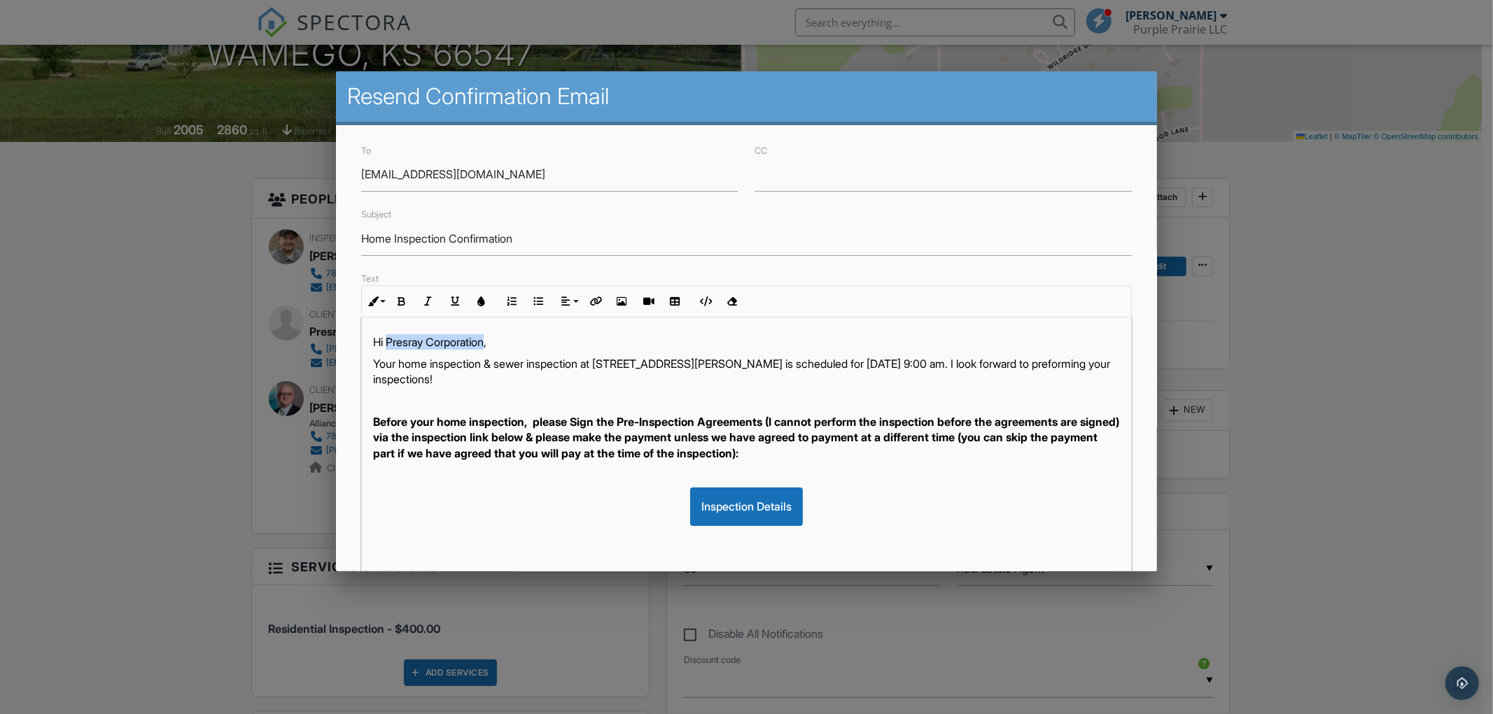
drag, startPoint x: 386, startPoint y: 341, endPoint x: 490, endPoint y: 341, distance: 103.6
click at [490, 341] on p "Hi Presray Corporation," at bounding box center [746, 341] width 747 height 15
click at [394, 341] on p "Hi Presray Corporation," at bounding box center [746, 341] width 747 height 15
click at [388, 341] on p "Hi Presray Corporation," at bounding box center [746, 341] width 747 height 15
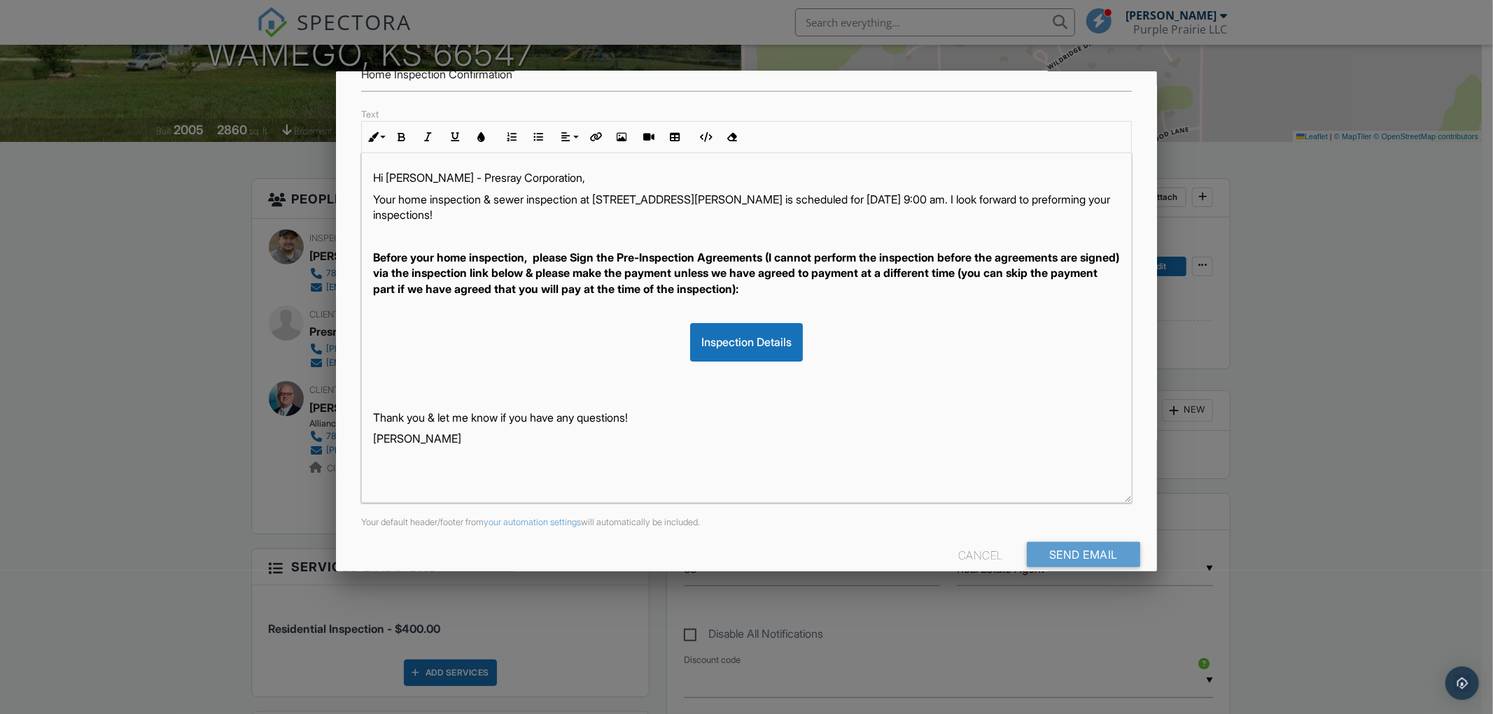
scroll to position [188, 0]
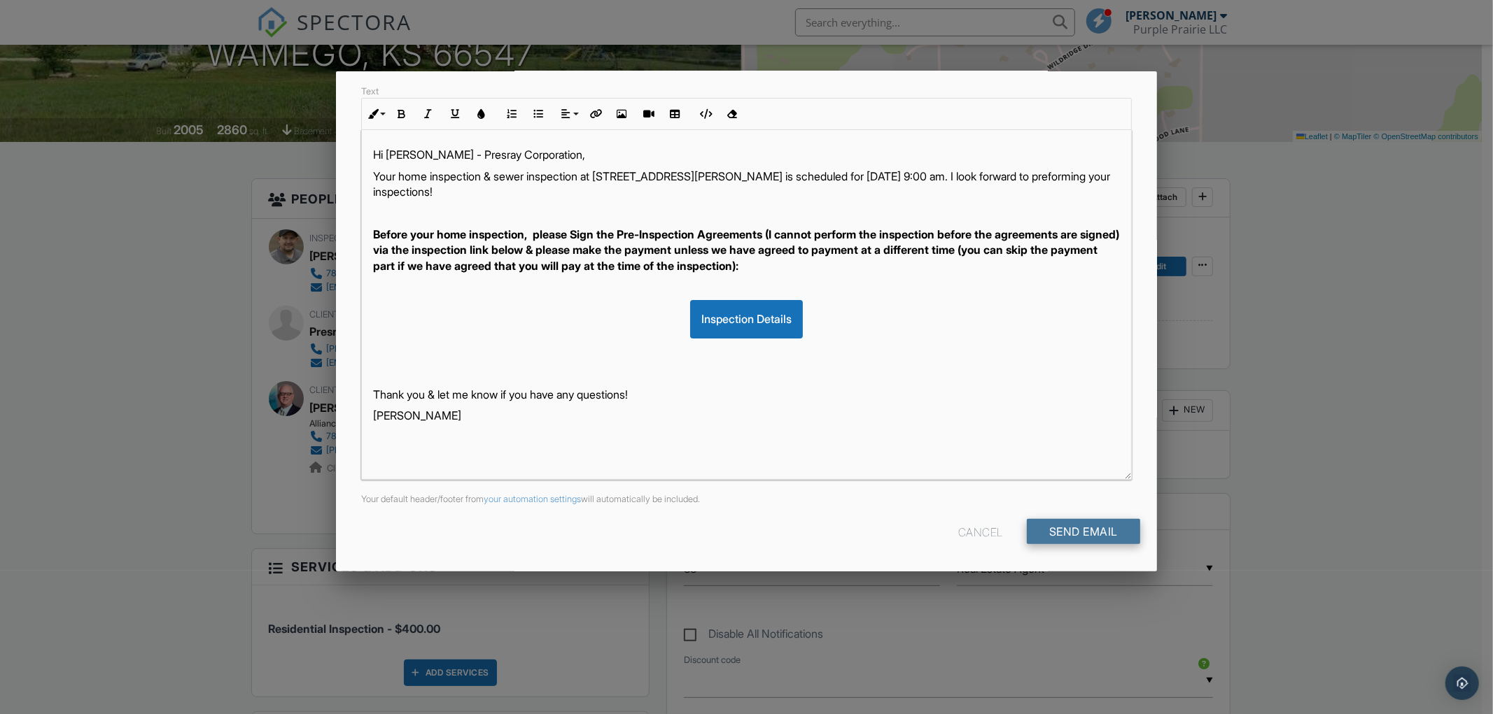
click at [1073, 528] on input "Send Email" at bounding box center [1083, 531] width 113 height 25
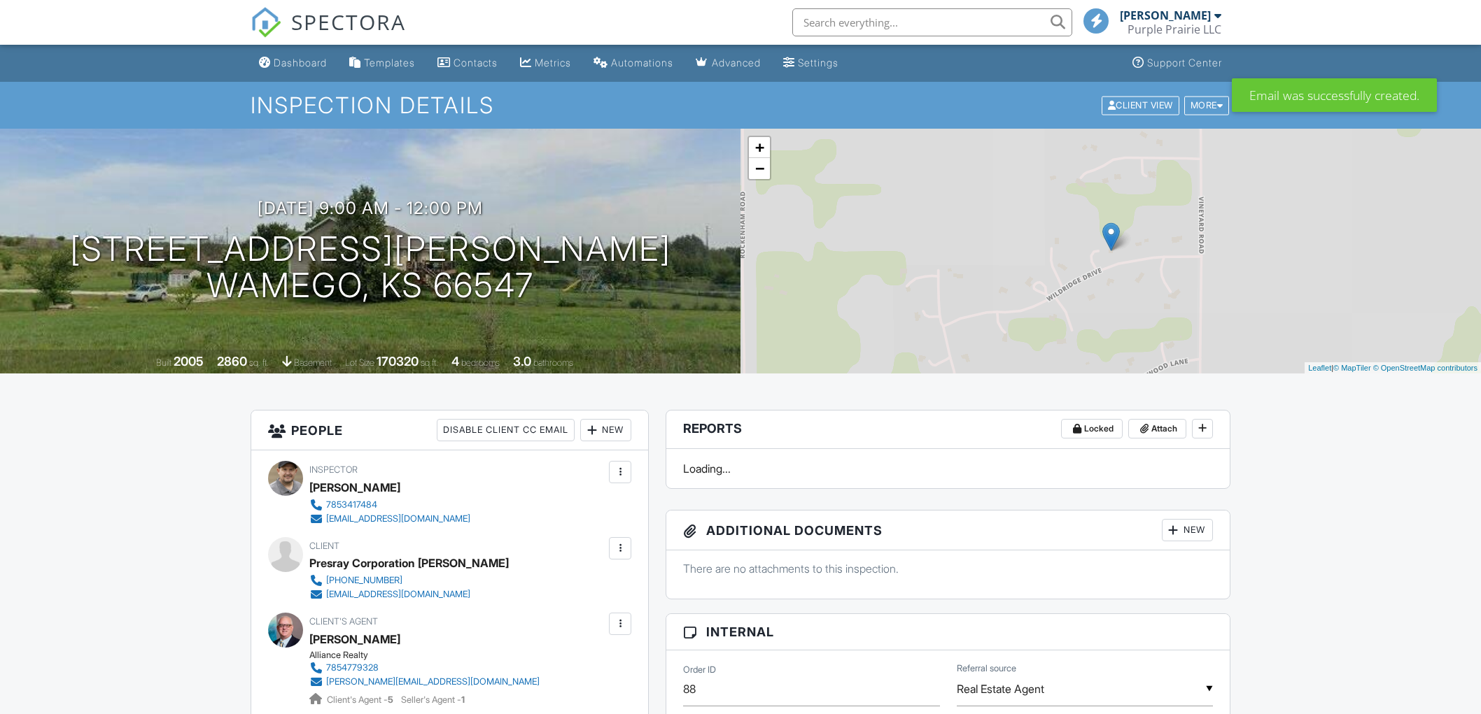
scroll to position [388, 0]
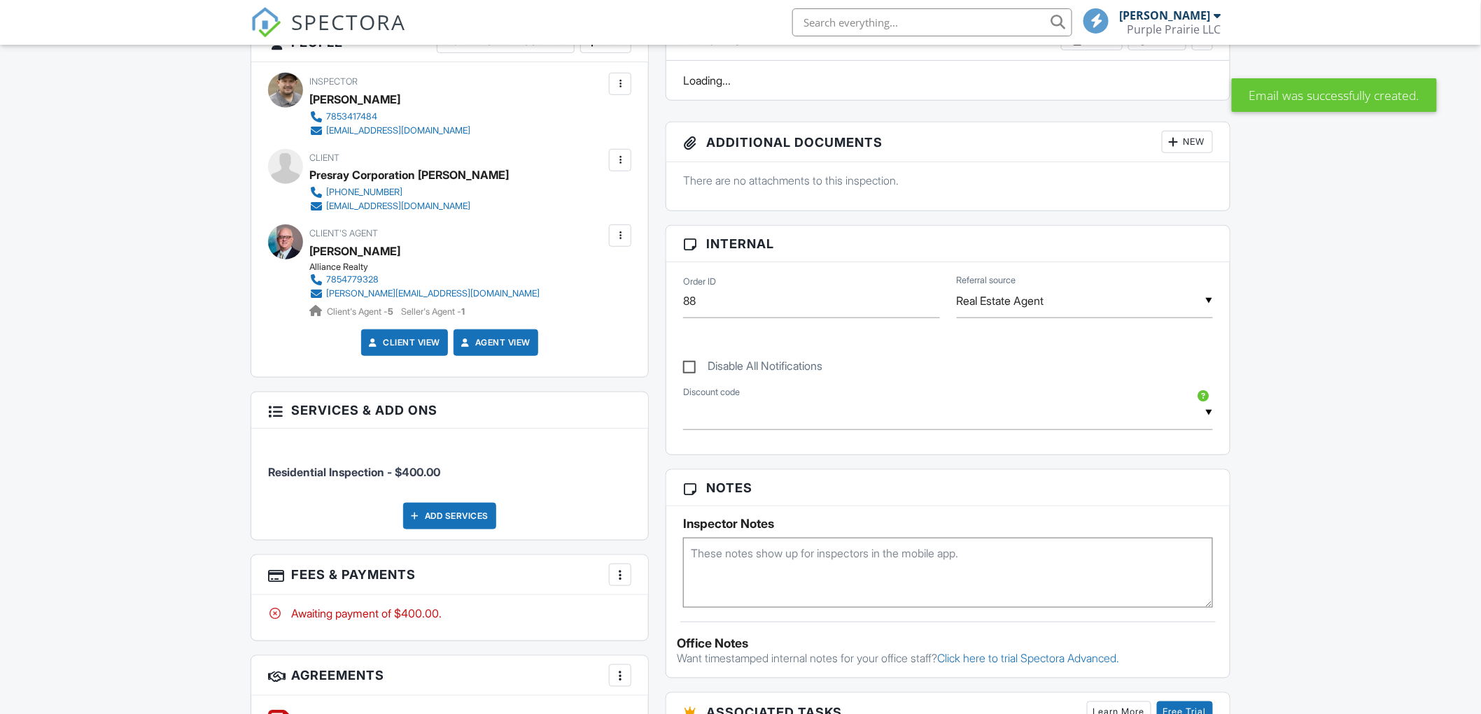
click at [616, 233] on div at bounding box center [620, 236] width 14 height 14
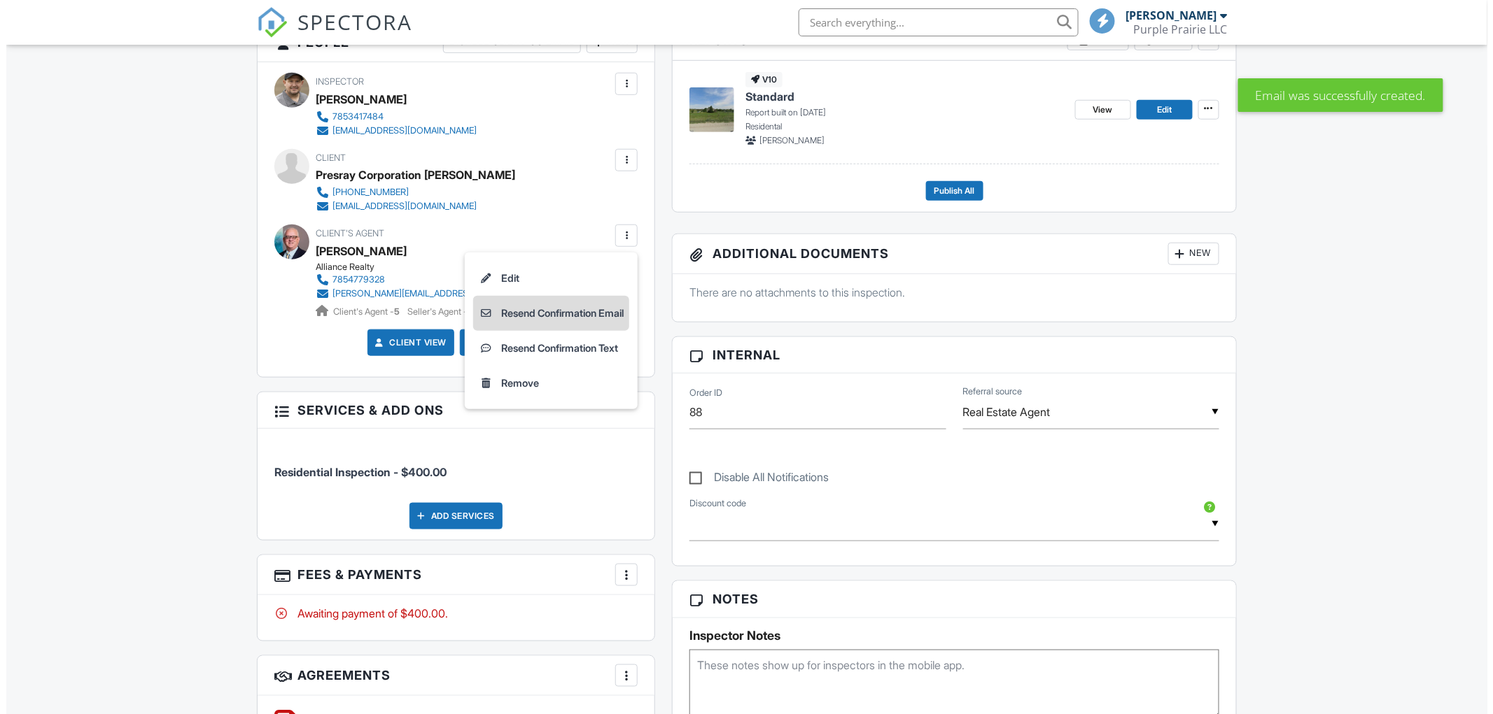
scroll to position [0, 0]
click at [533, 316] on li "Resend Confirmation Email" at bounding box center [545, 313] width 156 height 35
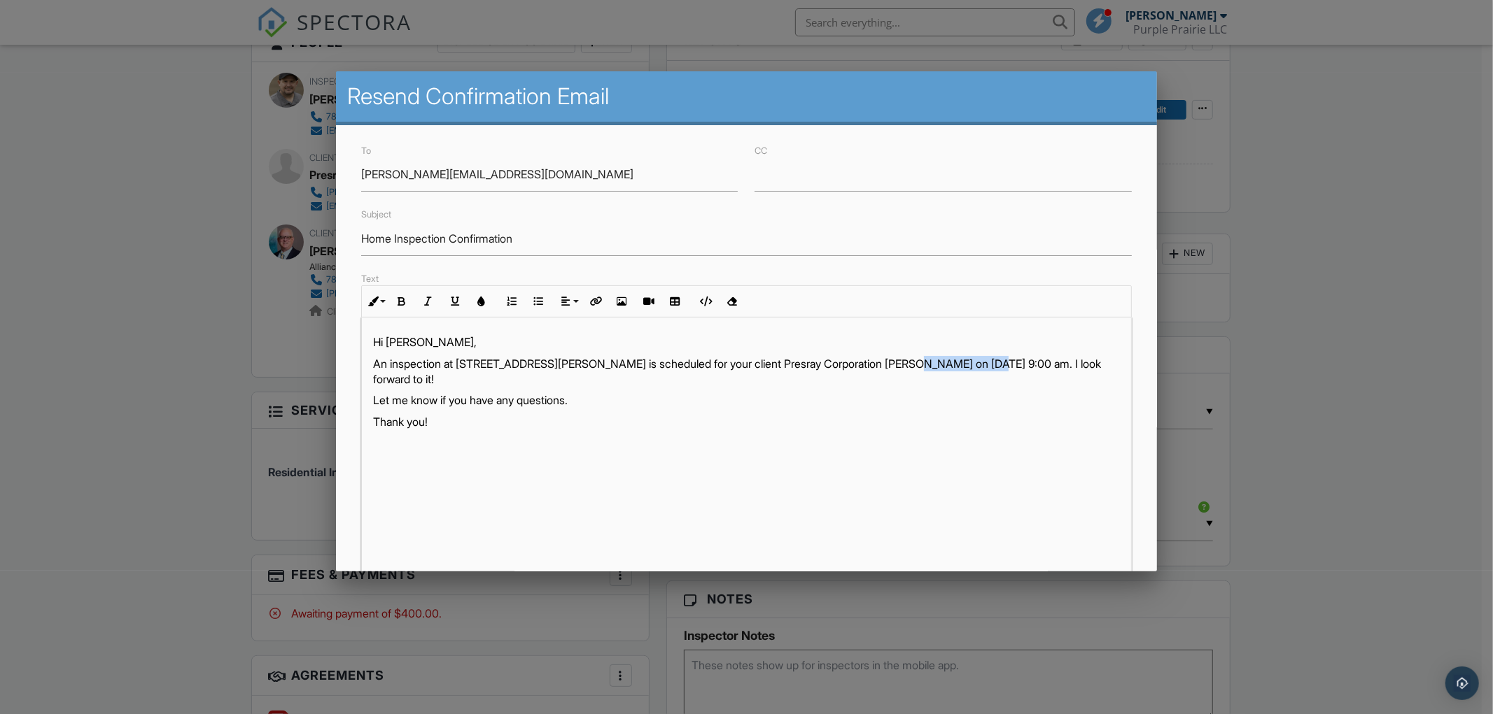
drag, startPoint x: 922, startPoint y: 362, endPoint x: 1003, endPoint y: 364, distance: 81.2
click at [1003, 364] on p "An inspection at [STREET_ADDRESS][PERSON_NAME] is scheduled for your client Pre…" at bounding box center [746, 371] width 747 height 31
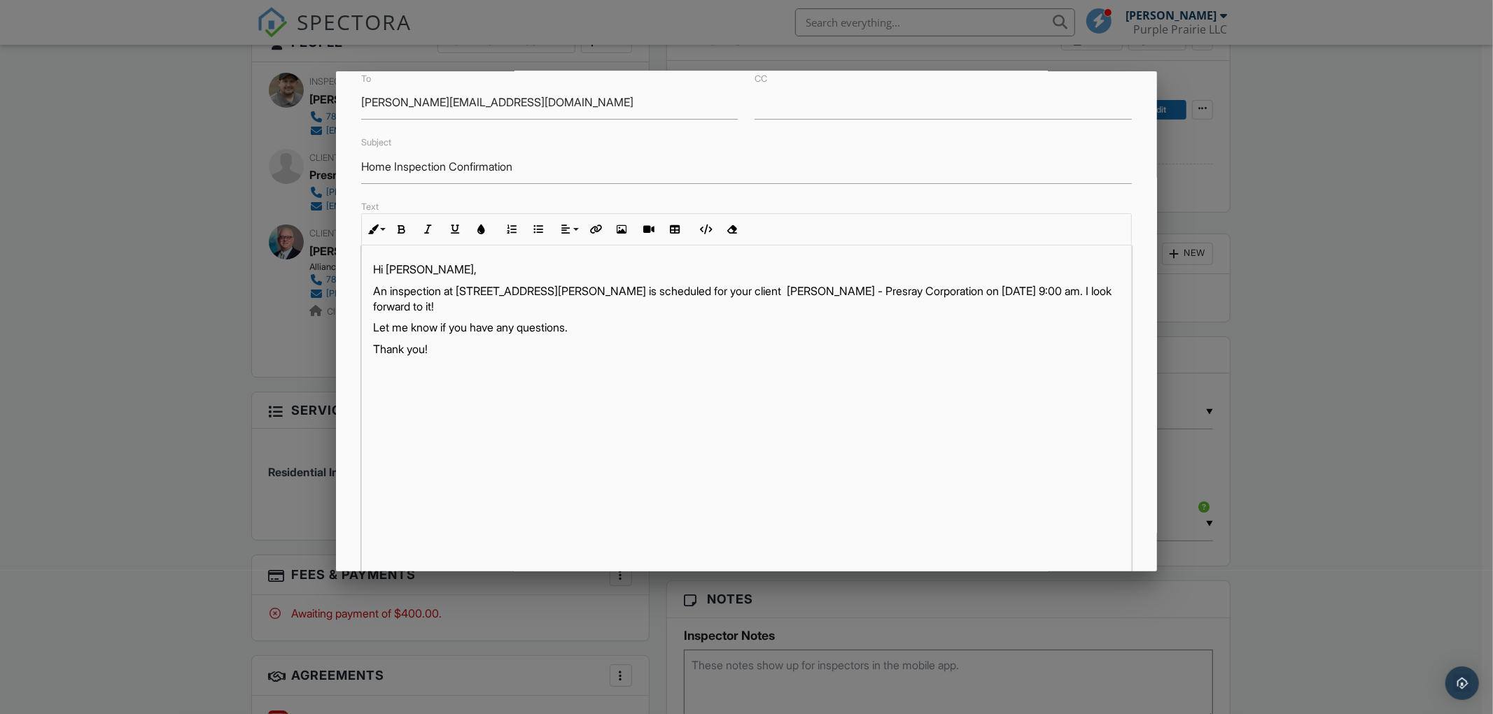
scroll to position [188, 0]
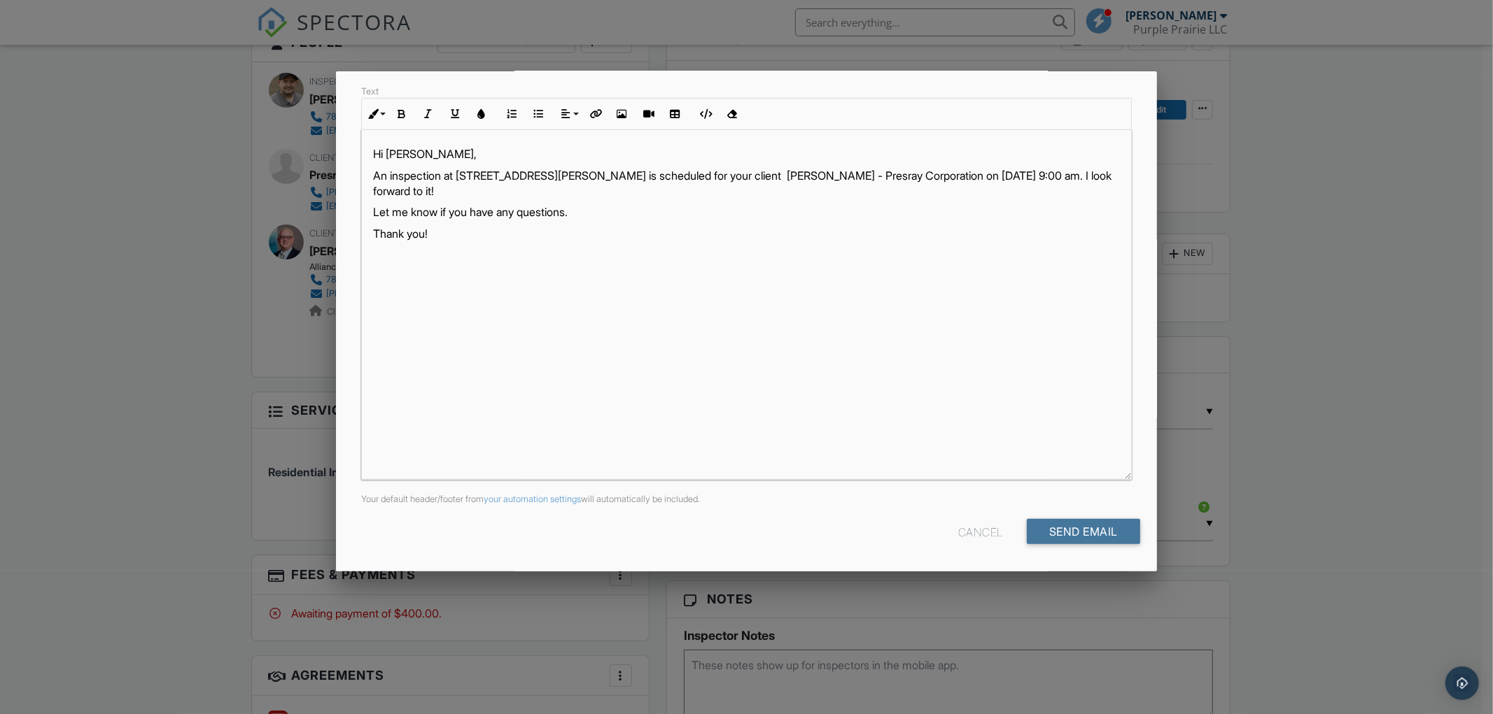
click at [1092, 529] on input "Send Email" at bounding box center [1083, 531] width 113 height 25
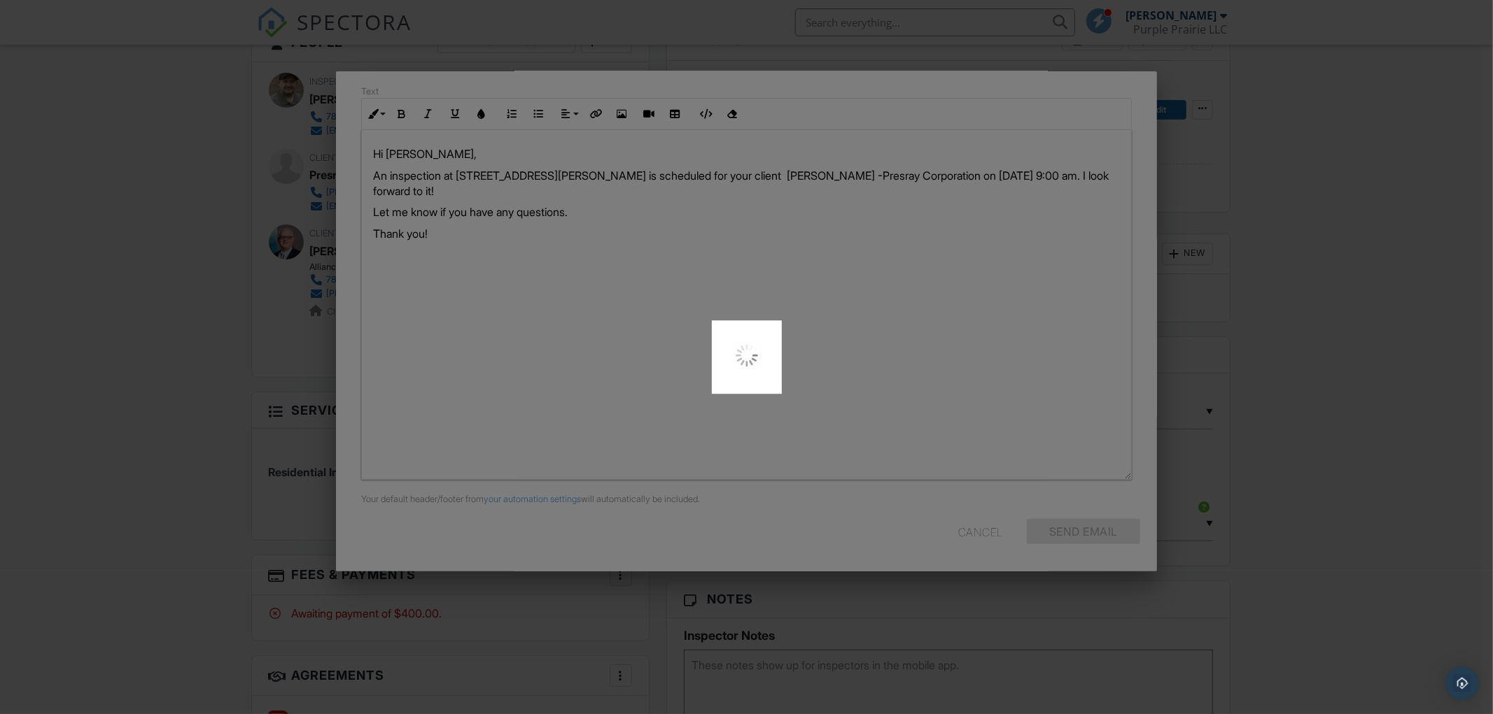
click at [133, 366] on div at bounding box center [746, 357] width 1493 height 714
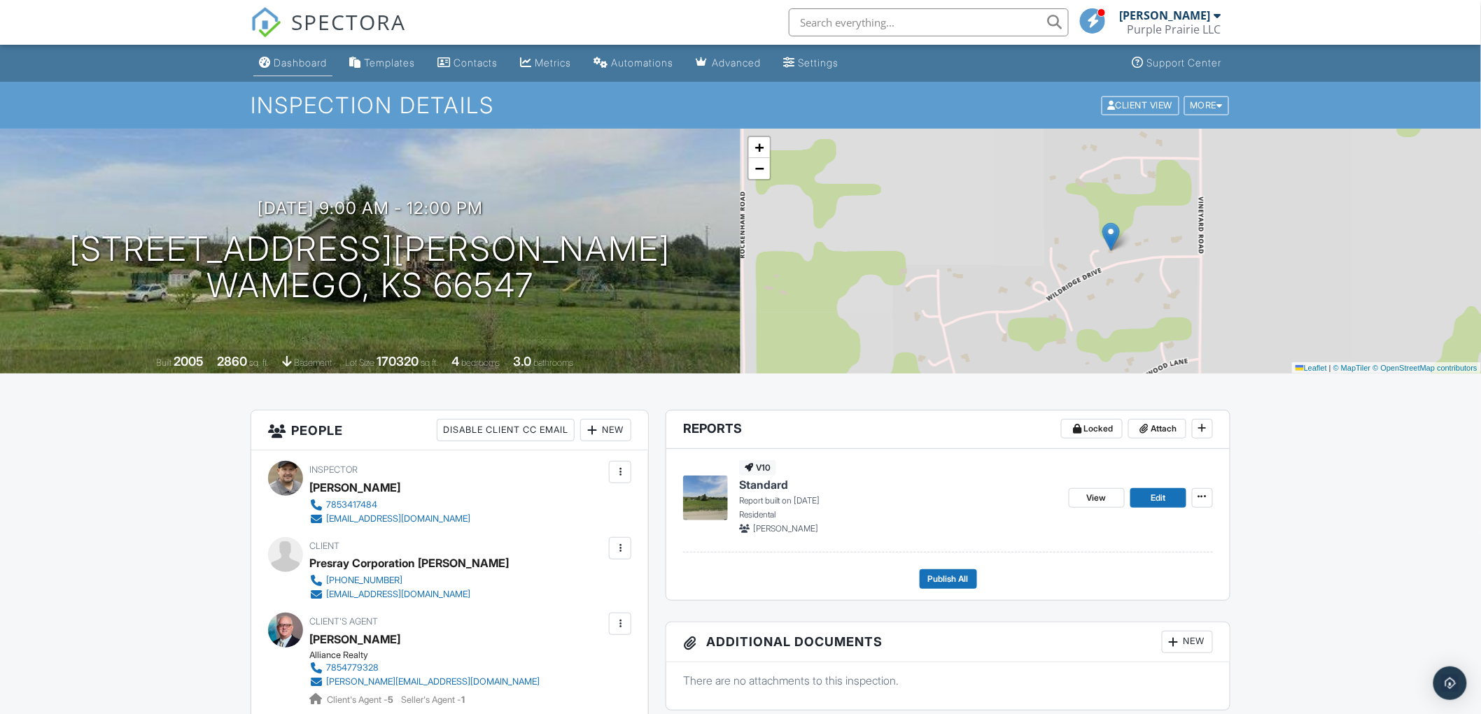
click at [304, 71] on link "Dashboard" at bounding box center [292, 63] width 79 height 26
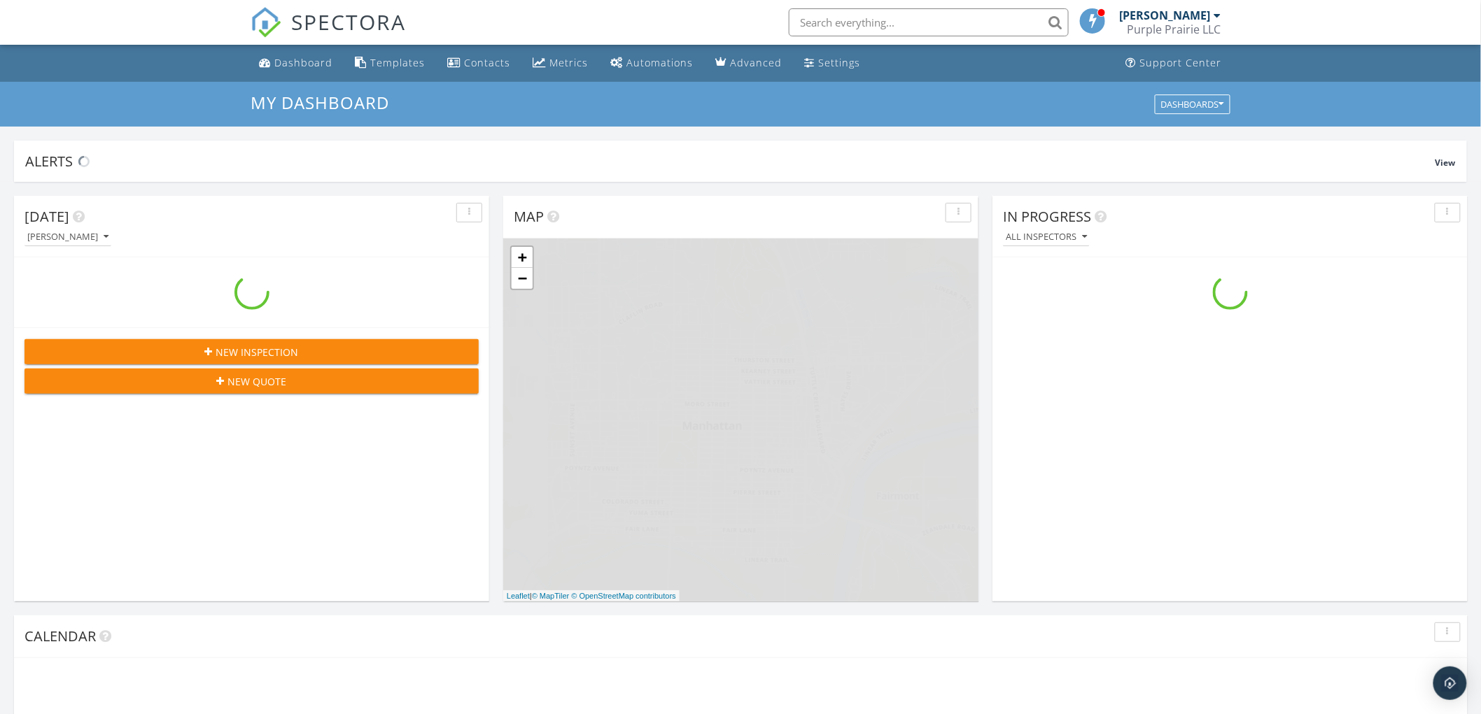
scroll to position [1298, 1506]
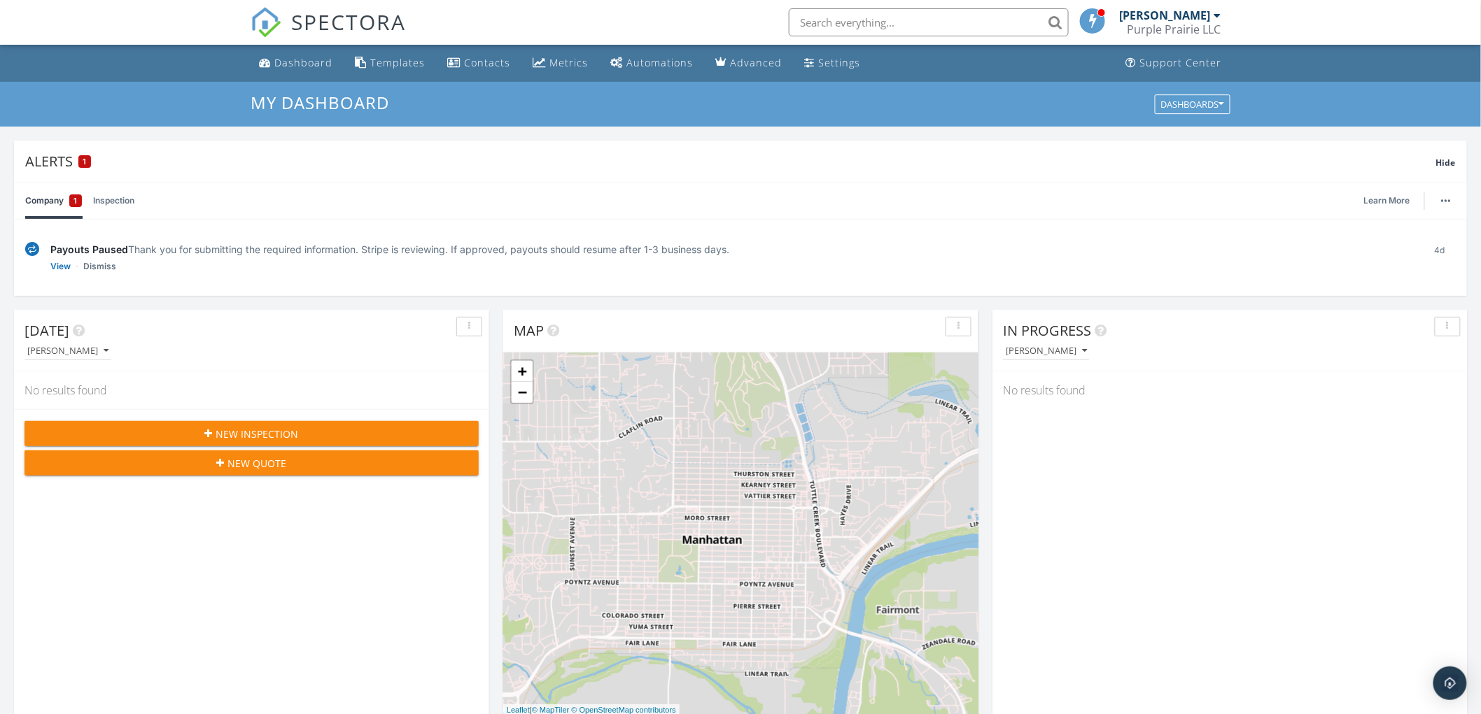
click at [32, 246] on img at bounding box center [32, 249] width 14 height 15
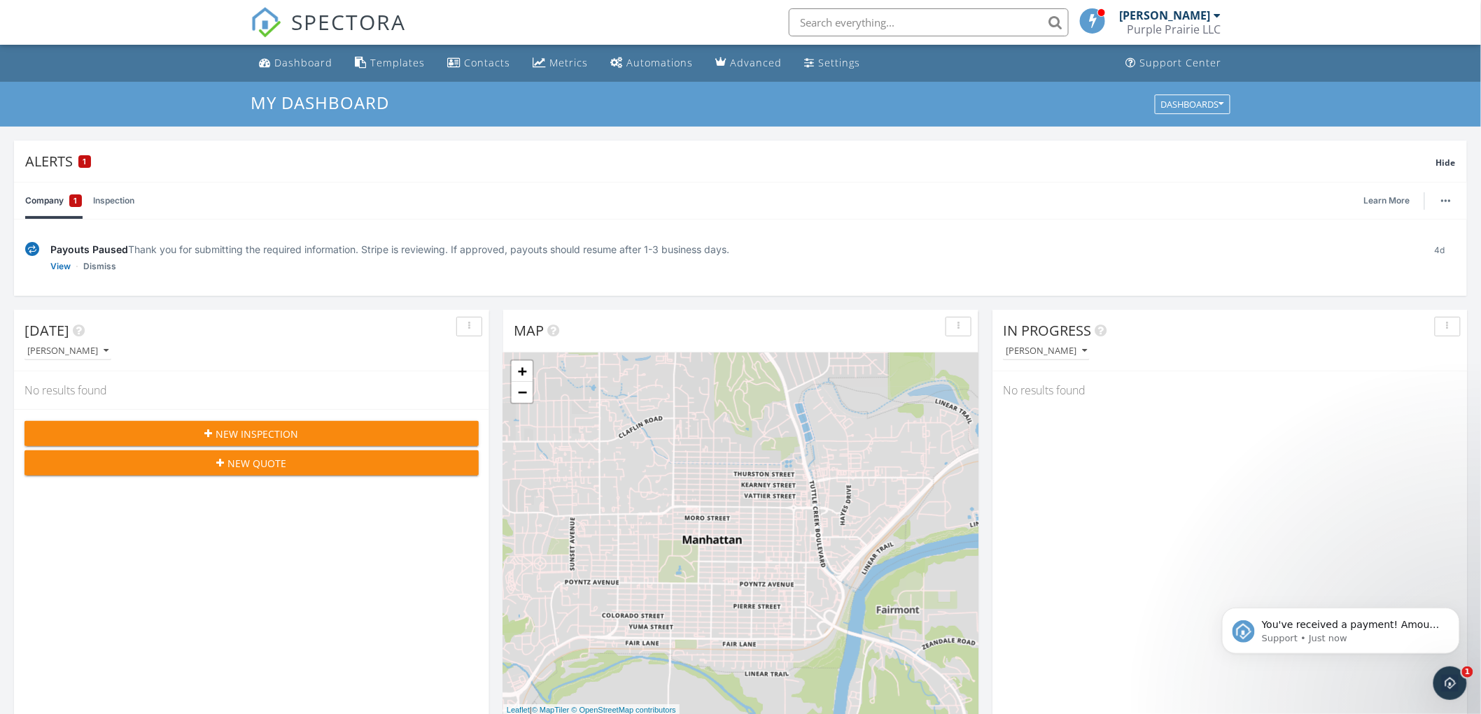
scroll to position [0, 0]
